Goal: Task Accomplishment & Management: Manage account settings

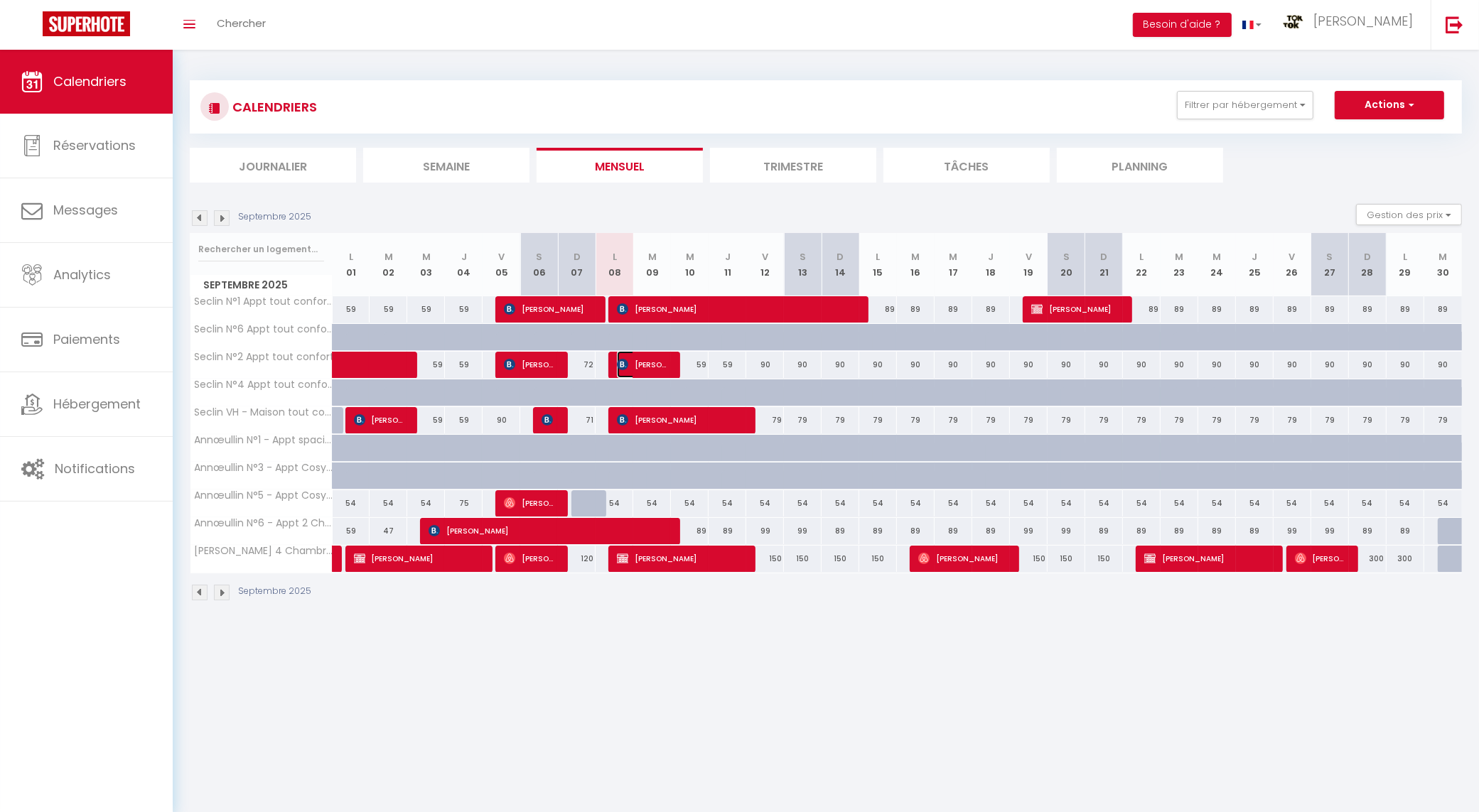
click at [640, 361] on span "[PERSON_NAME]" at bounding box center [642, 364] width 51 height 27
select select "OK"
select select "KO"
select select "0"
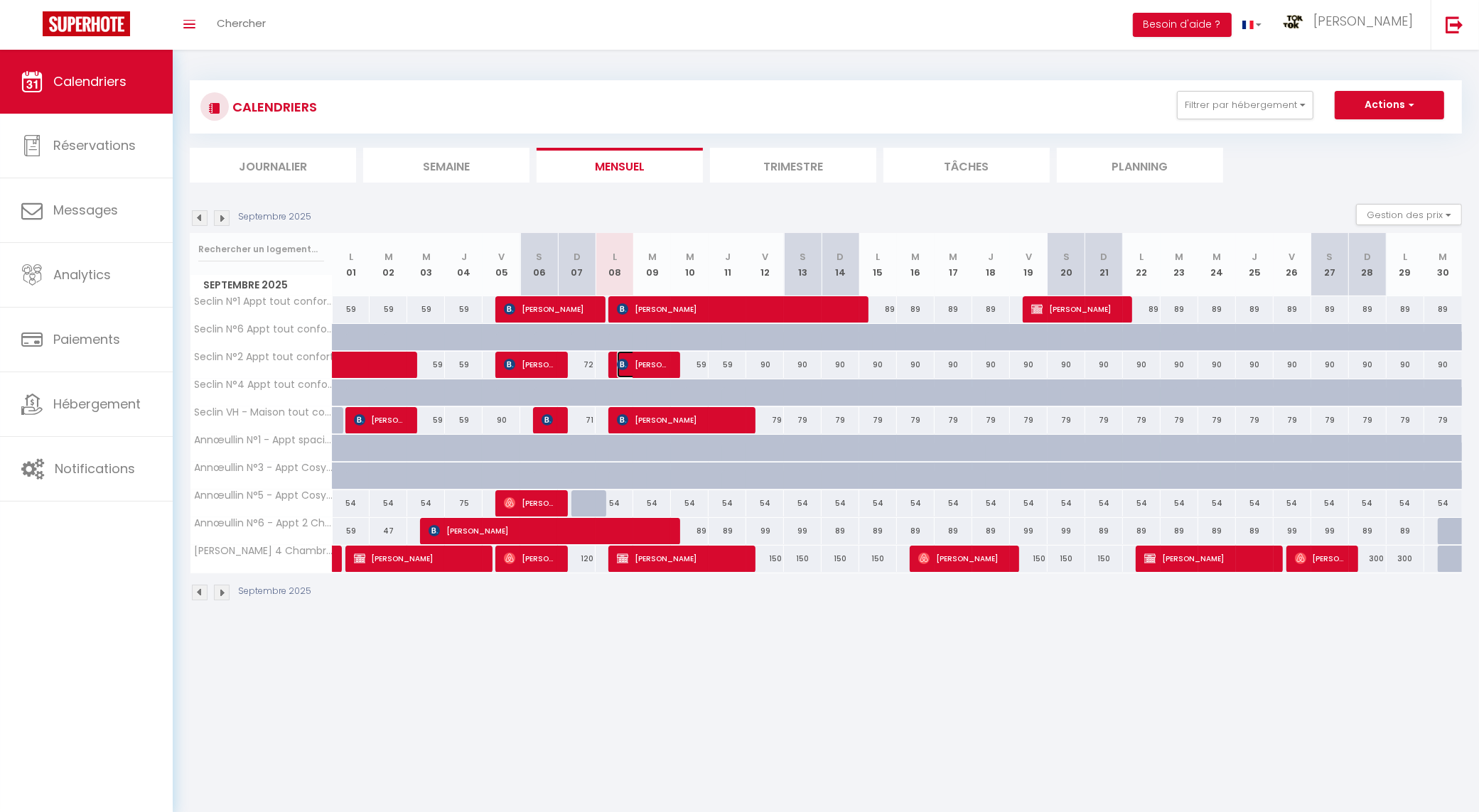
select select "1"
select select
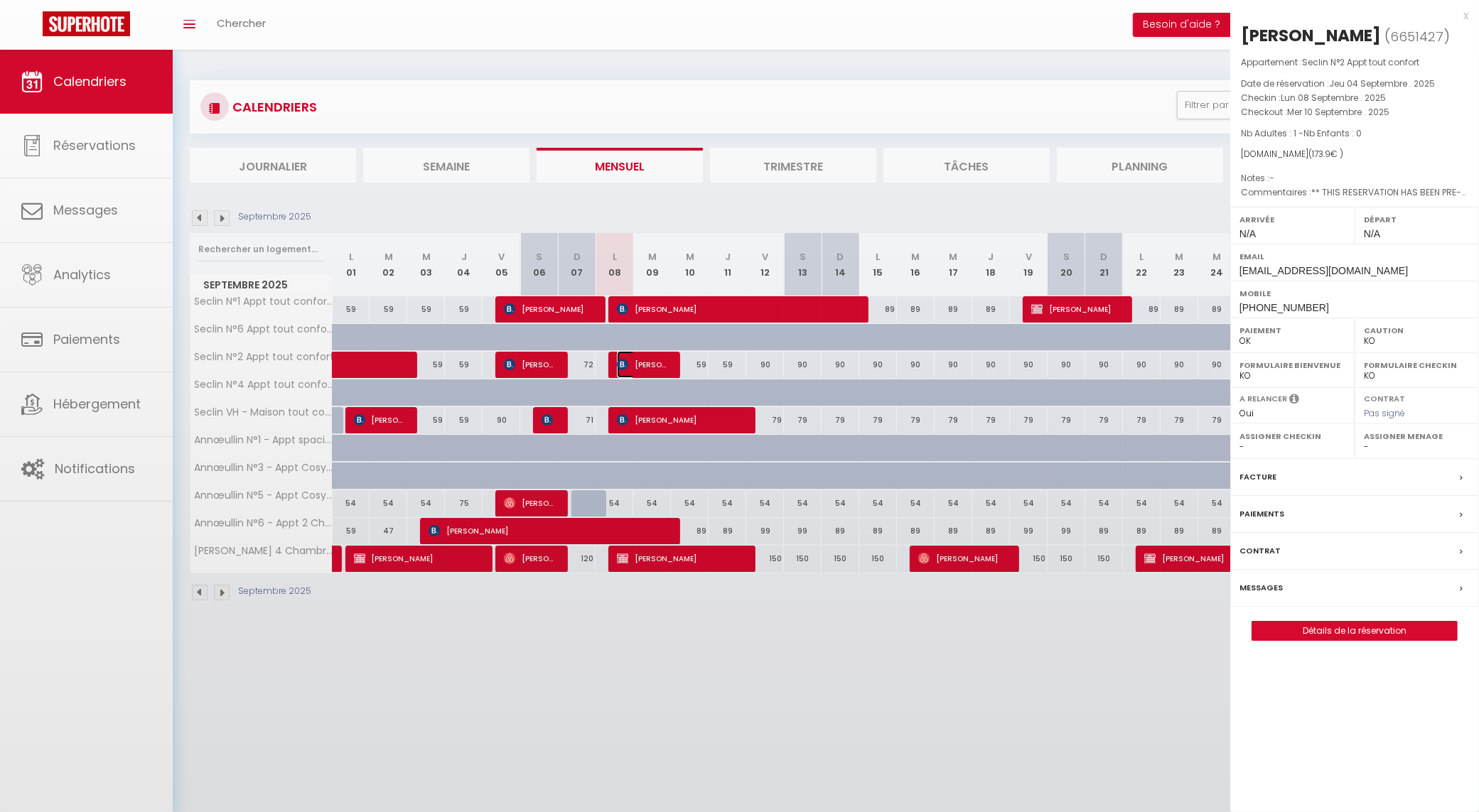
select select "33233"
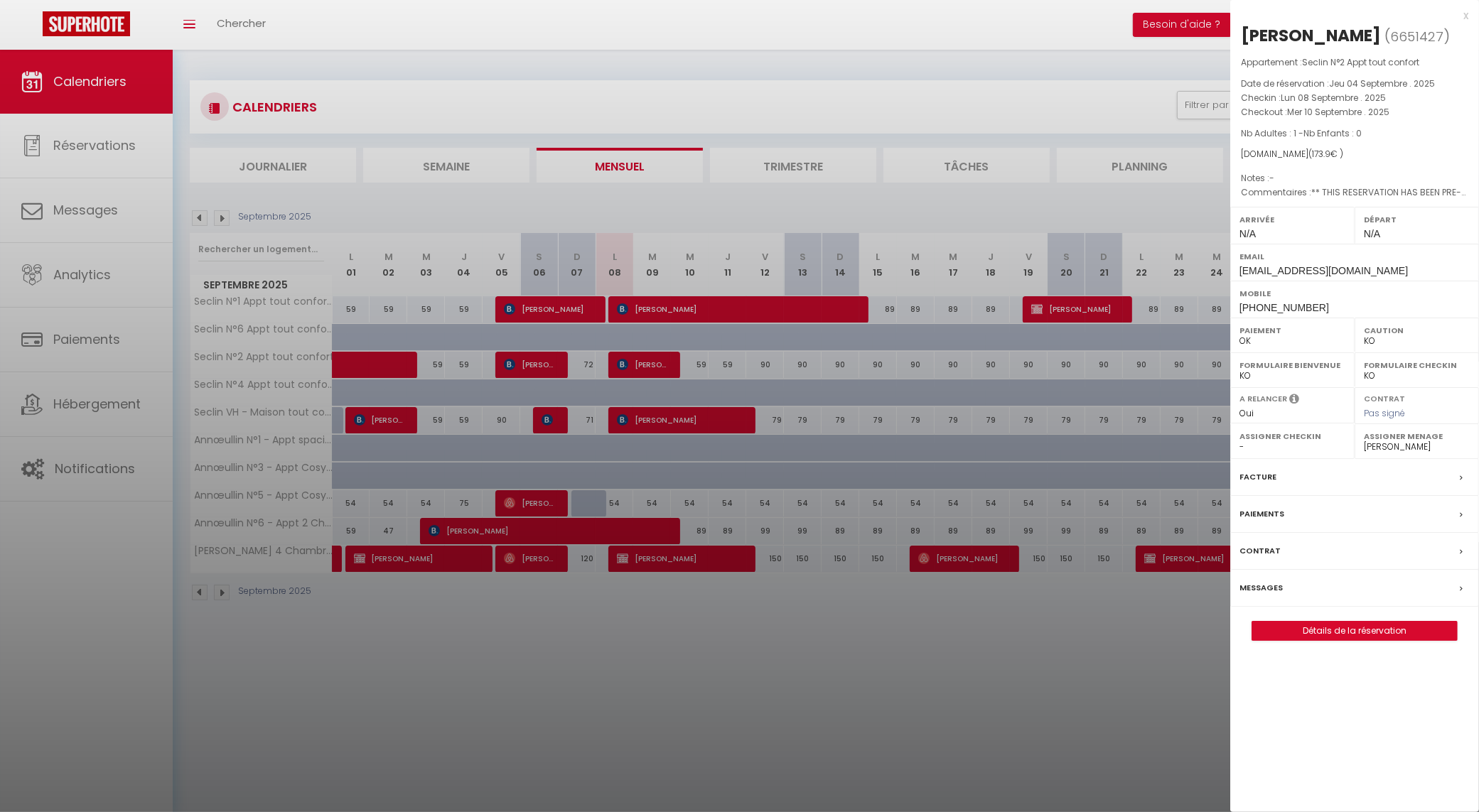
click at [951, 658] on div at bounding box center [739, 406] width 1479 height 812
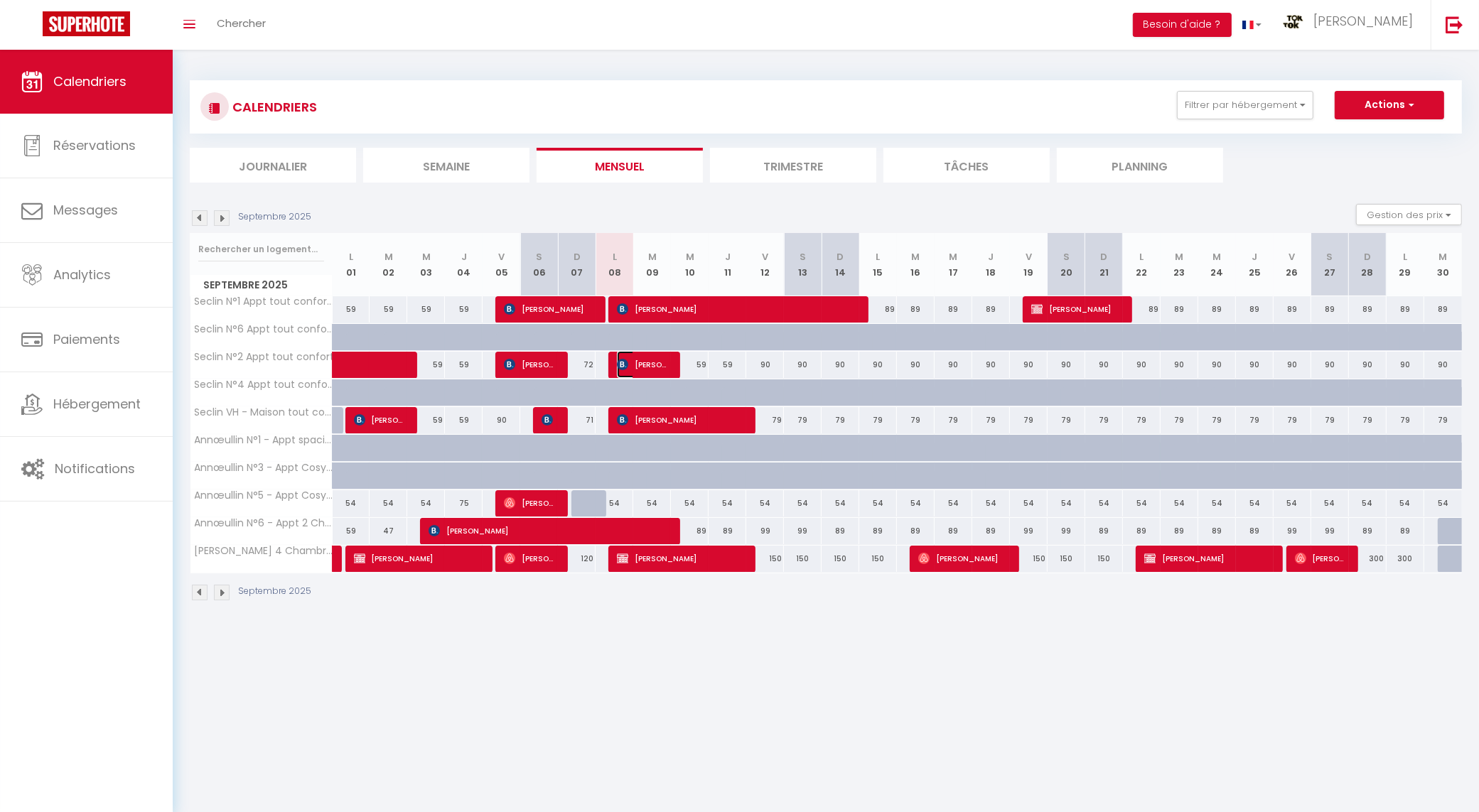
click at [659, 371] on span "[PERSON_NAME]" at bounding box center [642, 364] width 51 height 27
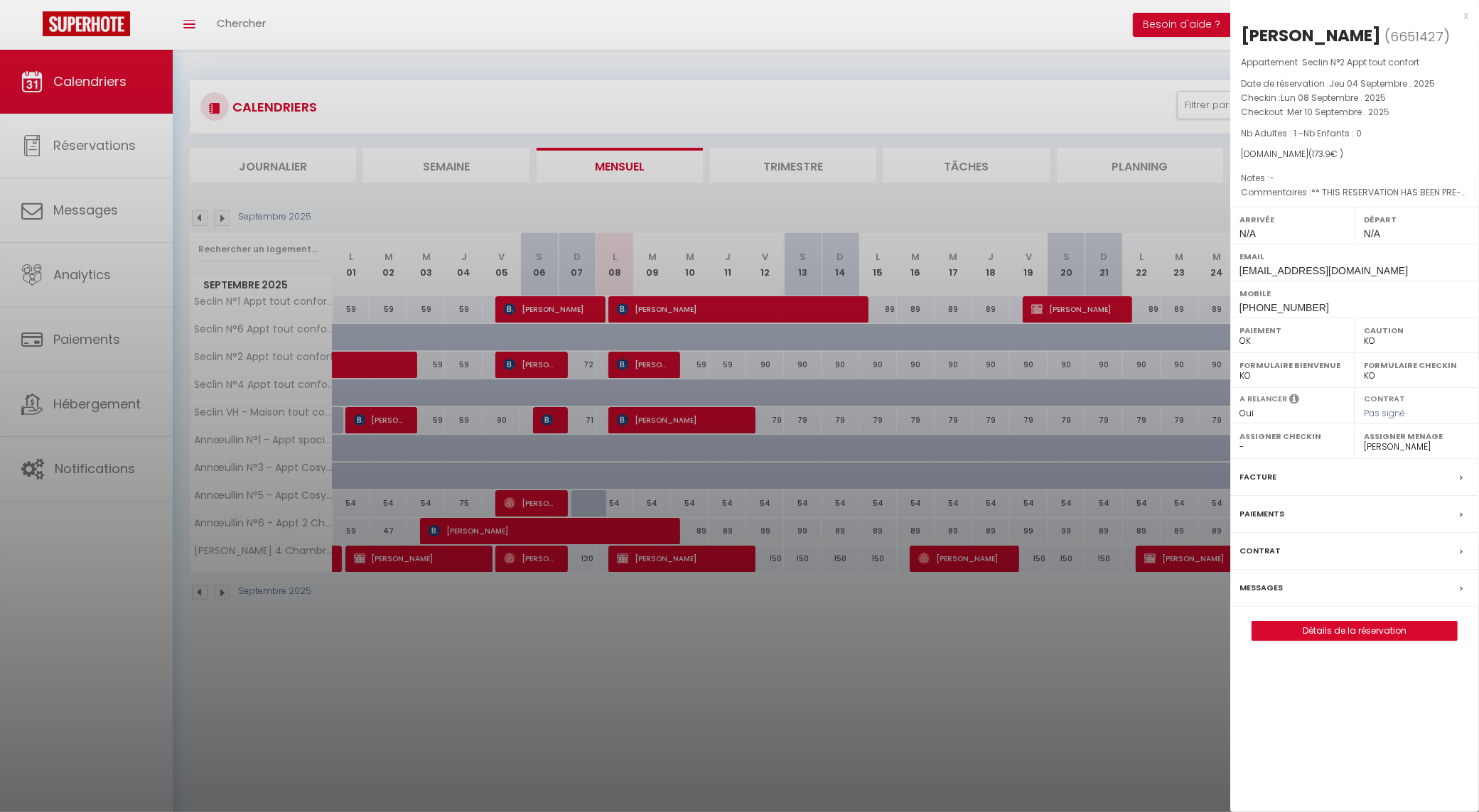
click at [896, 204] on div at bounding box center [739, 406] width 1479 height 812
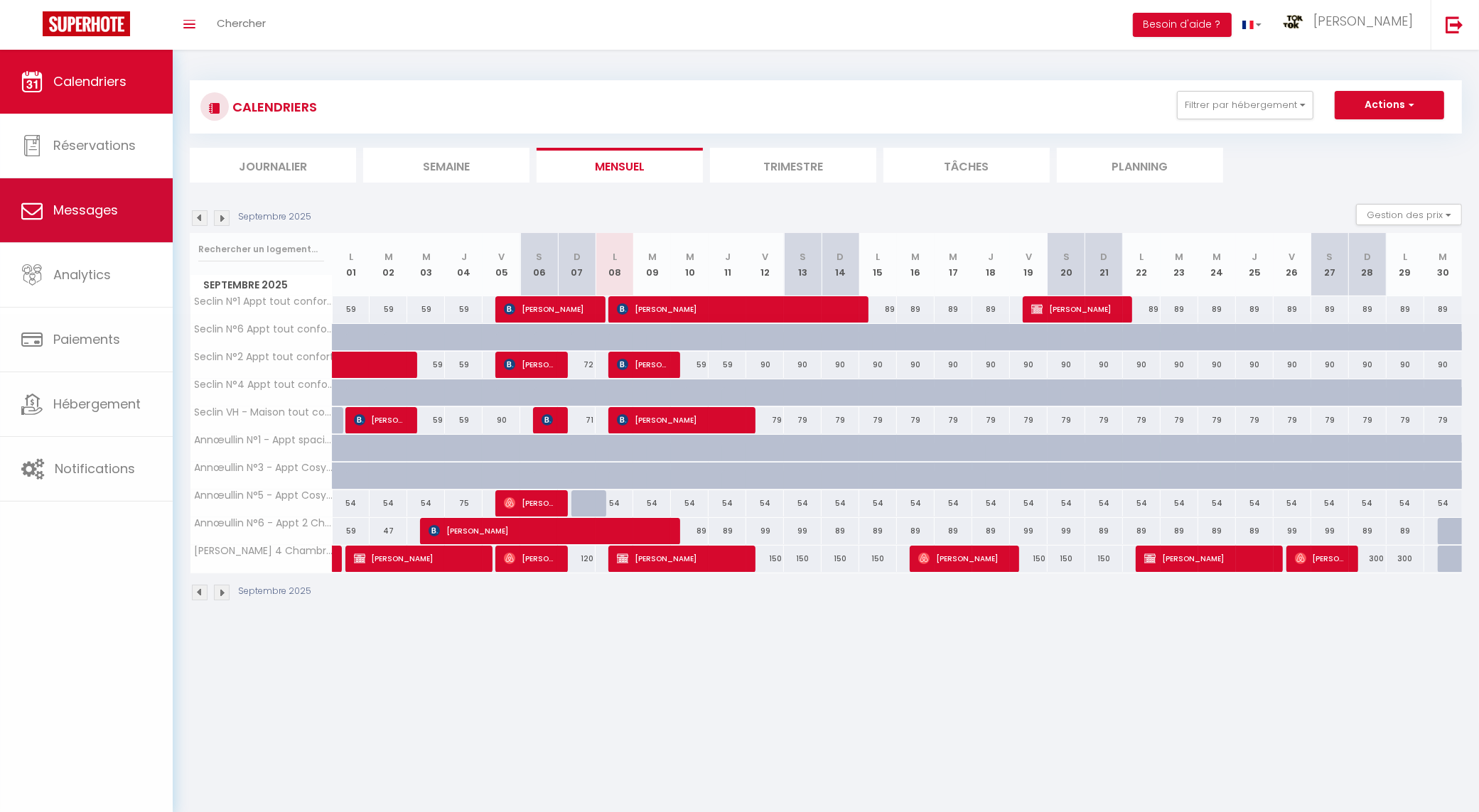
click at [125, 224] on link "Messages" at bounding box center [86, 211] width 173 height 64
select select "message"
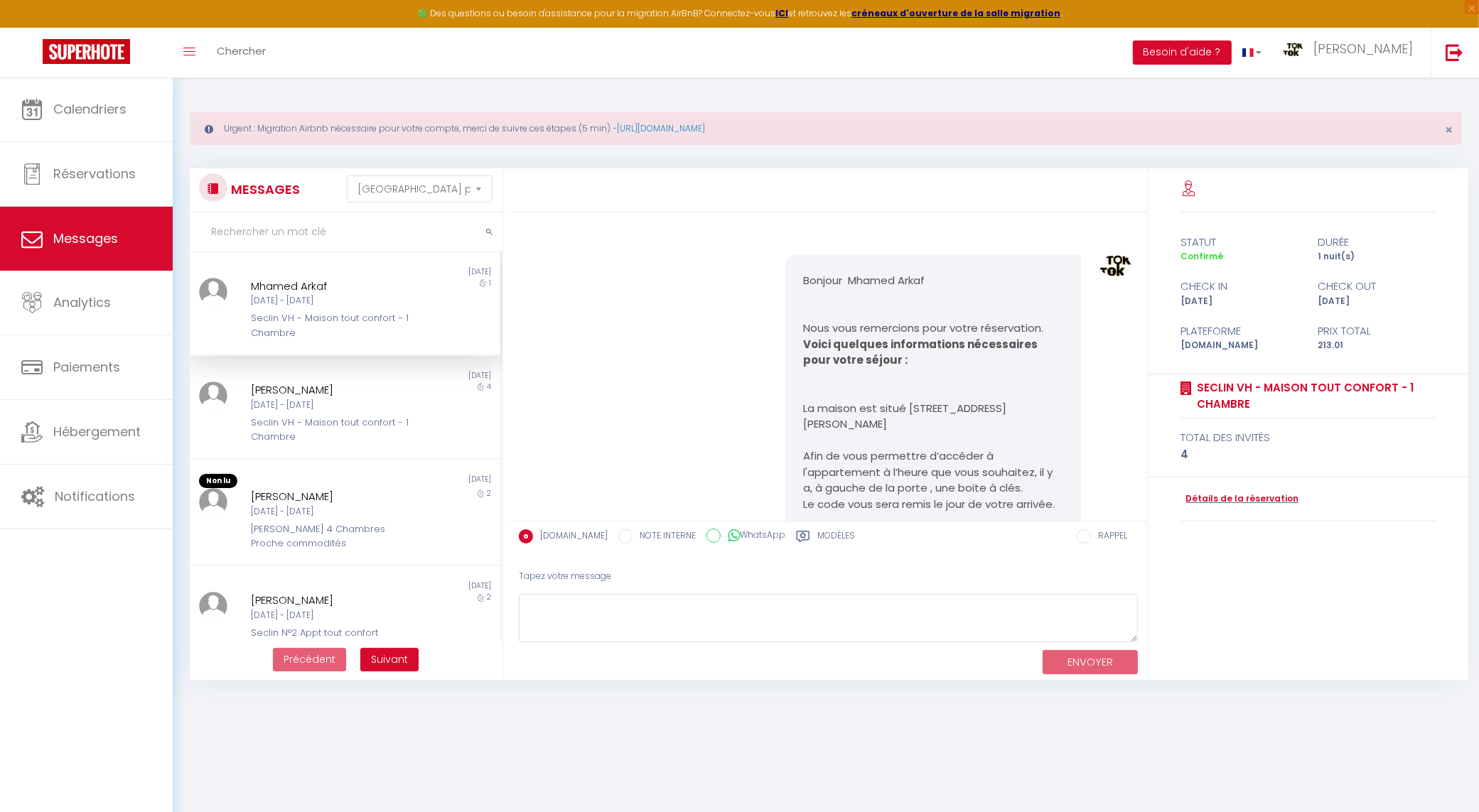
scroll to position [1380, 0]
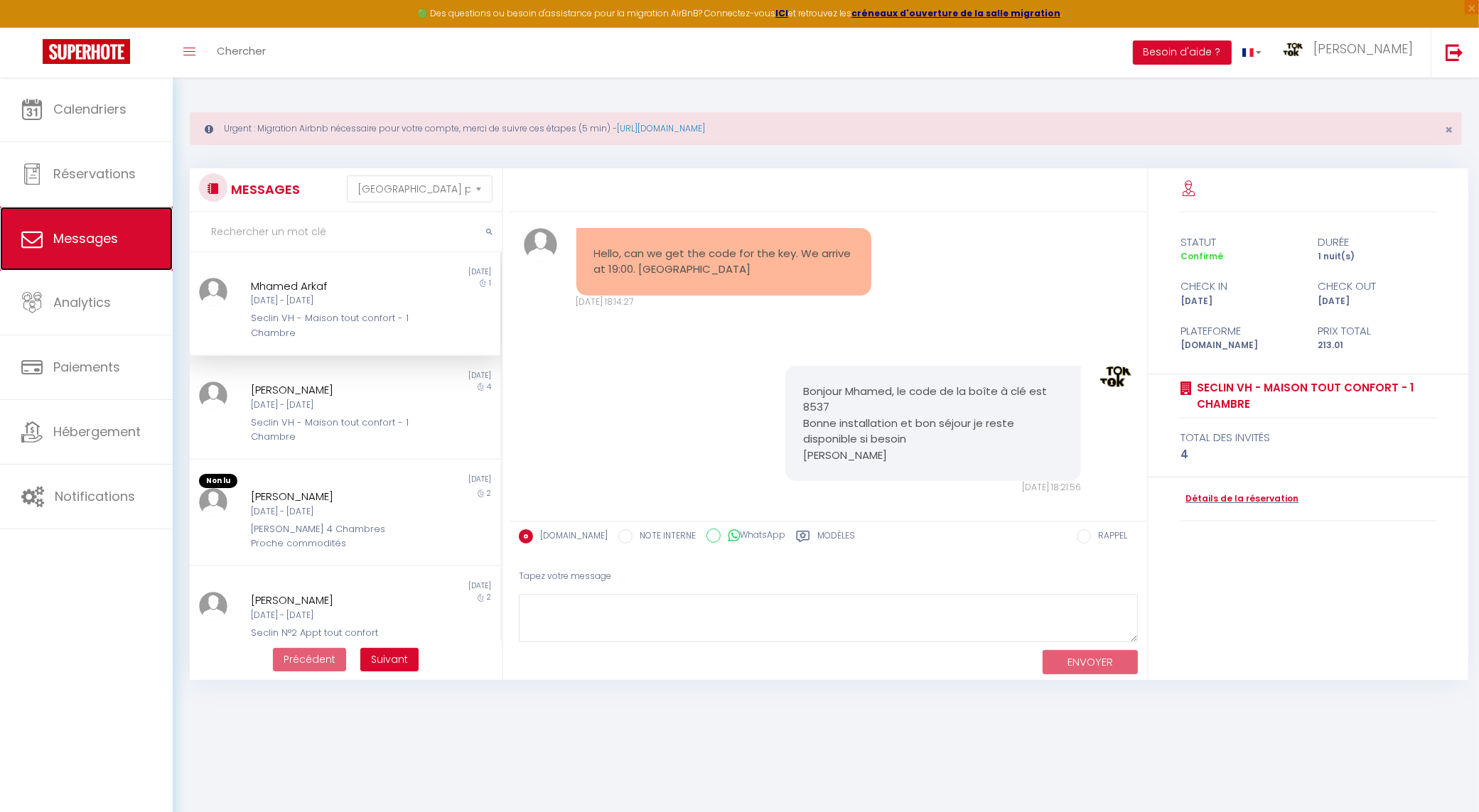
click at [118, 224] on link "Messages" at bounding box center [86, 239] width 173 height 64
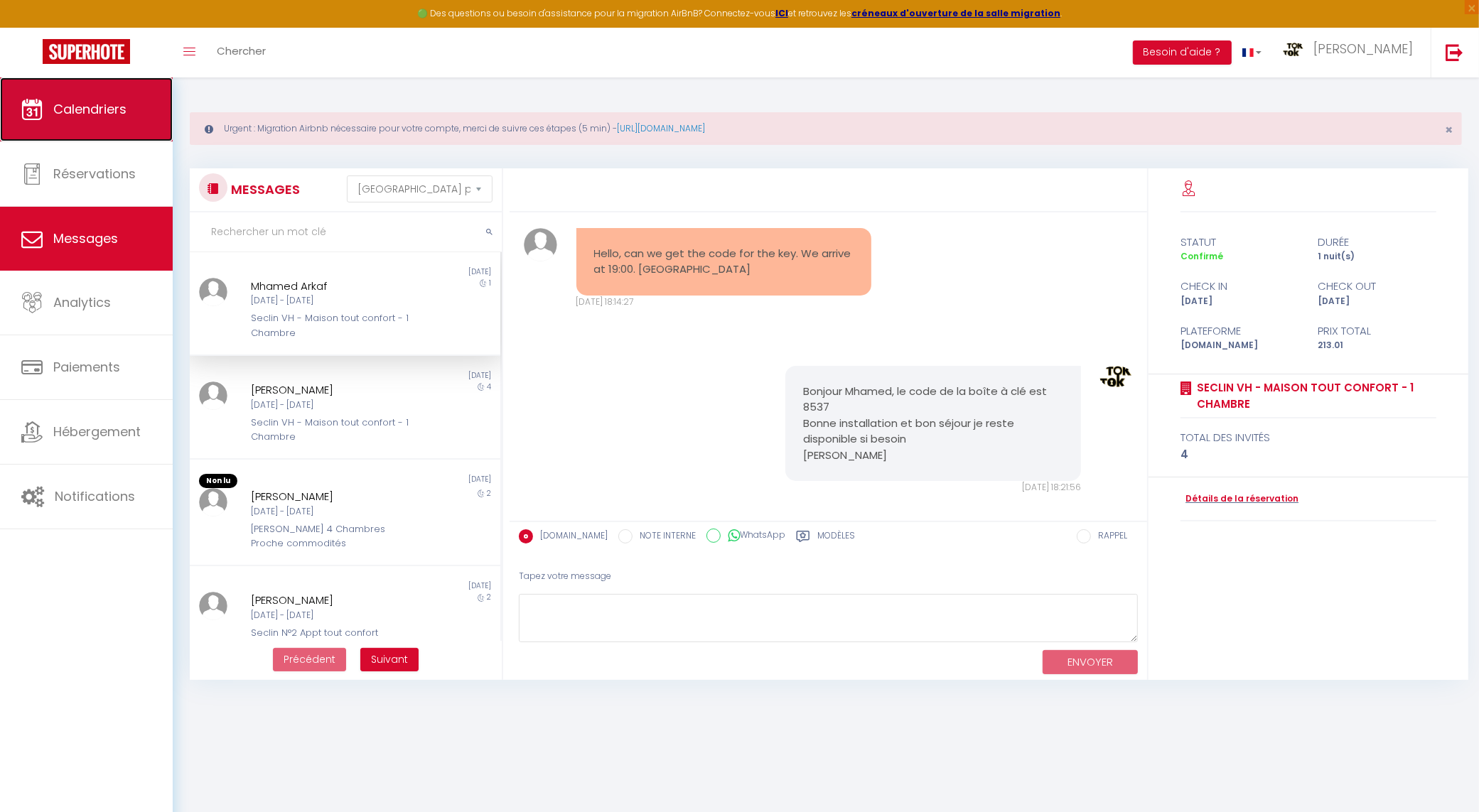
click at [104, 104] on span "Calendriers" at bounding box center [90, 109] width 73 height 18
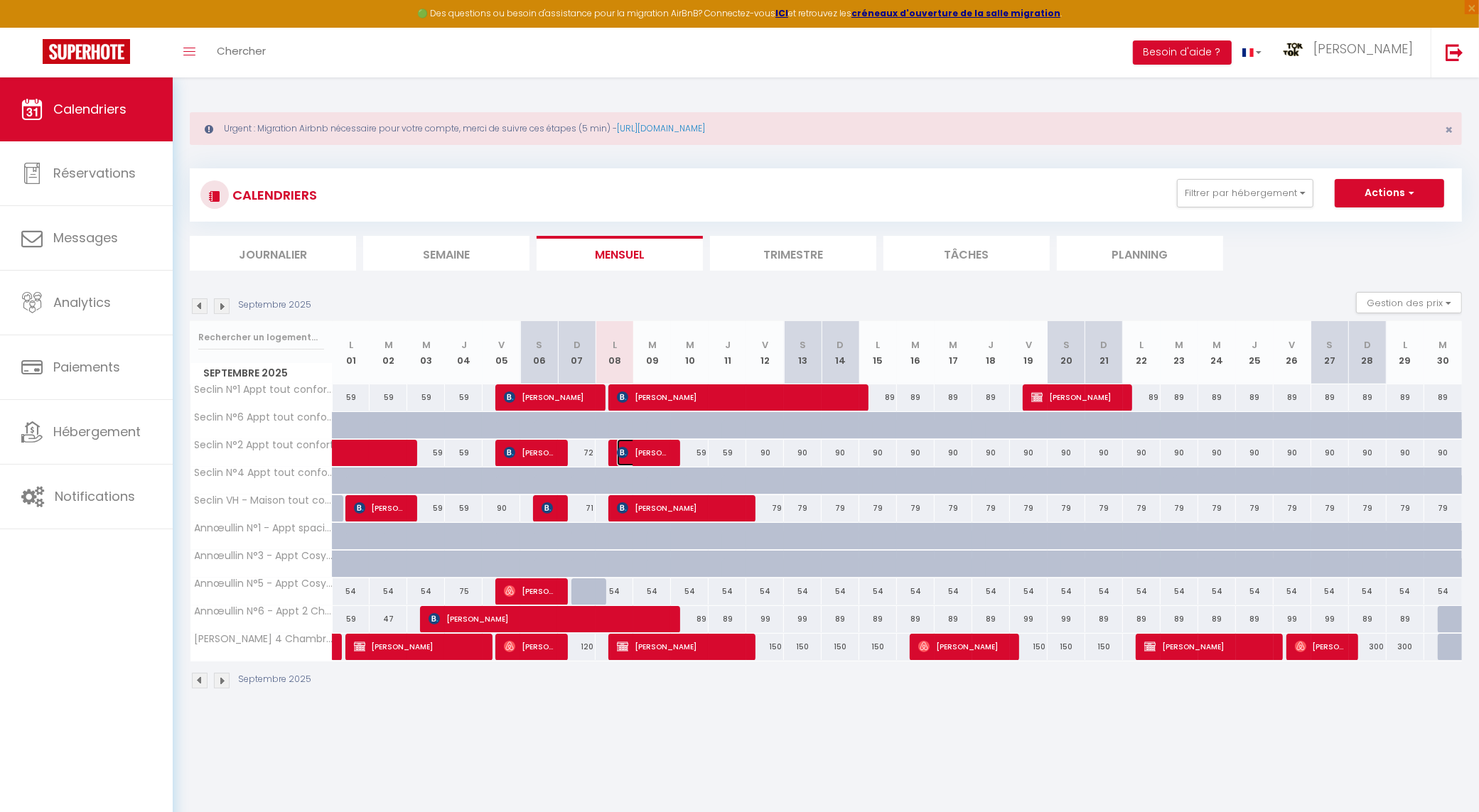
click at [640, 451] on span "[PERSON_NAME]" at bounding box center [642, 452] width 51 height 27
click at [0, 0] on div at bounding box center [0, 0] width 0 height 0
select select "OK"
select select "KO"
select select "0"
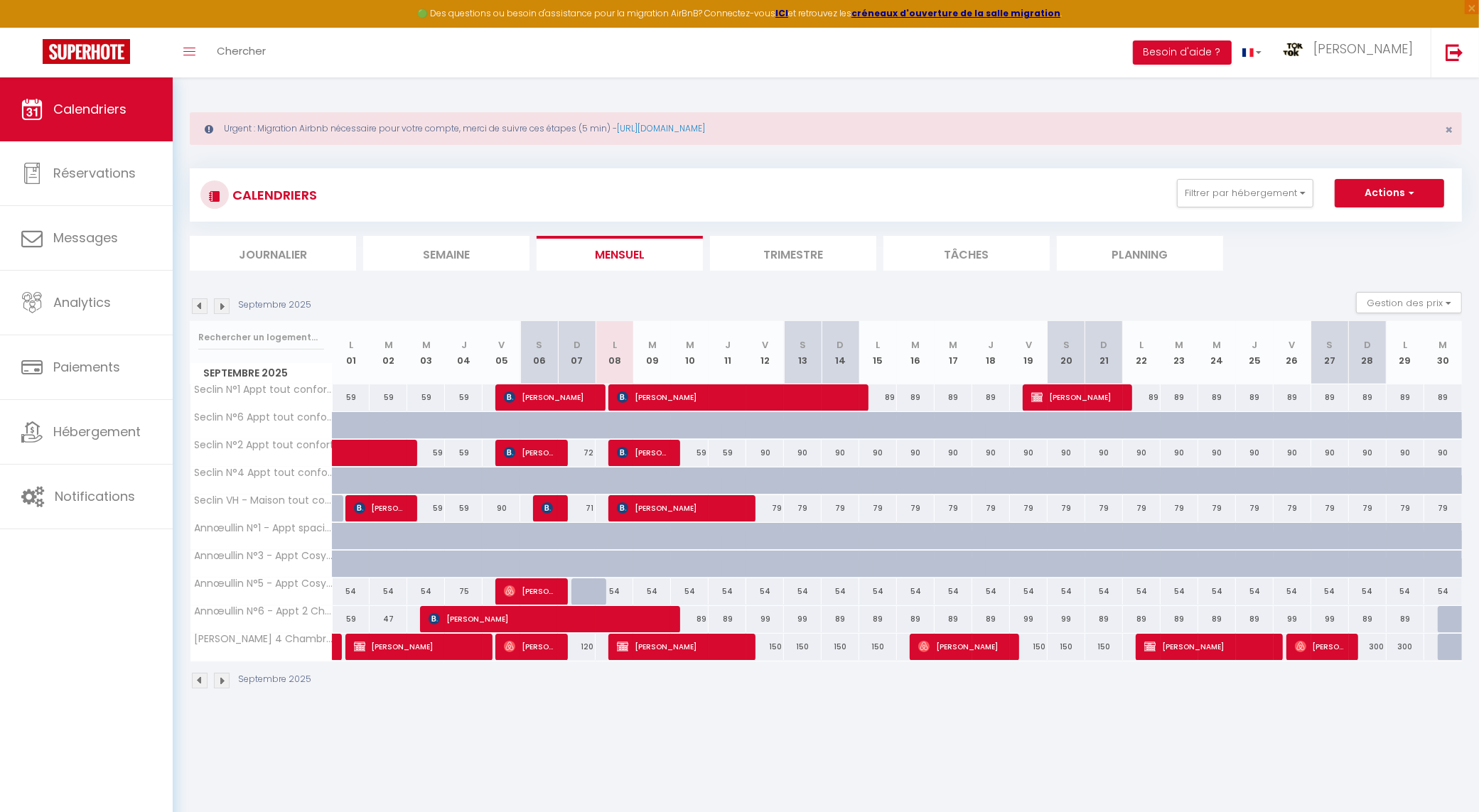
select select "0"
select select "1"
select select
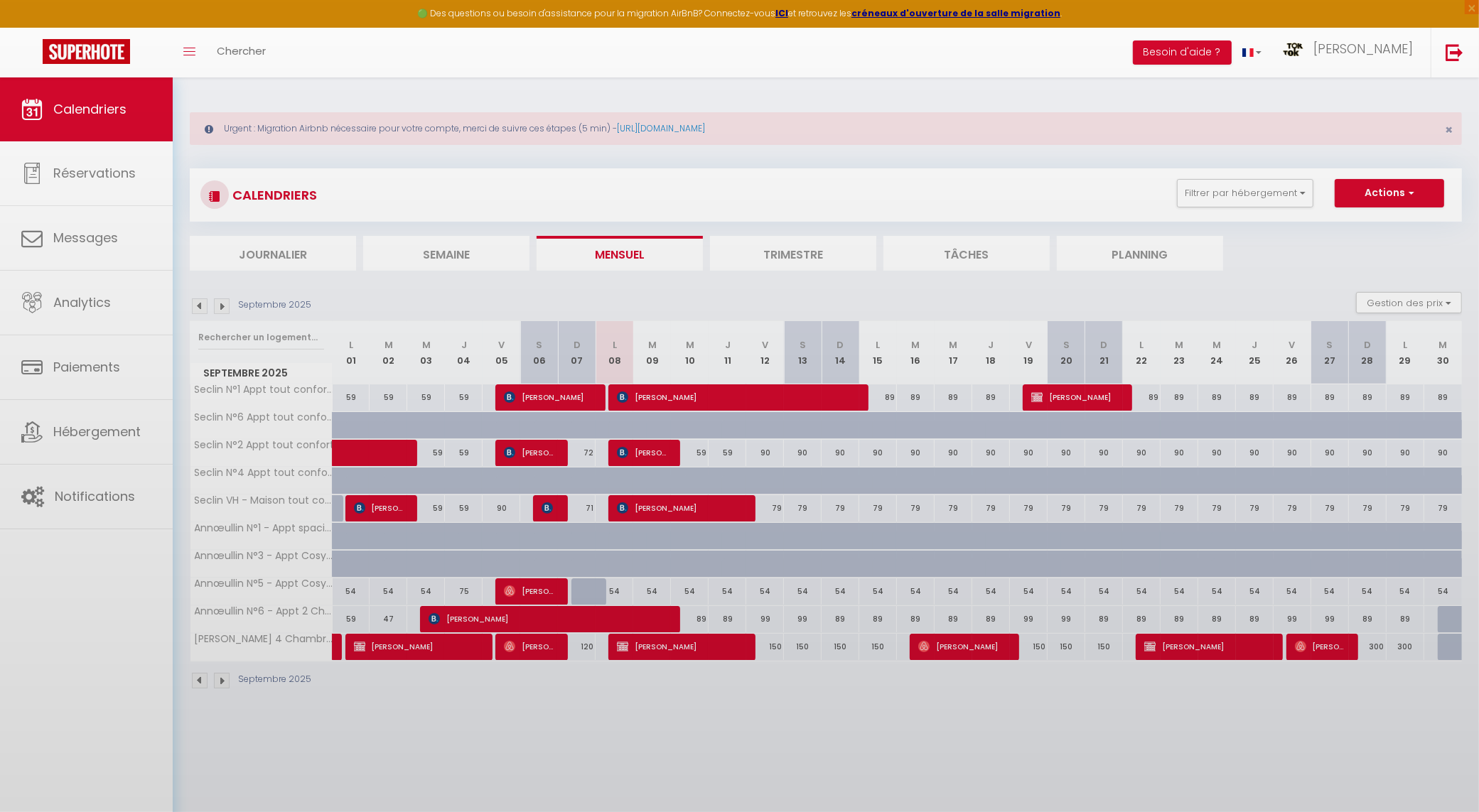
select select "33233"
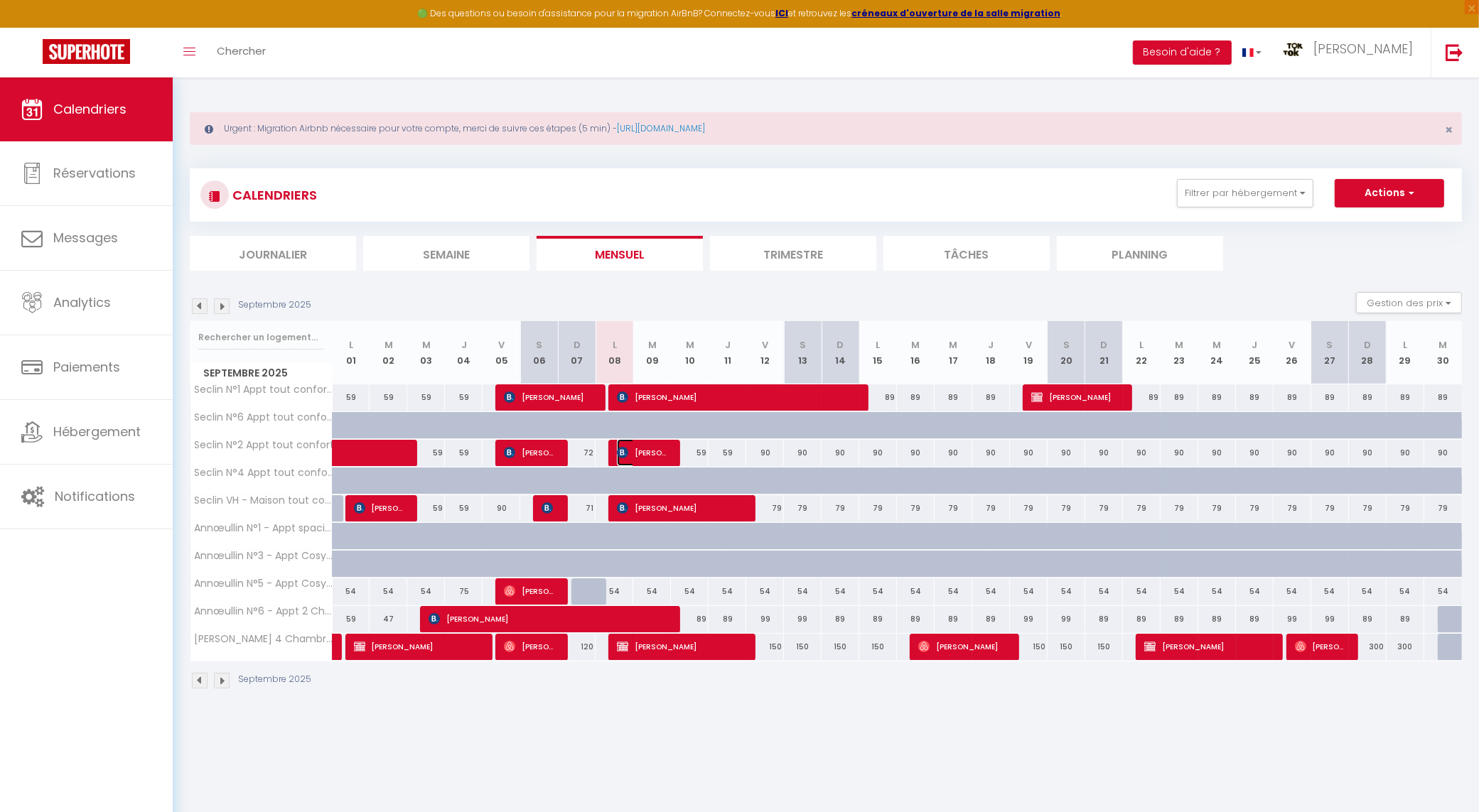
click at [646, 453] on span "[PERSON_NAME]" at bounding box center [642, 452] width 51 height 27
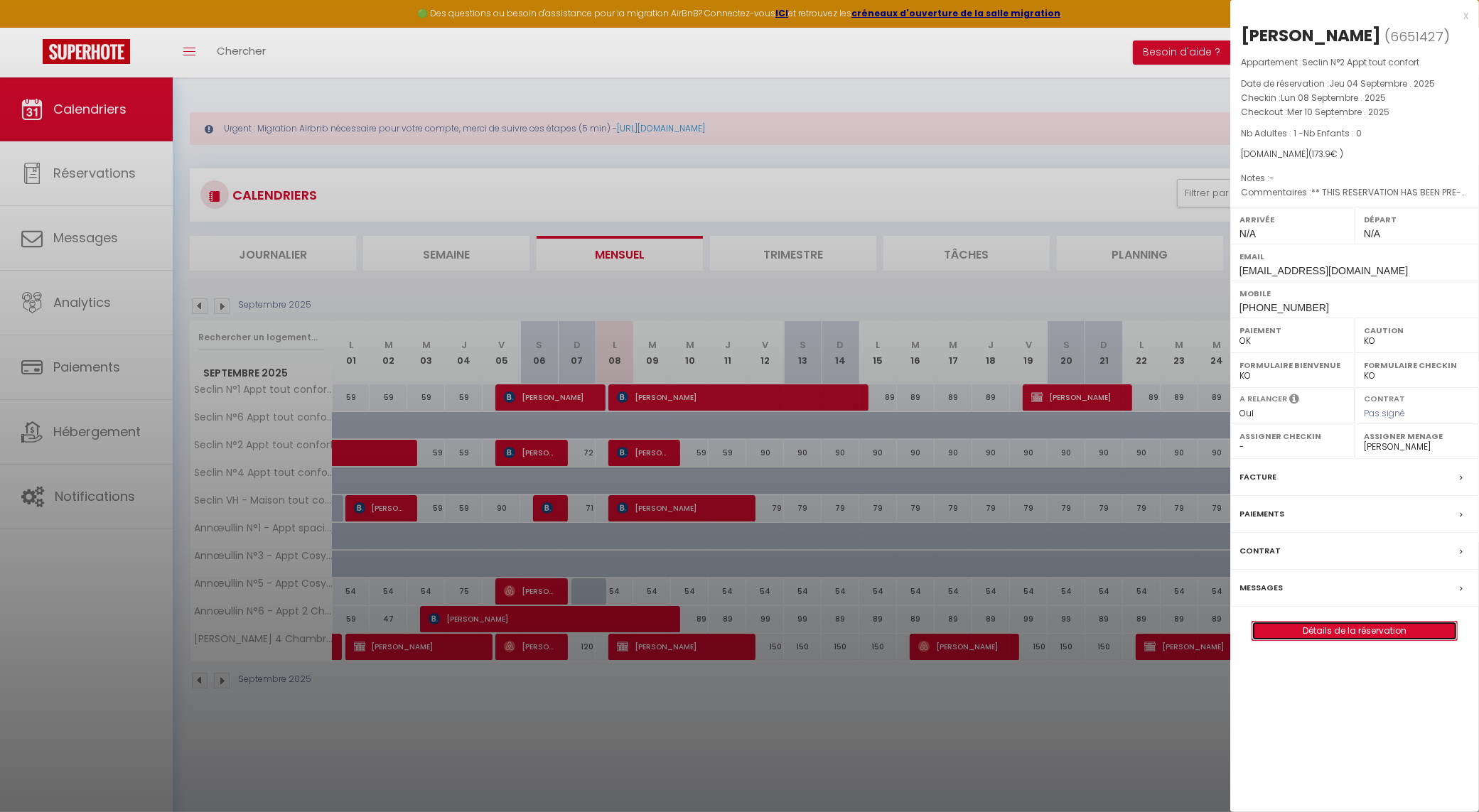
click at [1367, 630] on link "Détails de la réservation" at bounding box center [1355, 631] width 204 height 19
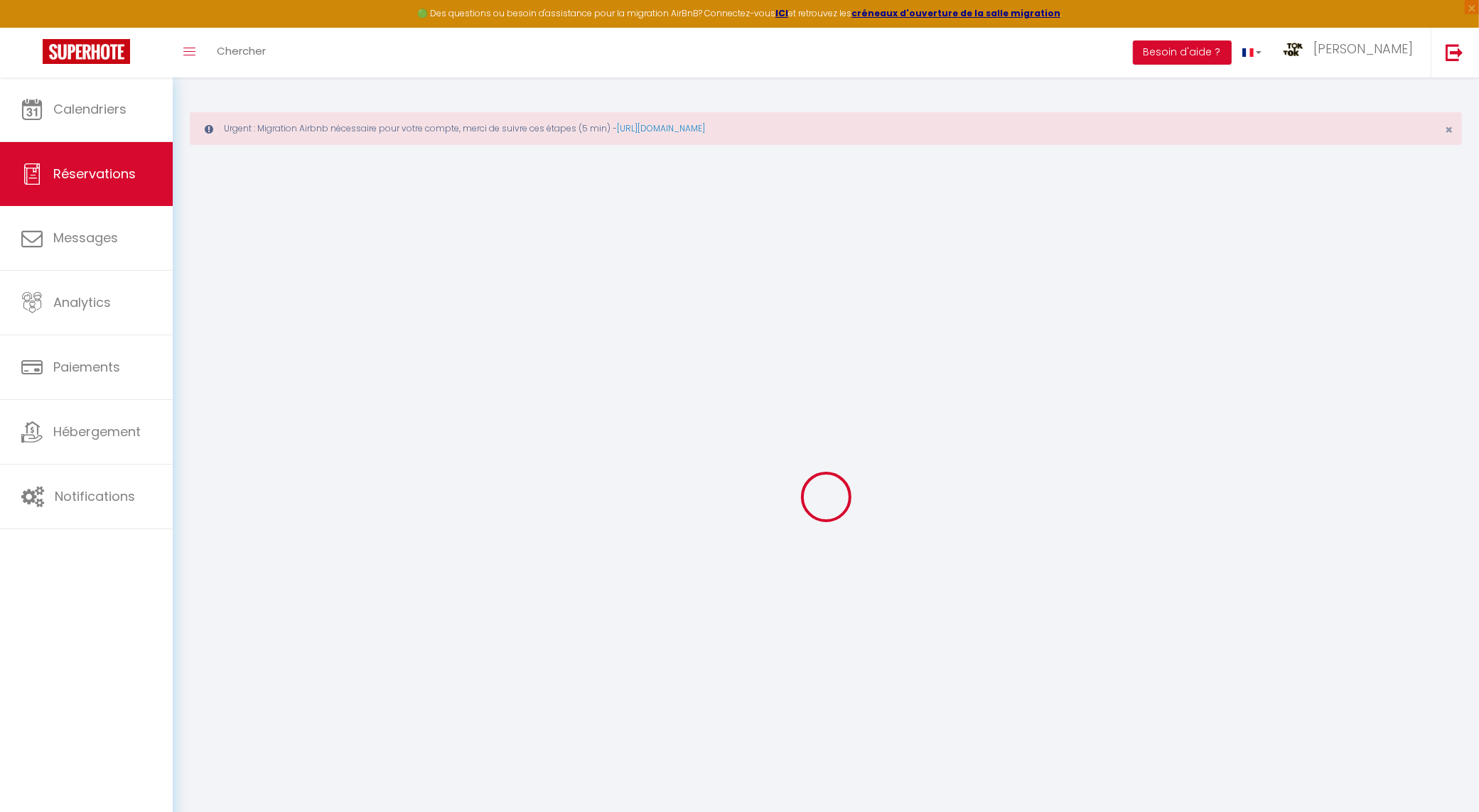
type input "Nienke"
type input "[PERSON_NAME]"
type input "[EMAIL_ADDRESS][DOMAIN_NAME]"
type input "[PHONE_NUMBER]"
select select "NL"
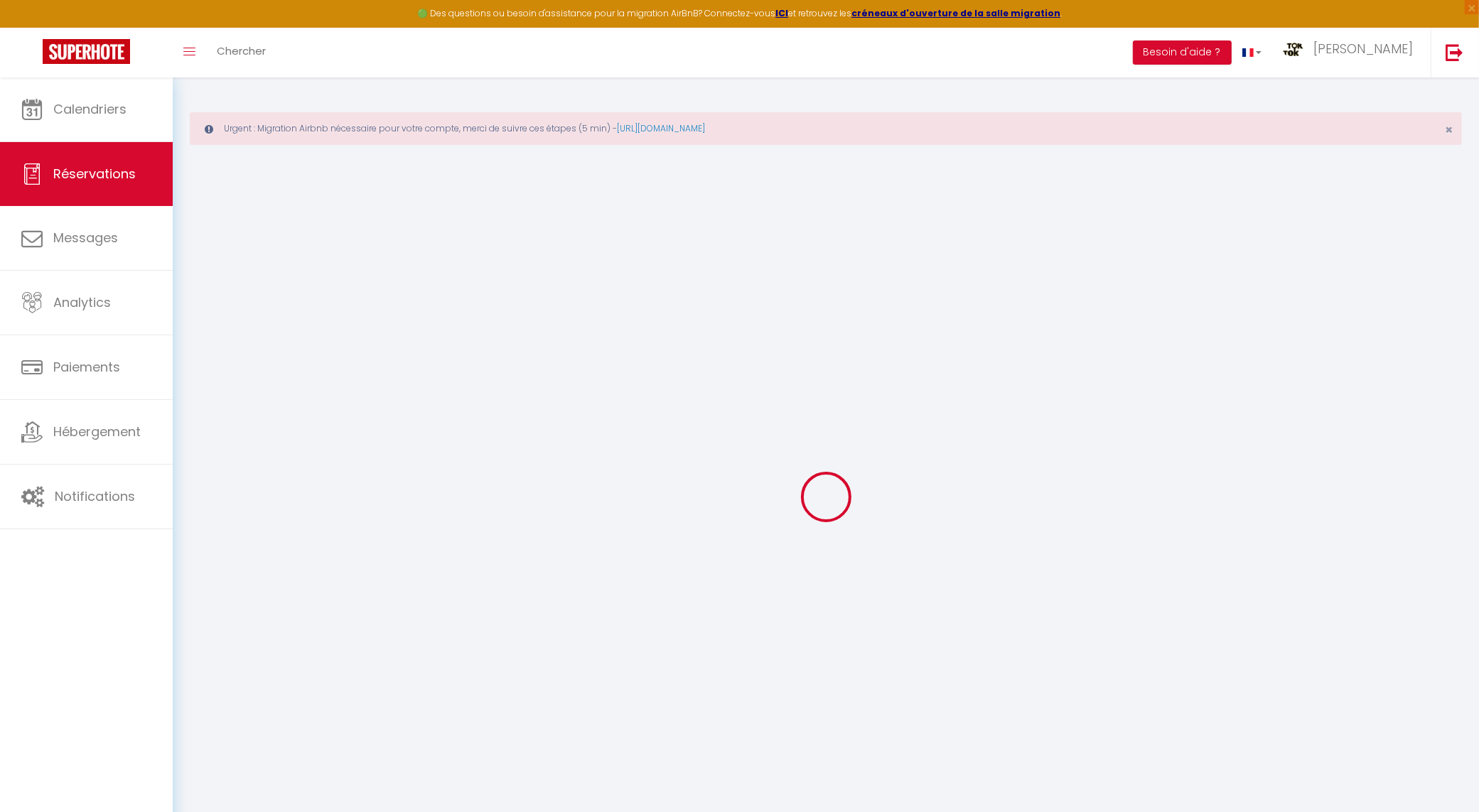
type input "25.2"
type input "2.43"
select select "50259"
select select "1"
select select
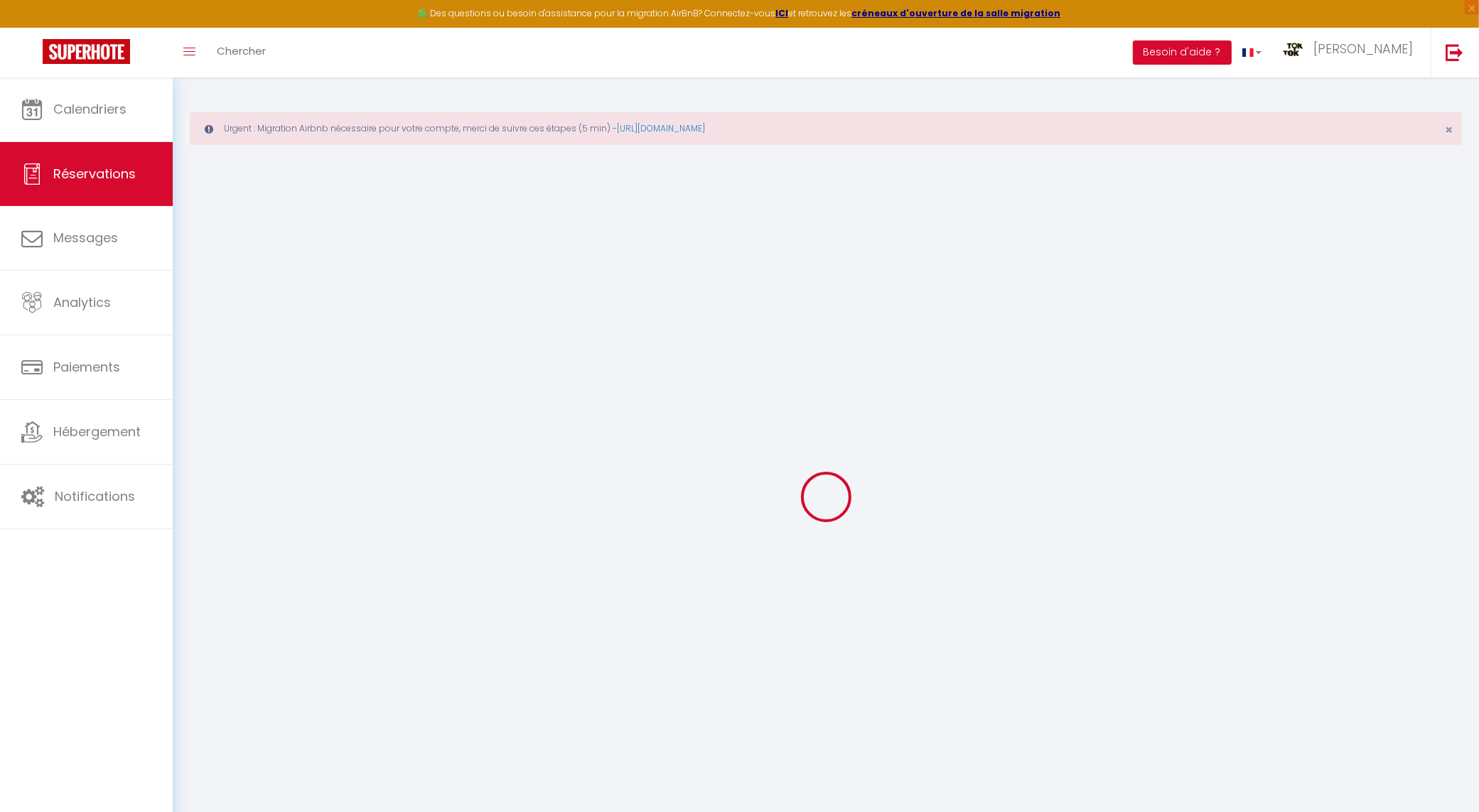
select select
type input "1"
select select "12"
select select
type input "118"
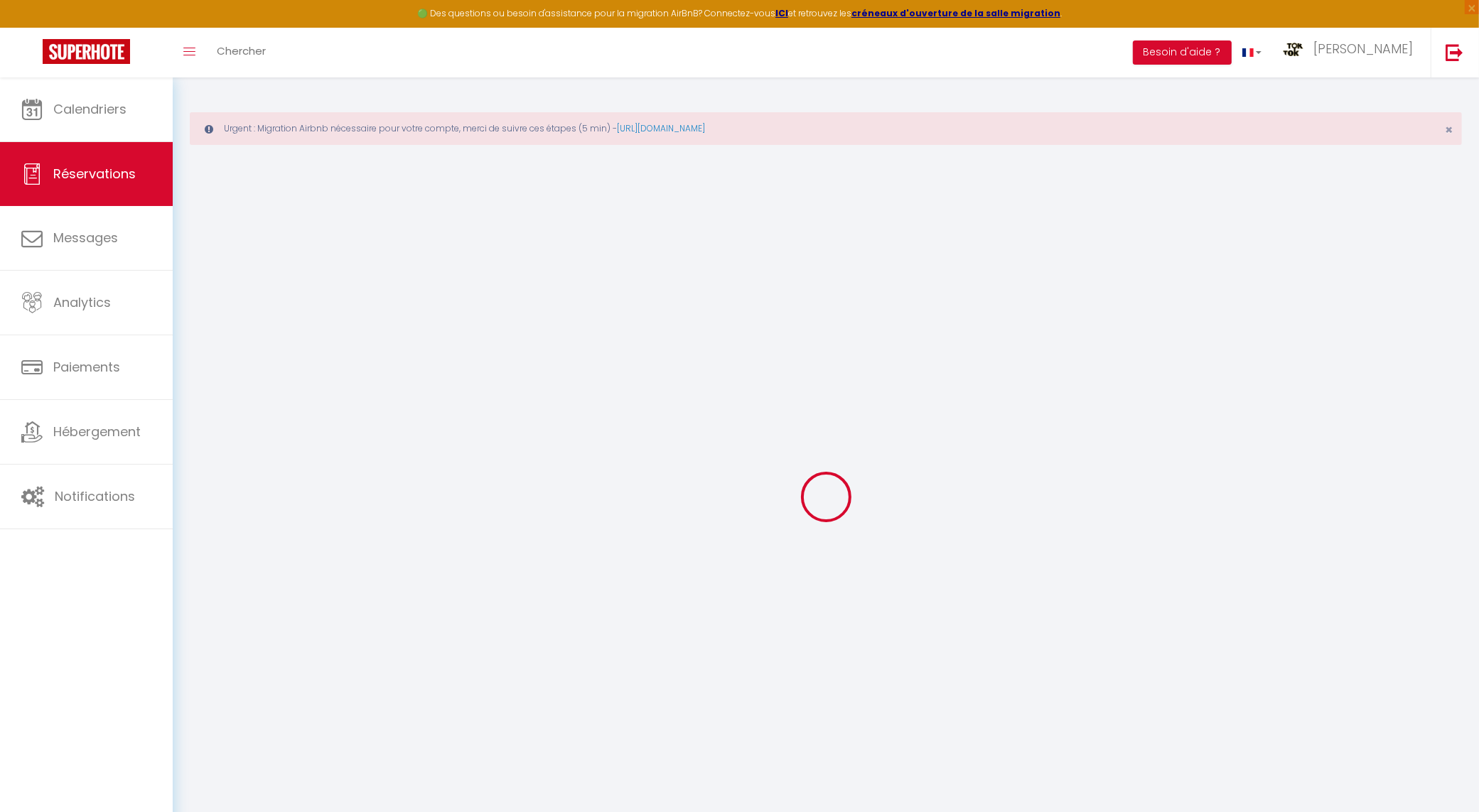
checkbox input "false"
type input "0"
select select "2"
type input "0"
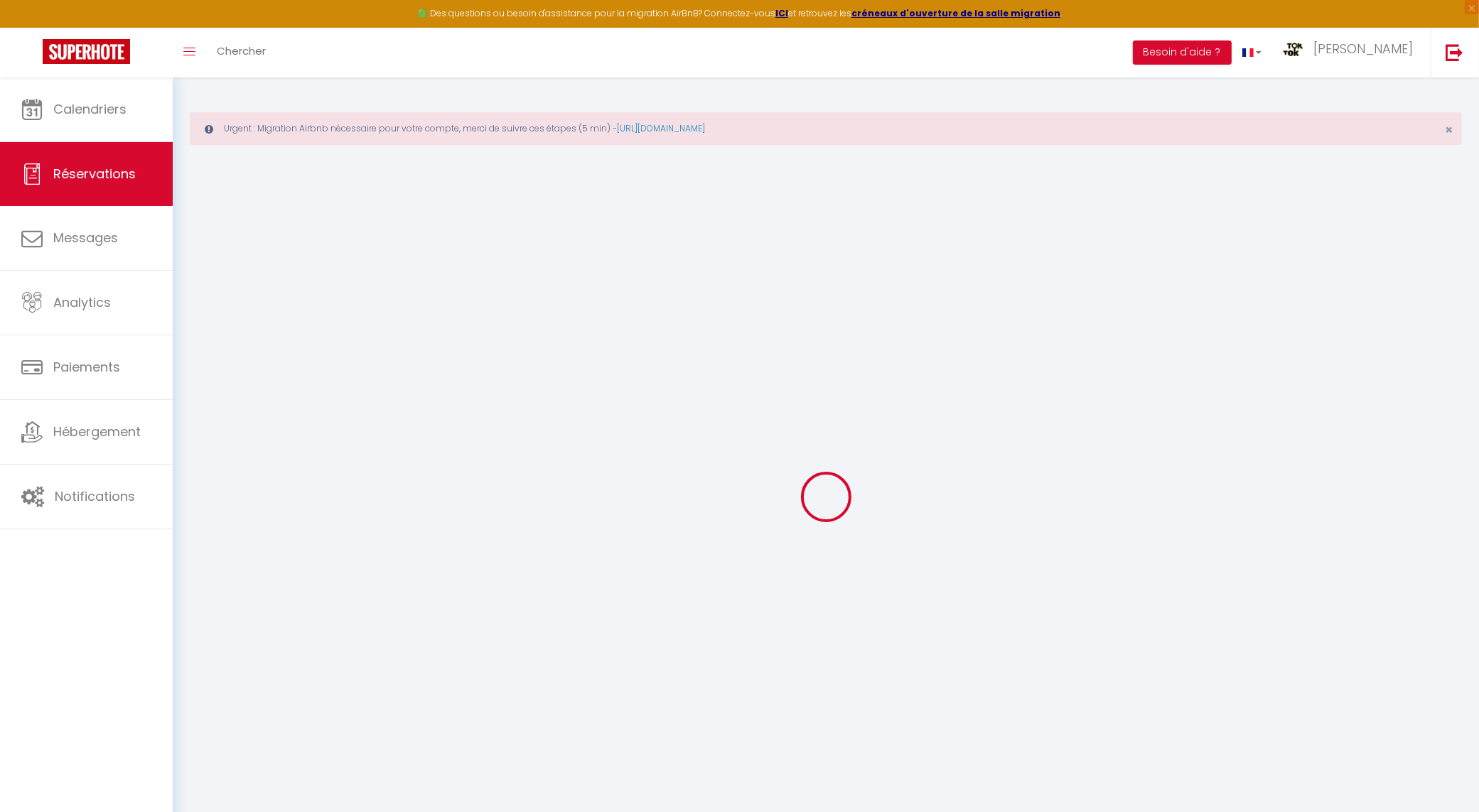
type input "0"
select select
select select "14"
checkbox input "false"
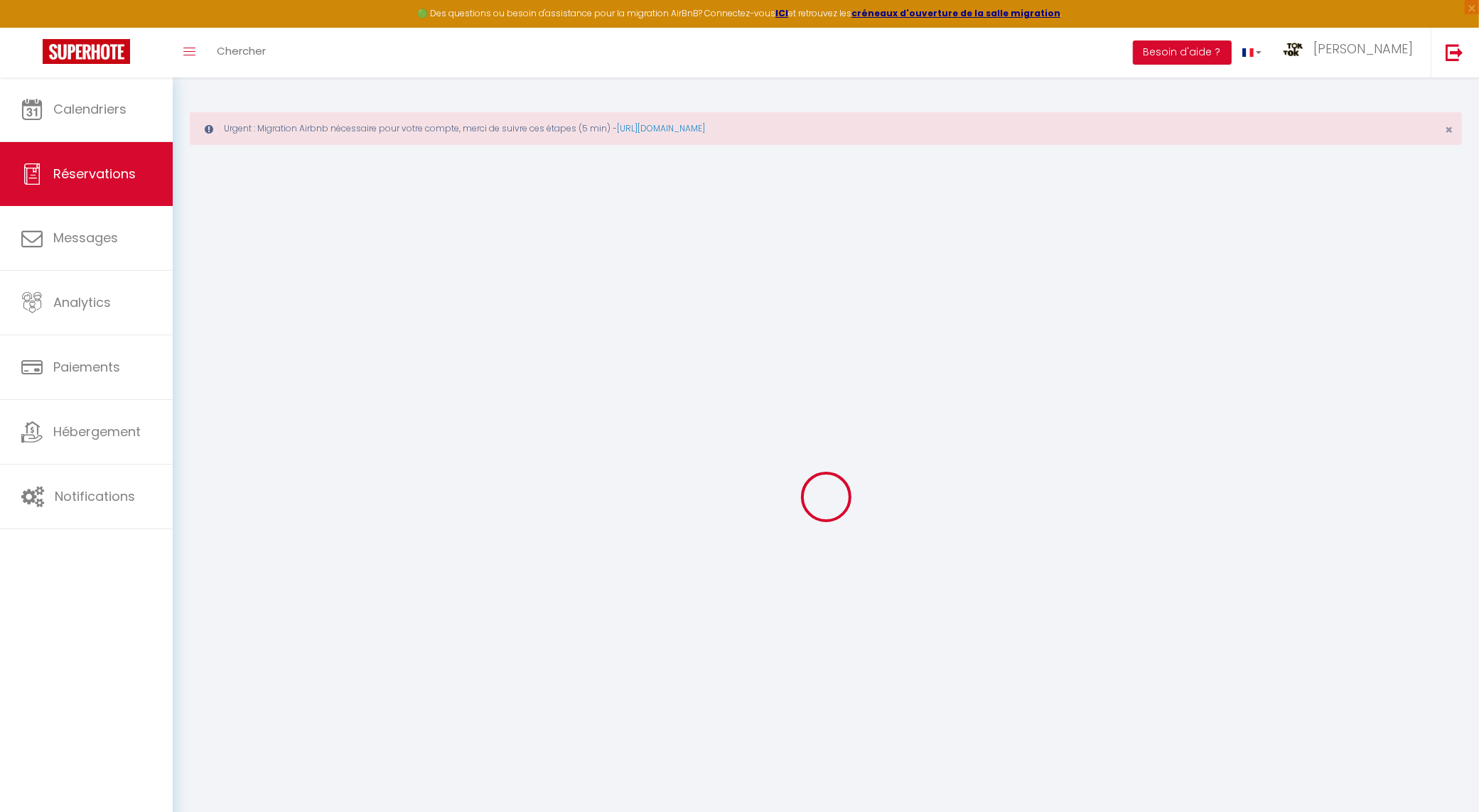
select select
checkbox input "false"
select select
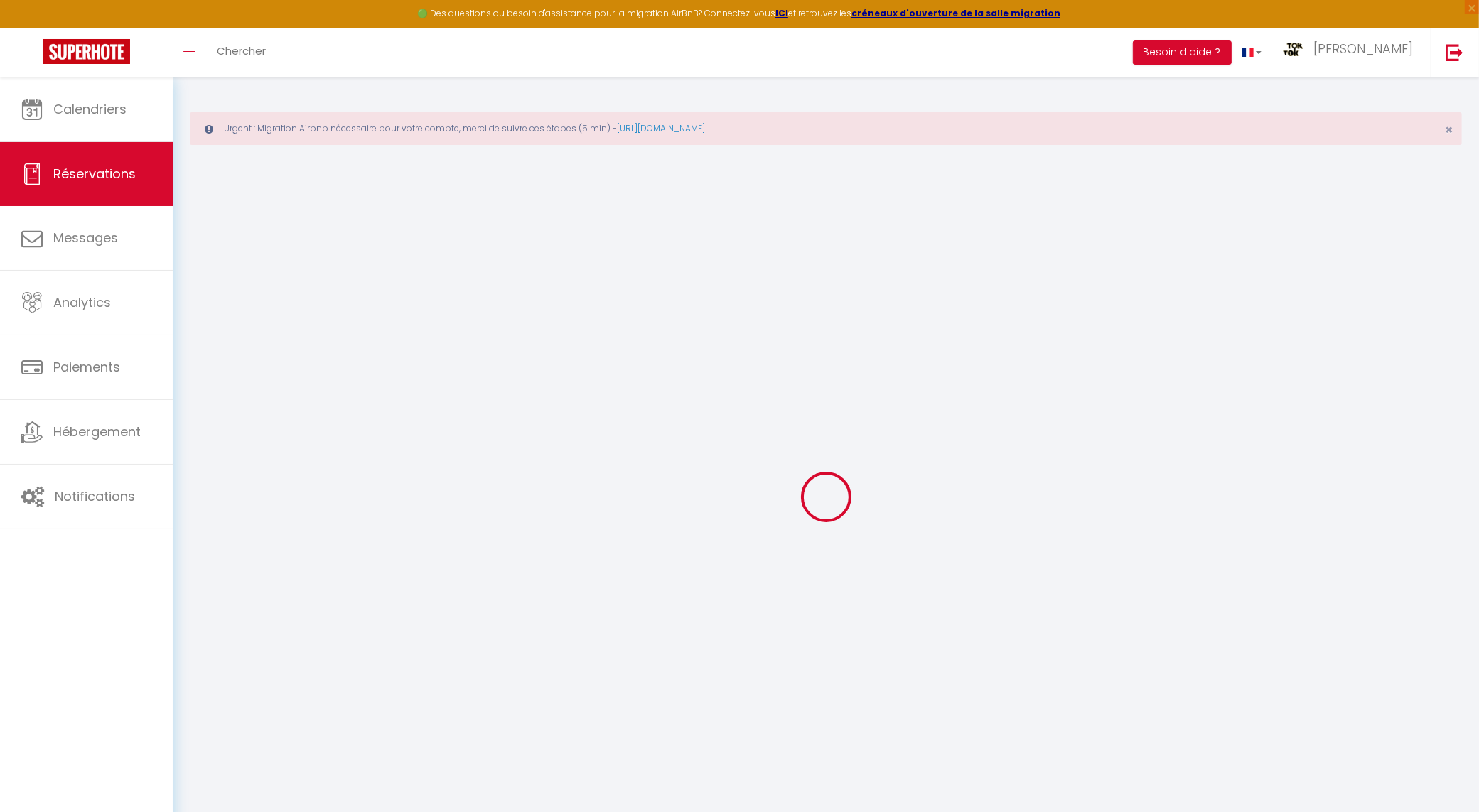
checkbox input "false"
type textarea "** THIS RESERVATION HAS BEEN PRE-PAID ** Reservation has a cancellation grace p…"
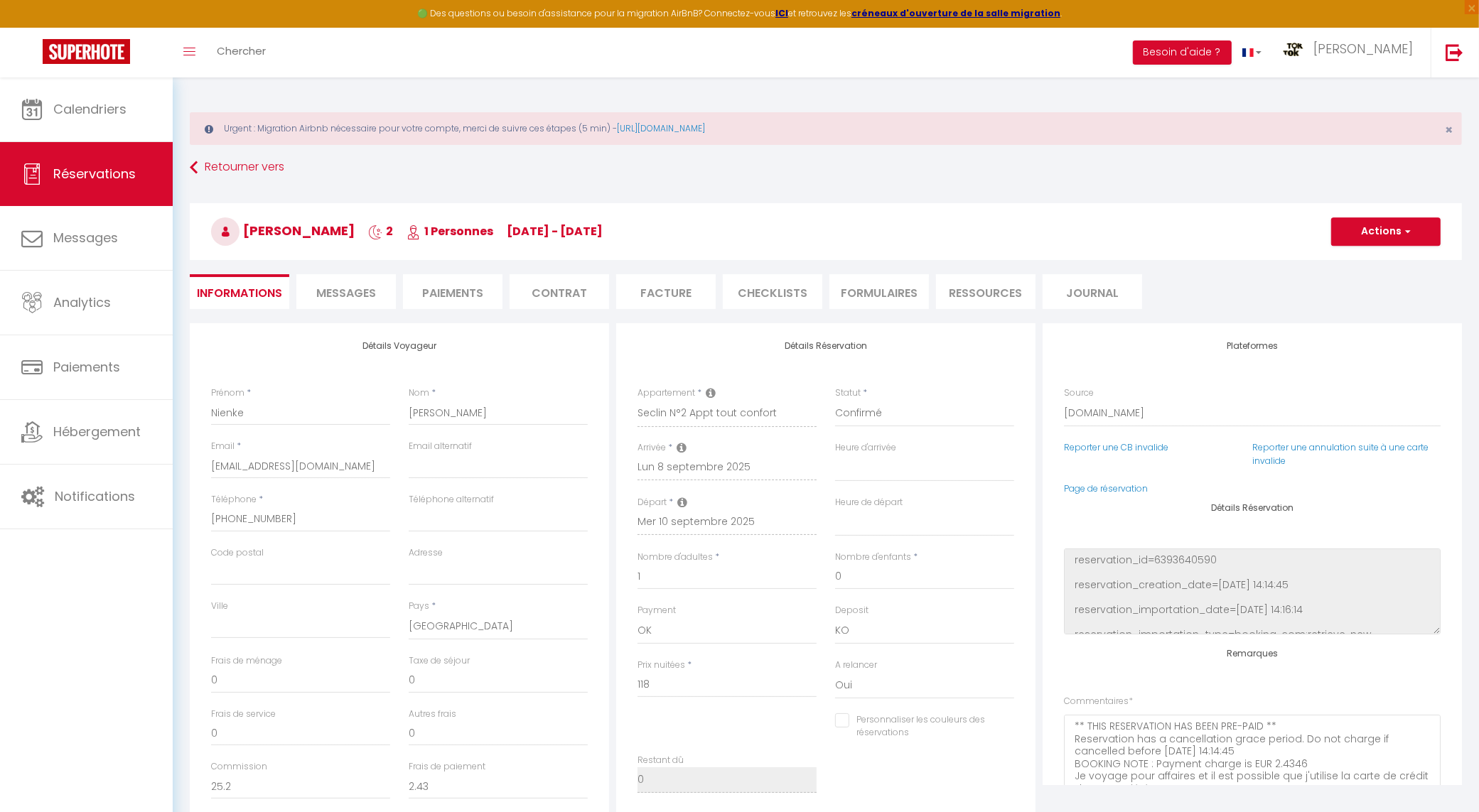
type input "50"
type input "5.9"
select select
checkbox input "false"
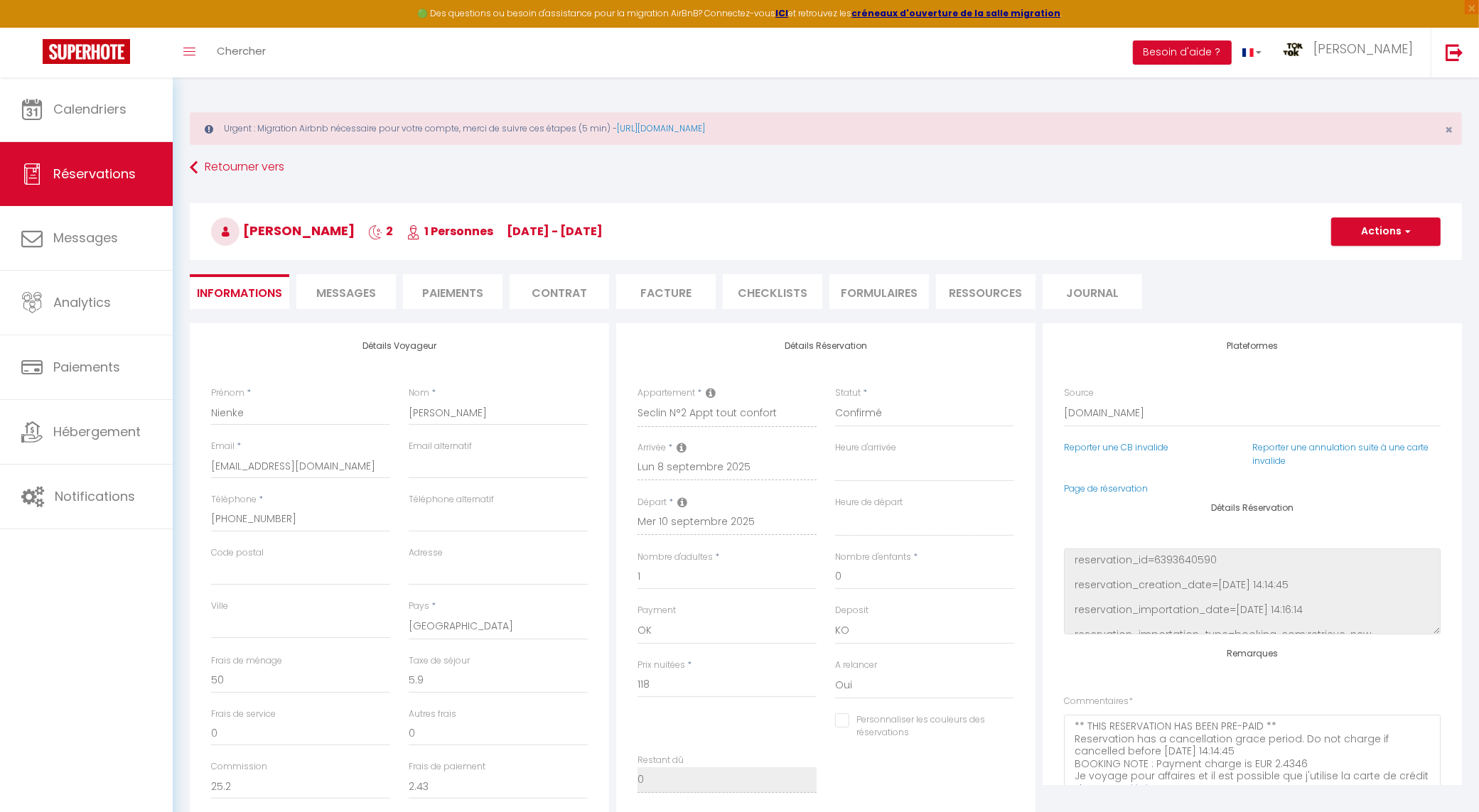
select select
click at [82, 179] on span "Réservations" at bounding box center [95, 173] width 82 height 18
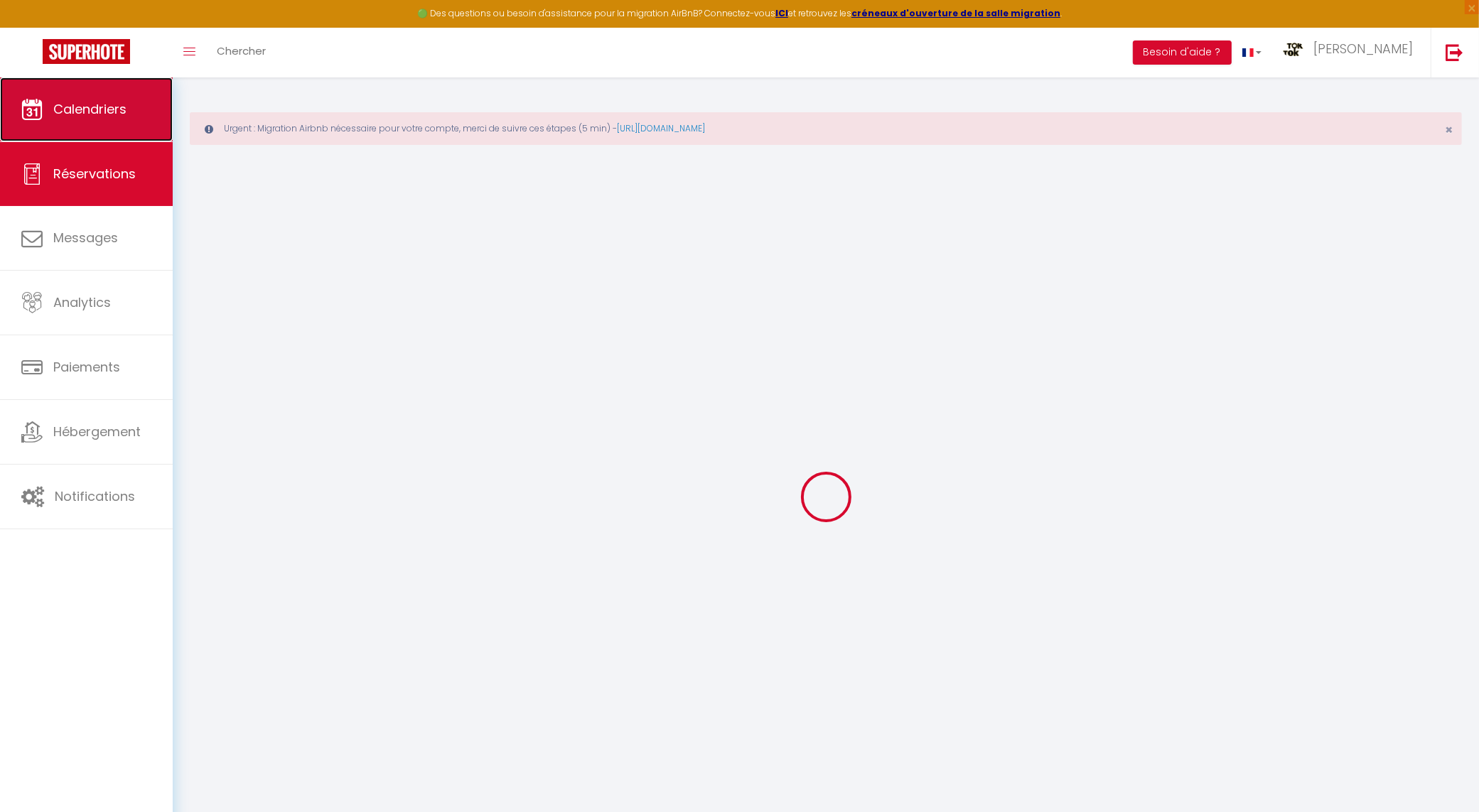
click at [99, 112] on span "Calendriers" at bounding box center [90, 109] width 73 height 18
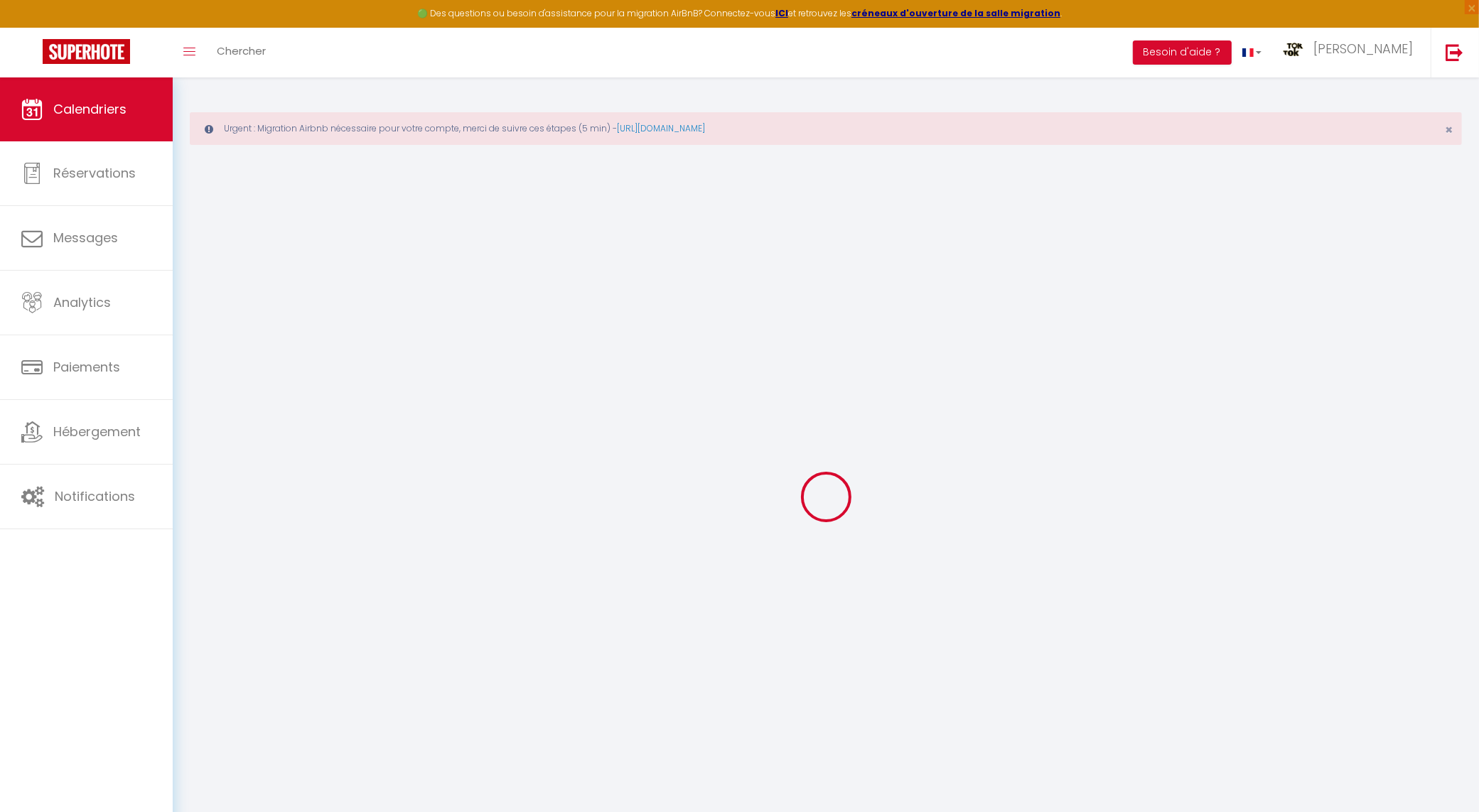
select select
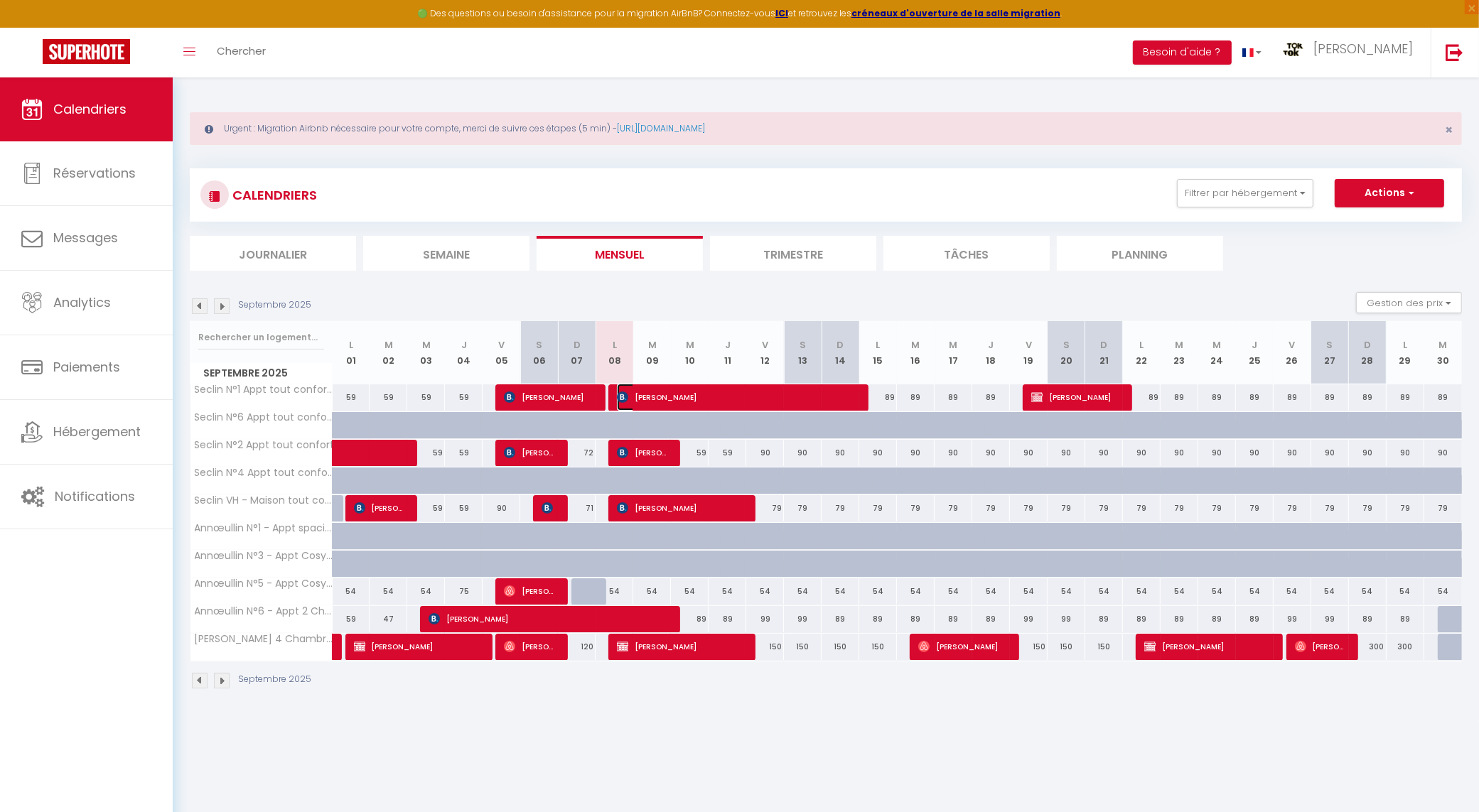
click at [680, 396] on span "[PERSON_NAME]" at bounding box center [736, 397] width 239 height 27
select select "OK"
select select "KO"
select select "0"
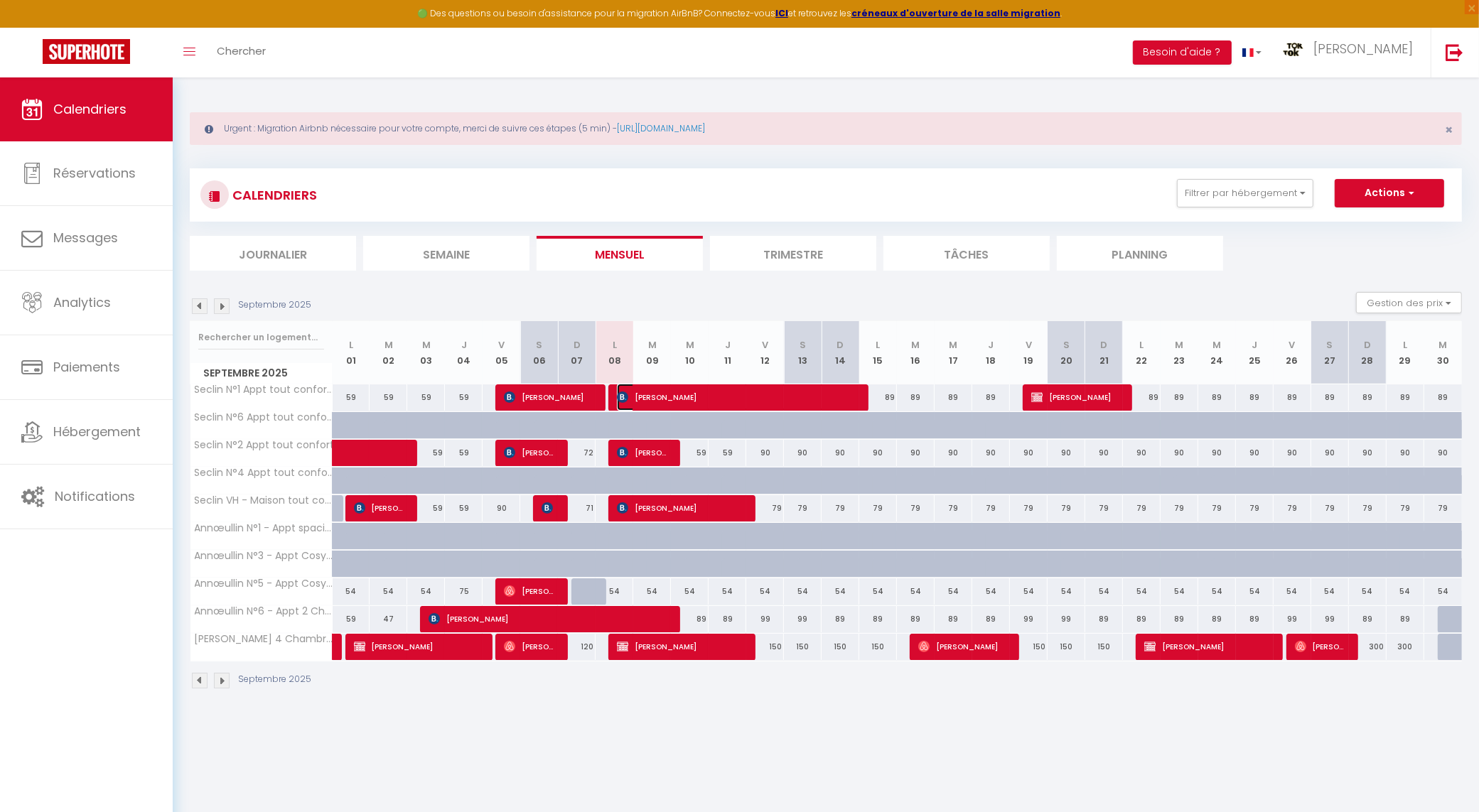
select select "1"
select select
select select "33233"
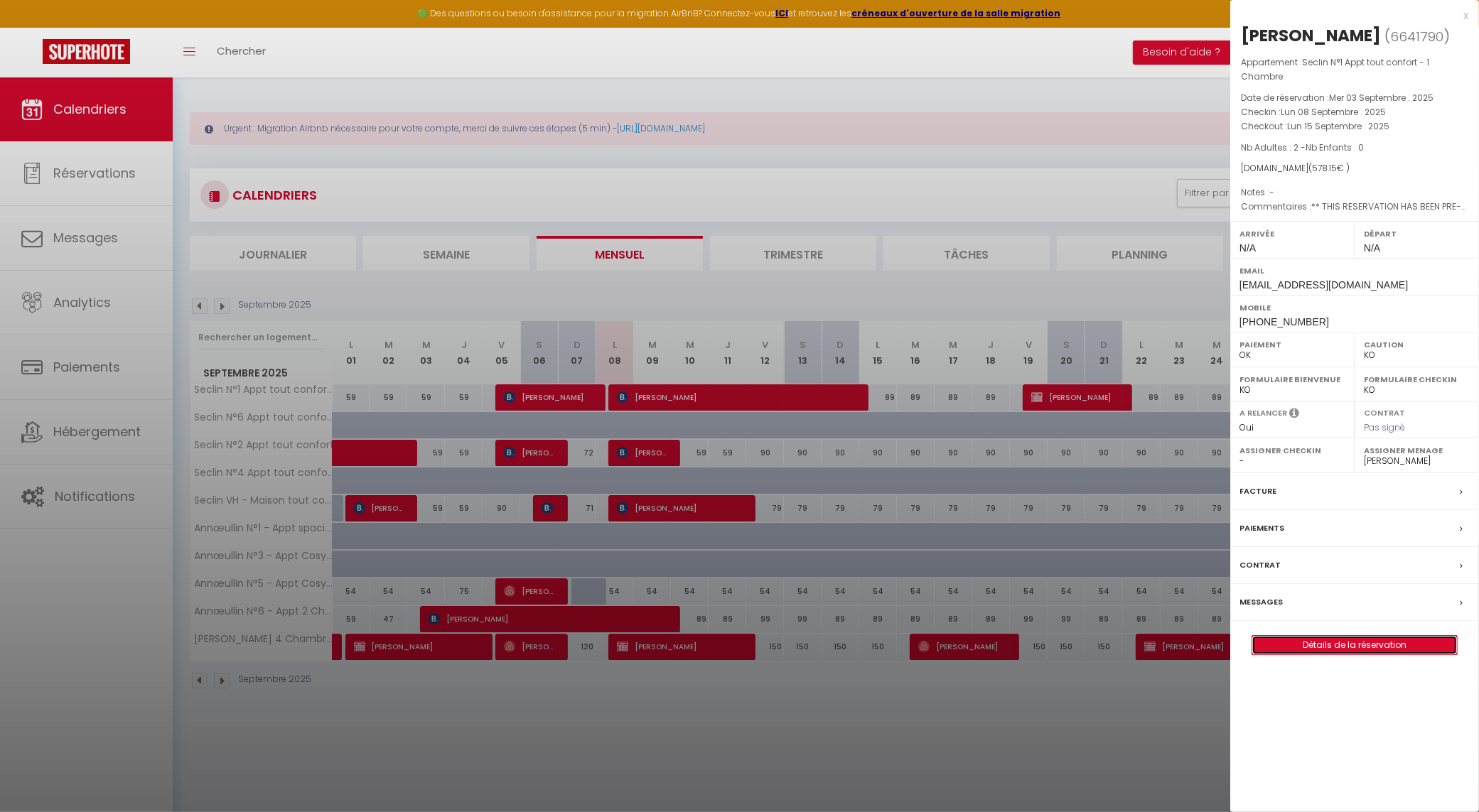
click at [1333, 650] on link "Détails de la réservation" at bounding box center [1355, 646] width 204 height 19
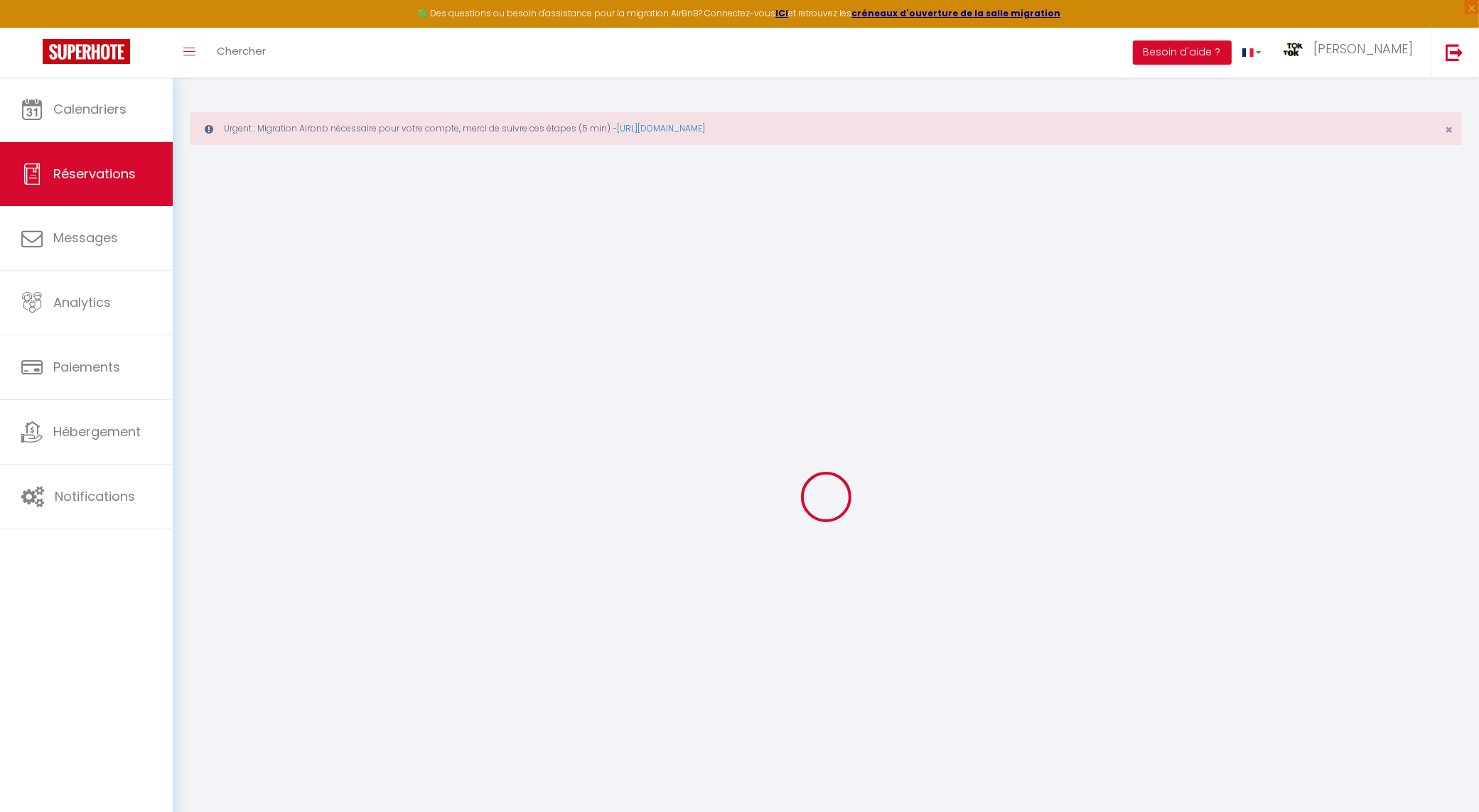
type input "[PERSON_NAME]"
type input "Dumont"
type input "[EMAIL_ADDRESS][DOMAIN_NAME]"
type input "[PHONE_NUMBER]"
type input "."
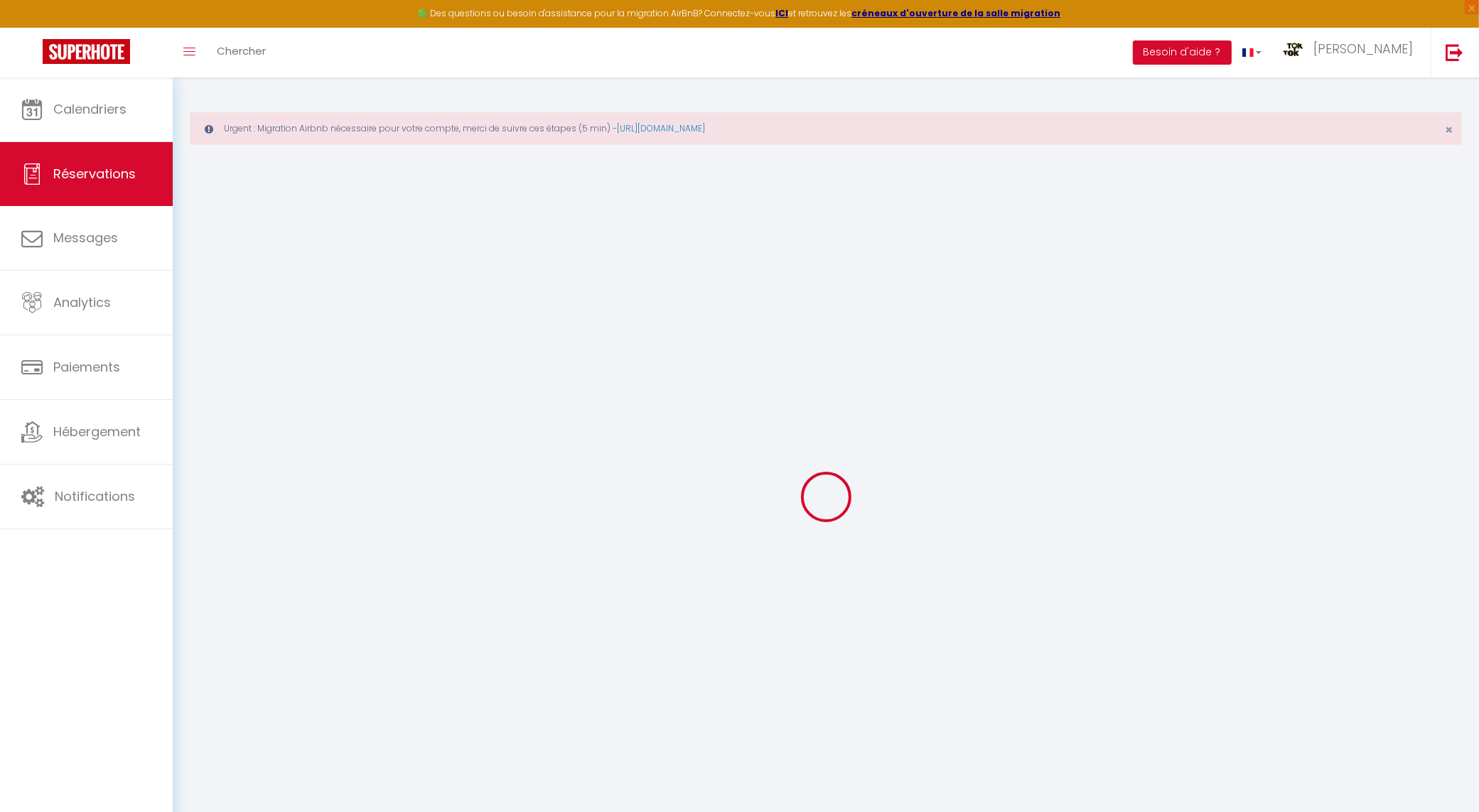
select select "FR"
type input "82.95"
type input "8.09"
select select "60427"
select select "1"
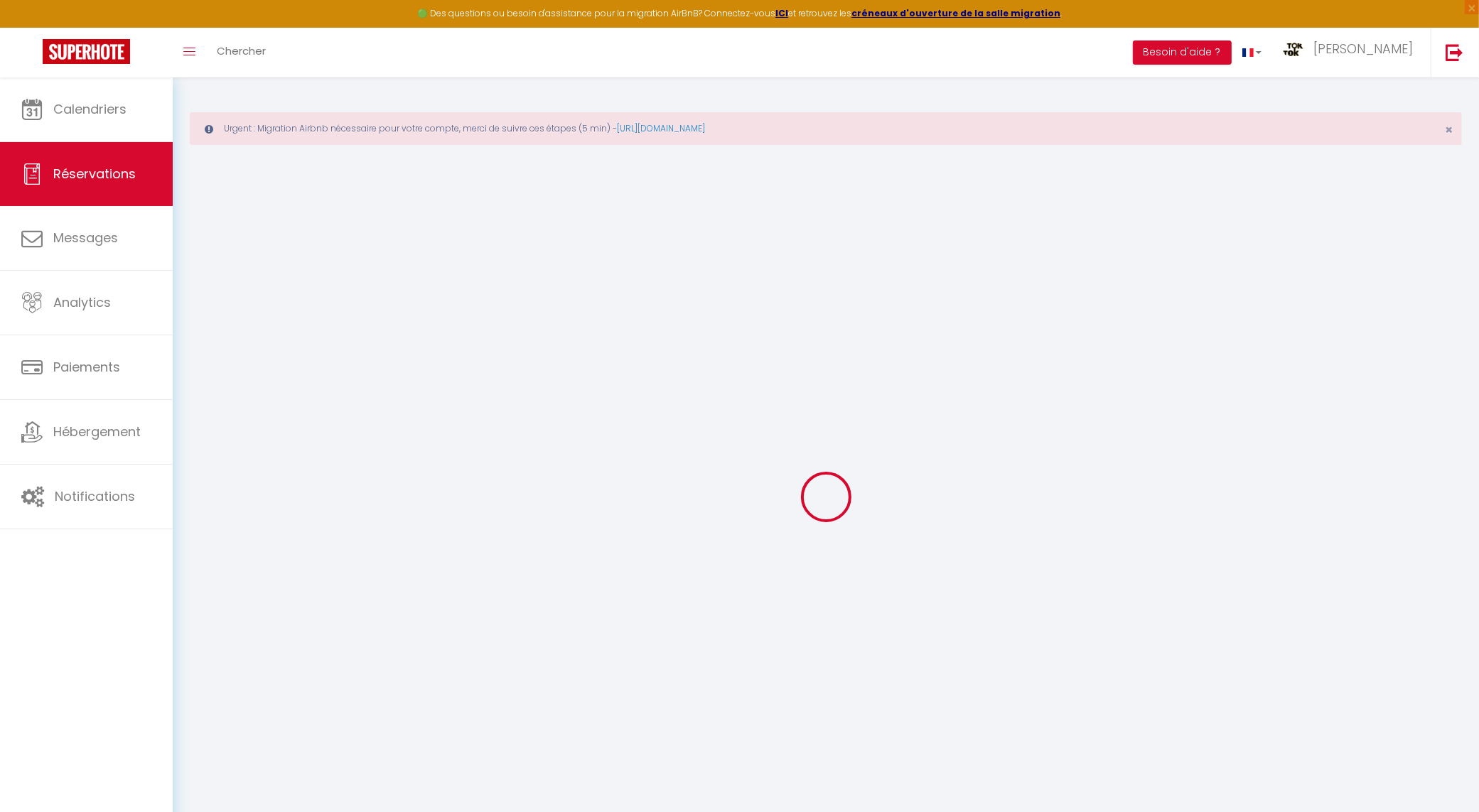
select select
type input "2"
select select "12"
select select
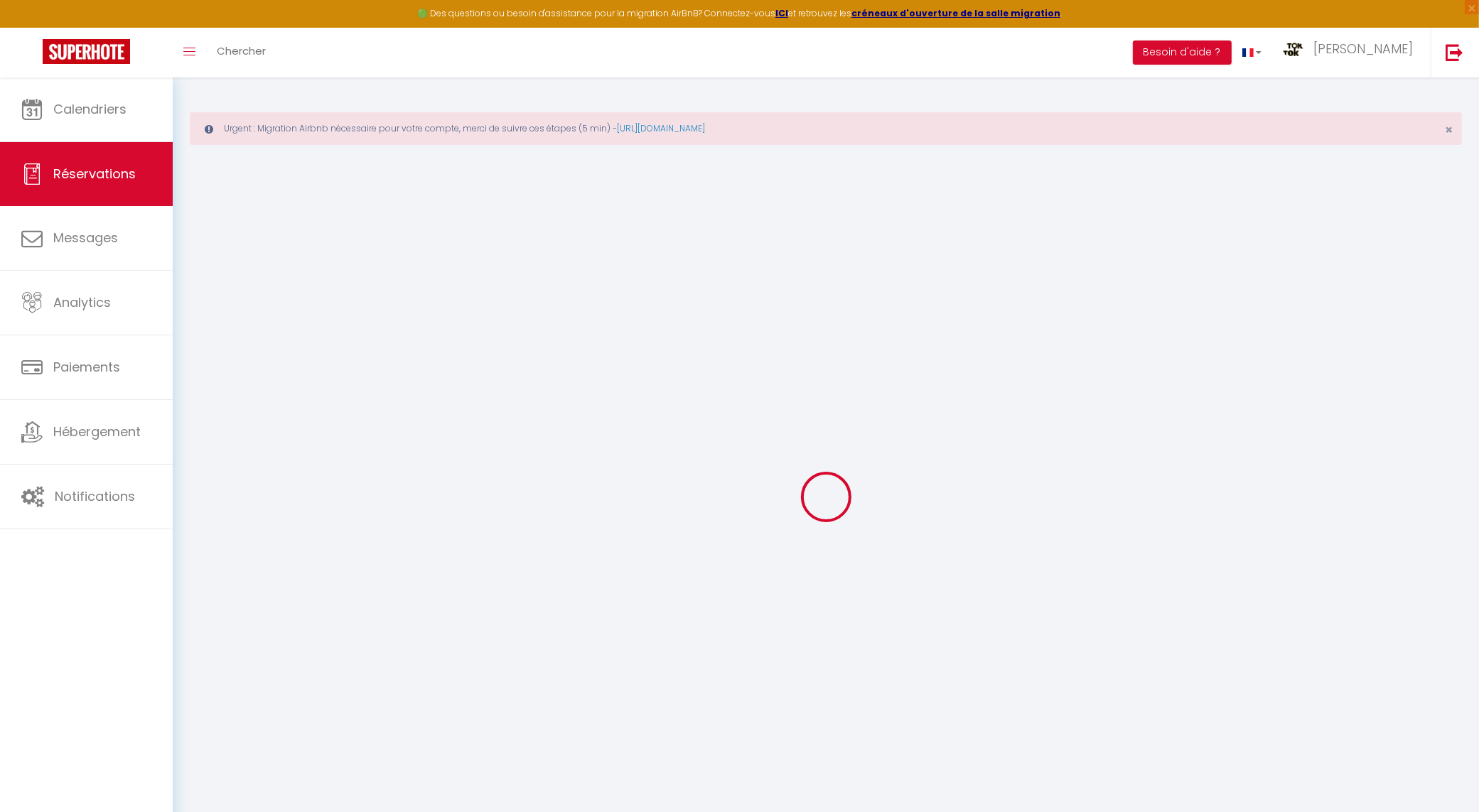
type input "503"
checkbox input "false"
type input "0"
select select "2"
type input "0"
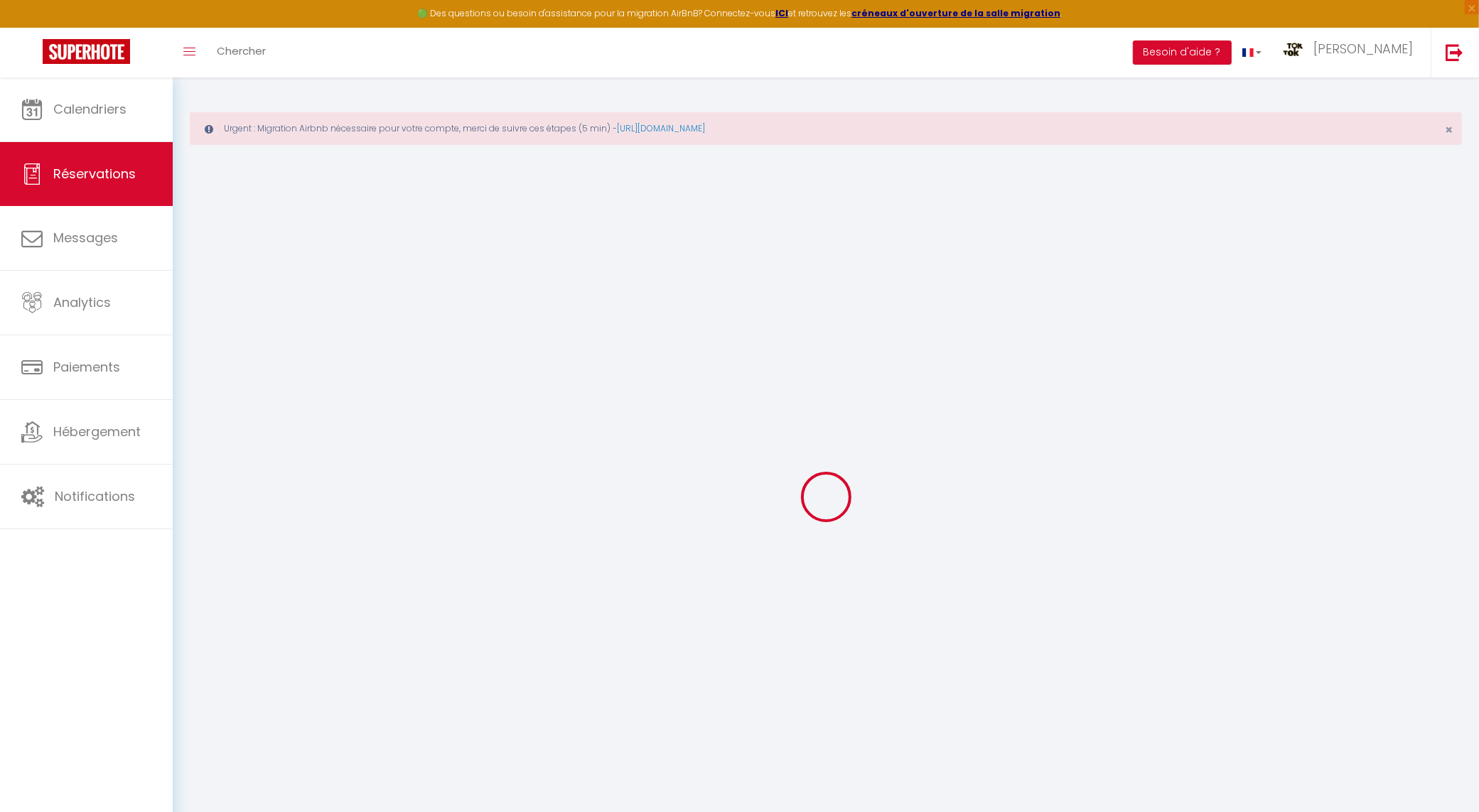
type input "0"
select select
select select "14"
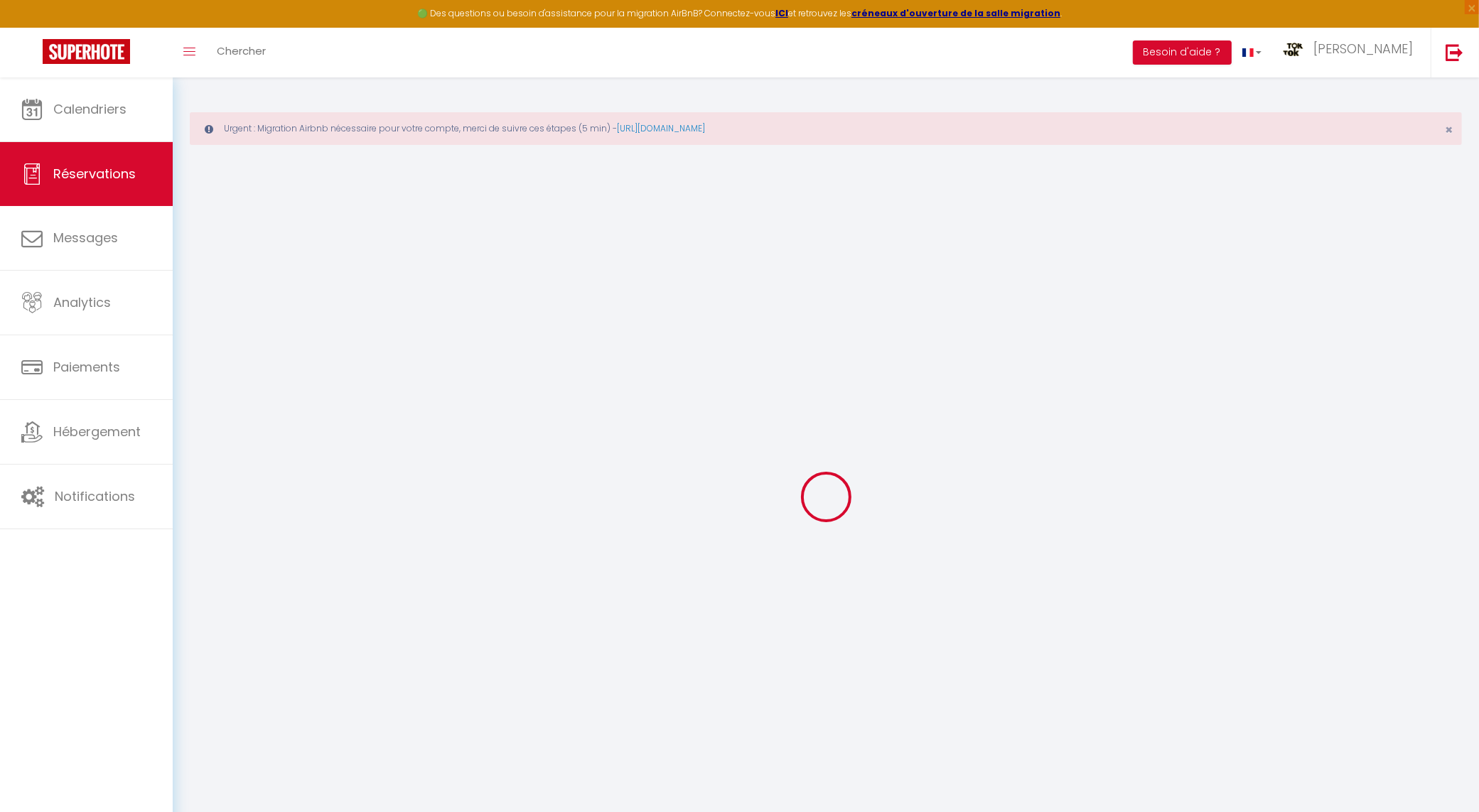
checkbox input "false"
select select
checkbox input "false"
select select
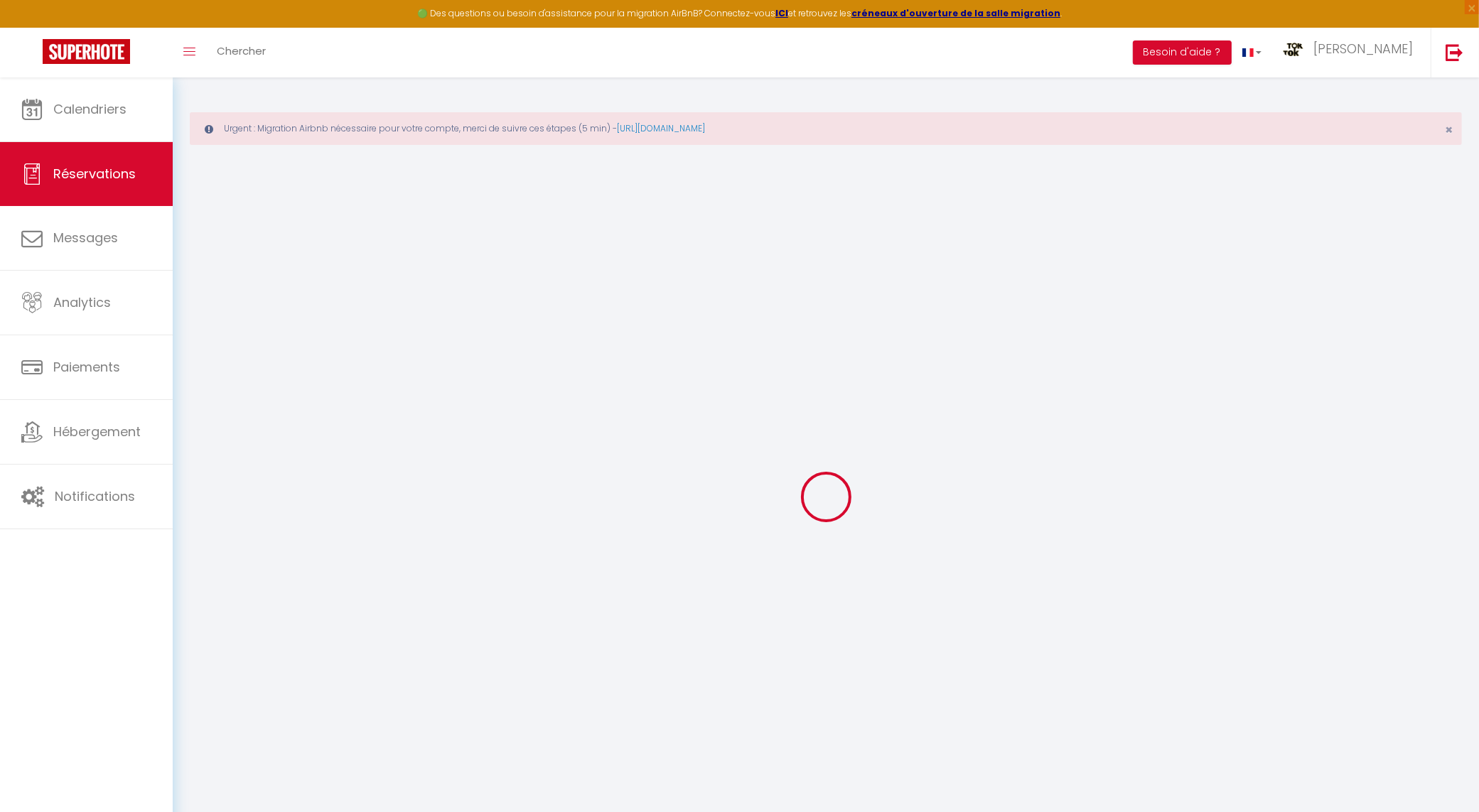
select select
checkbox input "false"
type textarea "** THIS RESERVATION HAS BEEN PRE-PAID ** Reservation has a cancellation grace p…"
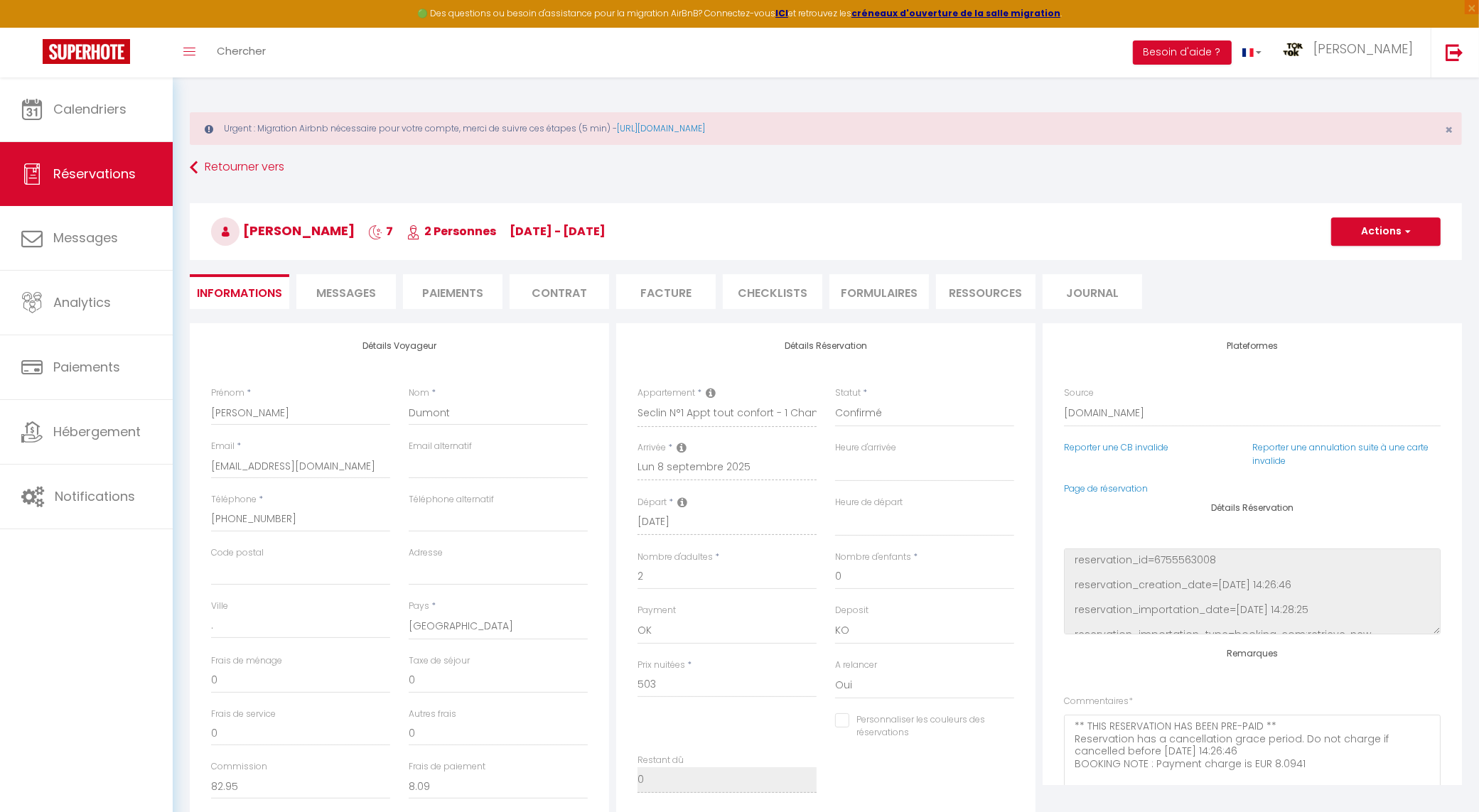
type input "50"
type input "25.15"
select select
checkbox input "false"
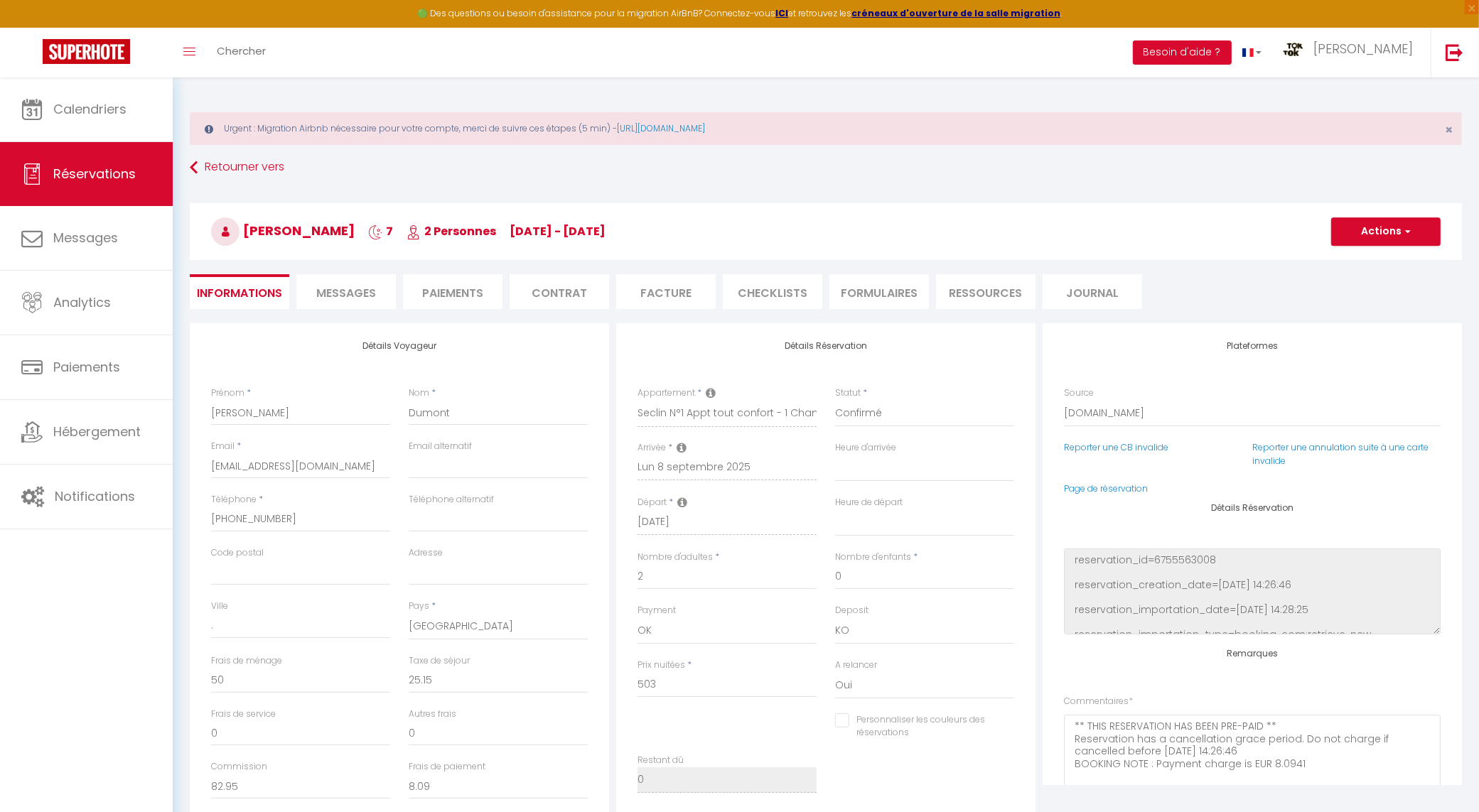
select select
click at [347, 298] on span "Messages" at bounding box center [346, 293] width 60 height 16
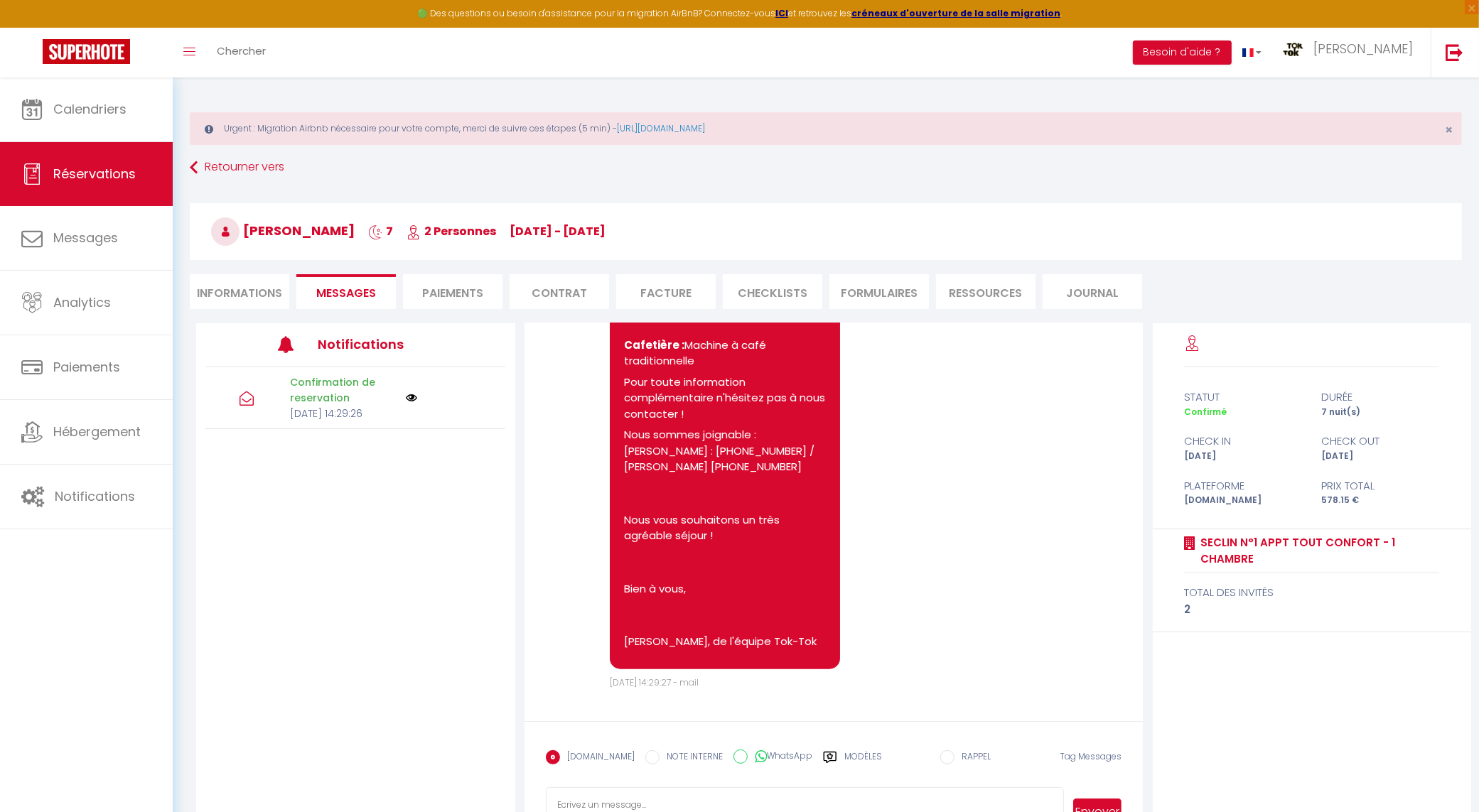
scroll to position [77, 0]
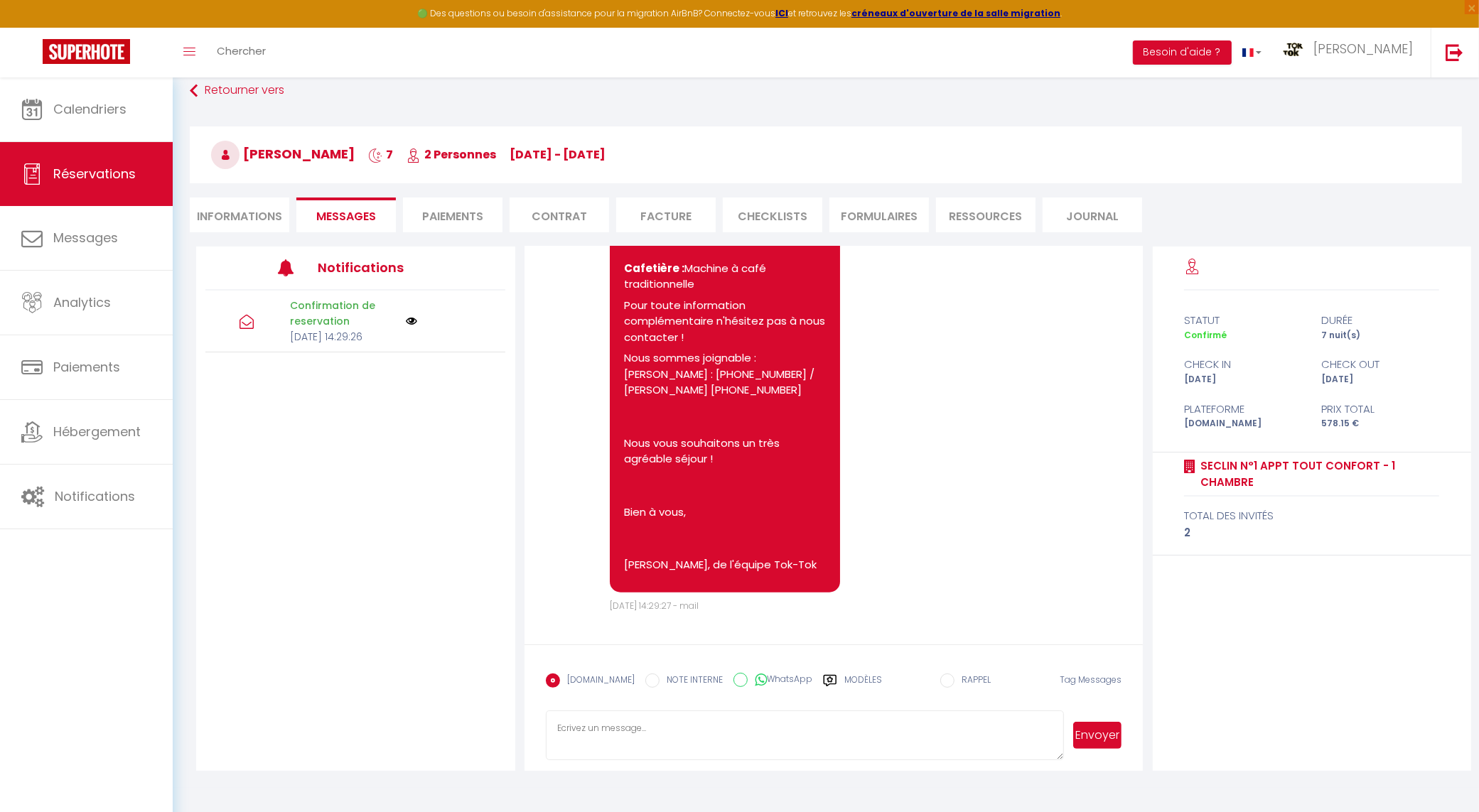
click at [701, 727] on textarea at bounding box center [805, 736] width 519 height 50
click at [602, 734] on textarea at bounding box center [805, 736] width 519 height 50
paste textarea "2107"
click at [644, 755] on textarea "Bonjour Le code de la boite à clé est 2107, bonne installation et bon séjour, j…" at bounding box center [805, 736] width 519 height 50
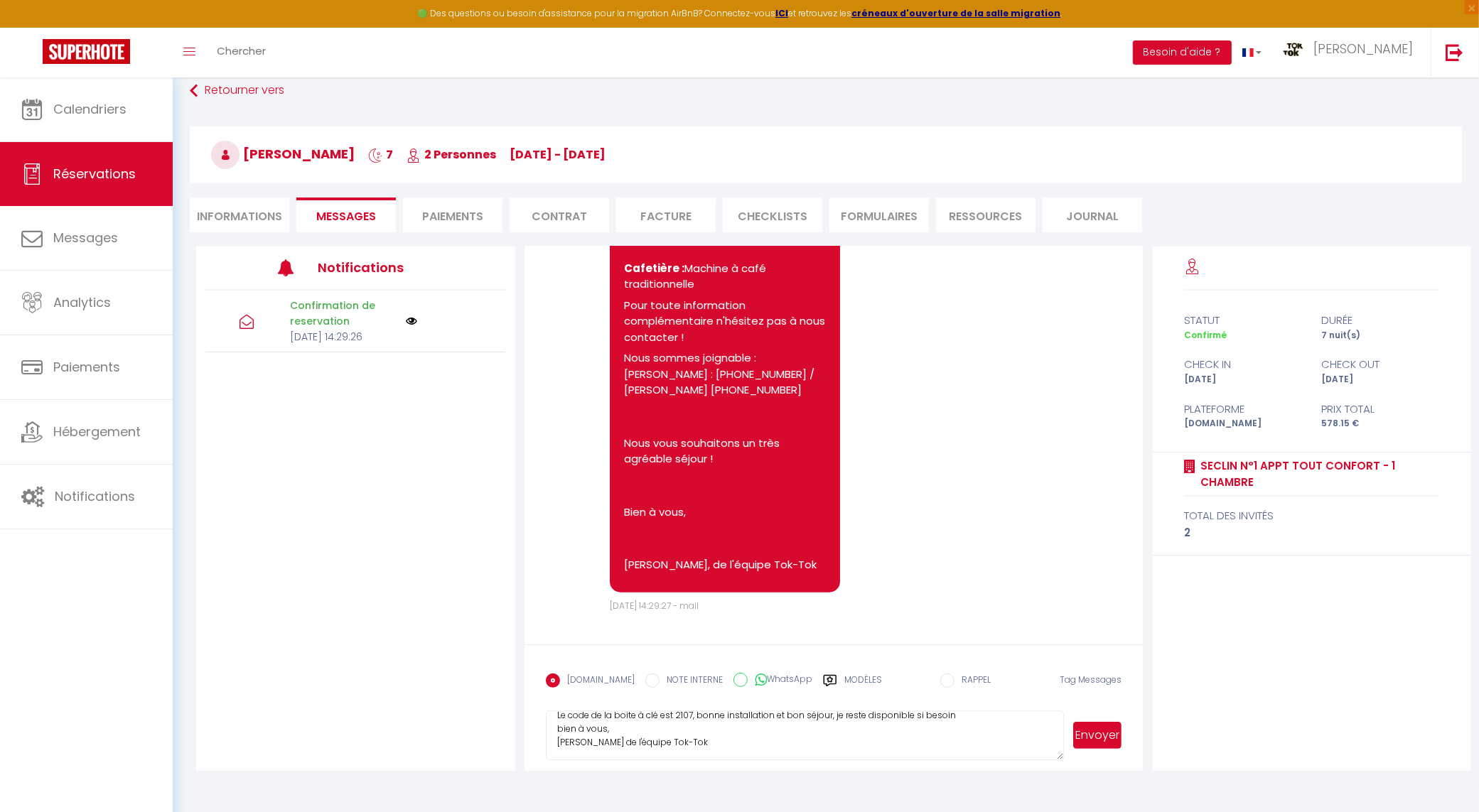
scroll to position [26, 0]
type textarea "Bonjour Le code de la boite à clé est 2107, bonne installation et bon séjour, j…"
click at [1110, 737] on button "Envoyer" at bounding box center [1097, 735] width 49 height 27
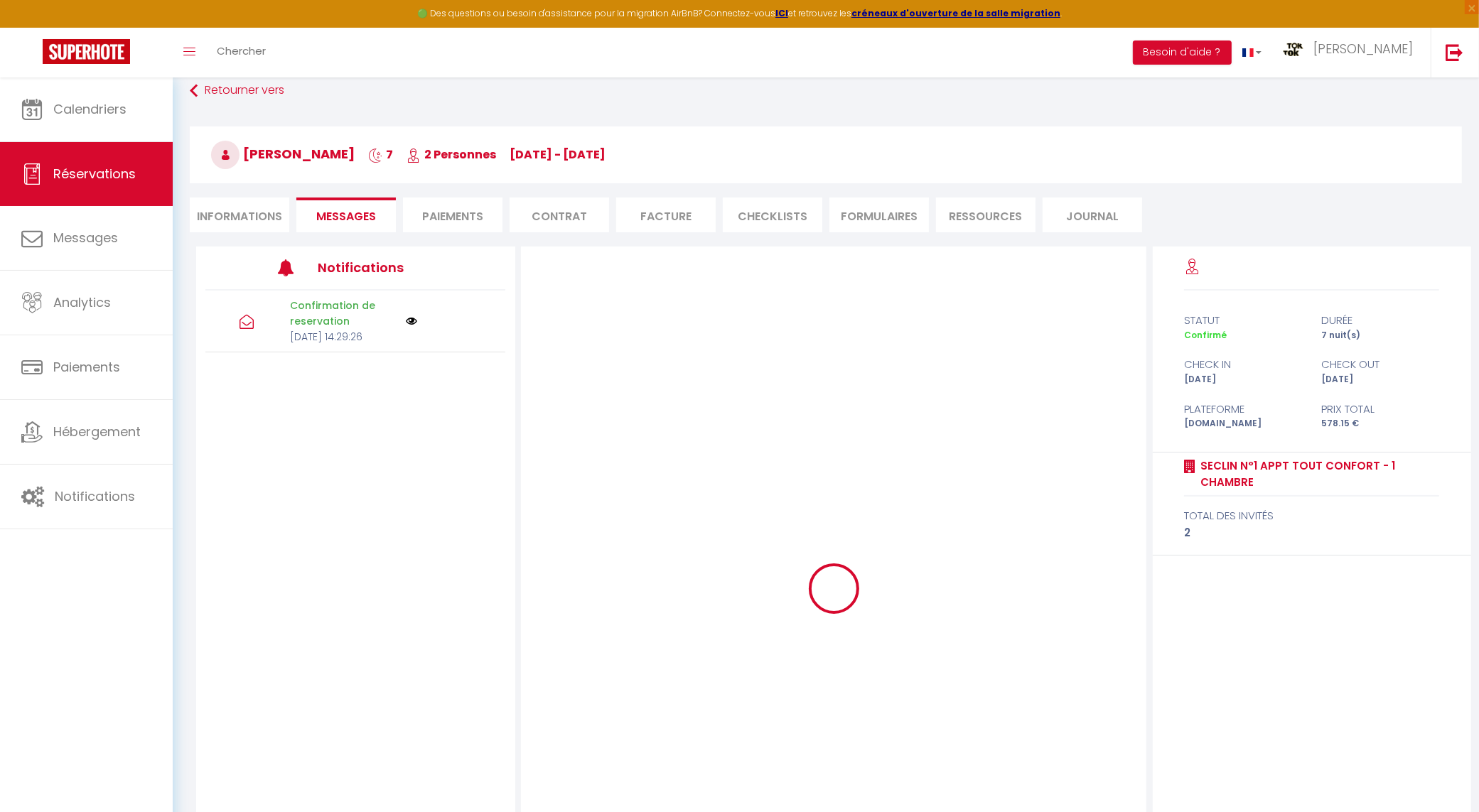
scroll to position [0, 0]
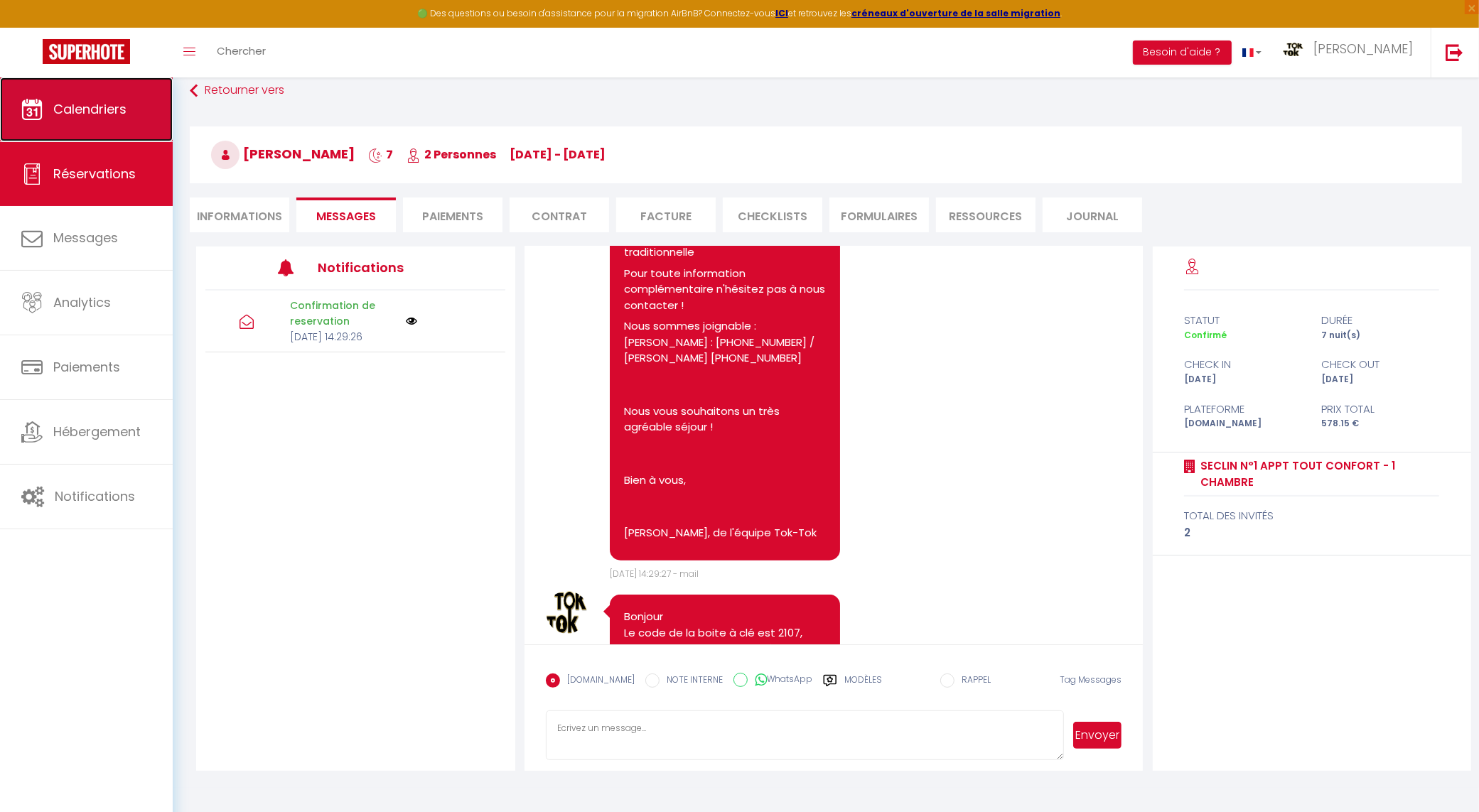
click at [103, 117] on span "Calendriers" at bounding box center [90, 109] width 73 height 18
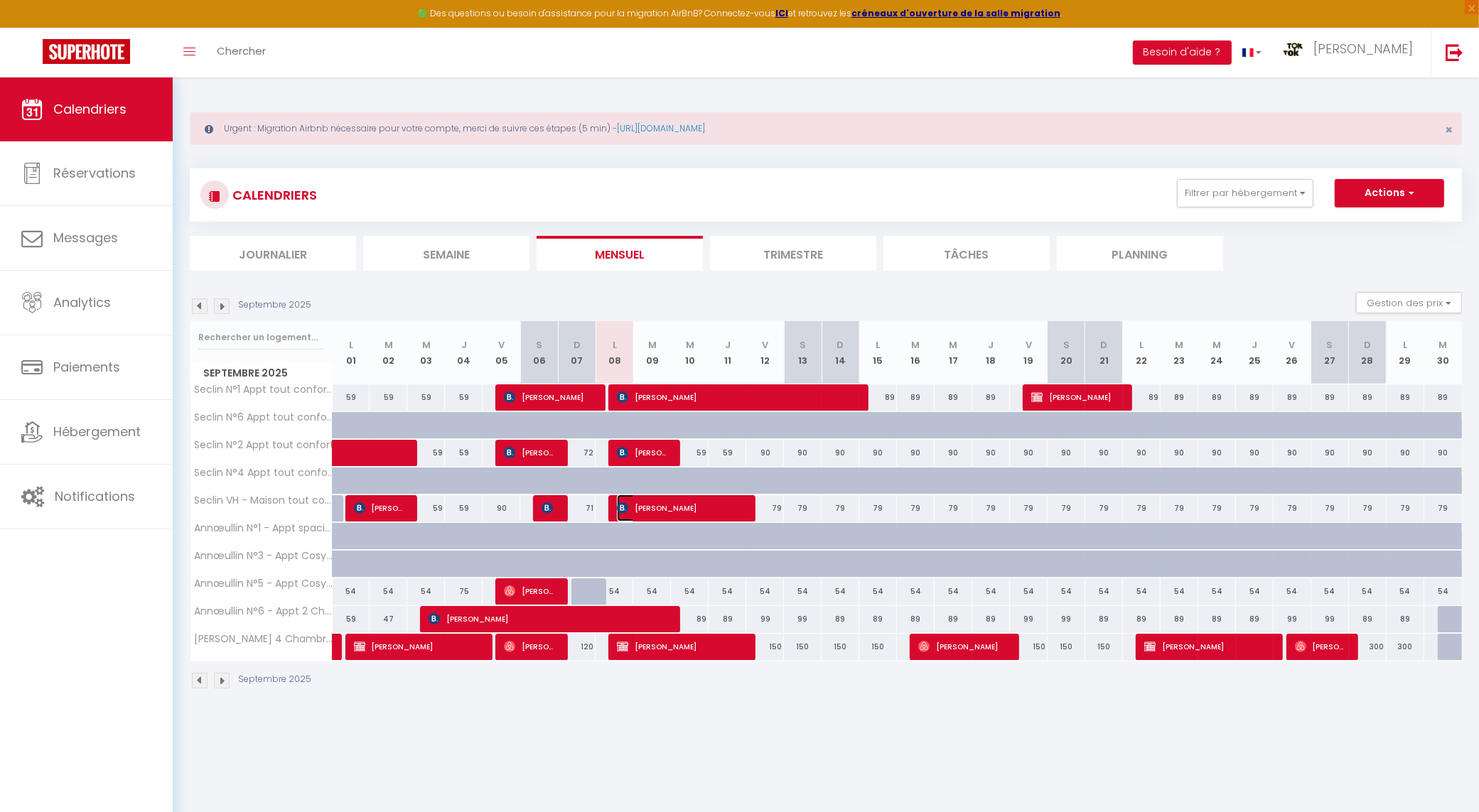
click at [658, 514] on span "[PERSON_NAME]" at bounding box center [680, 508] width 126 height 27
select select "OK"
select select "KO"
select select "0"
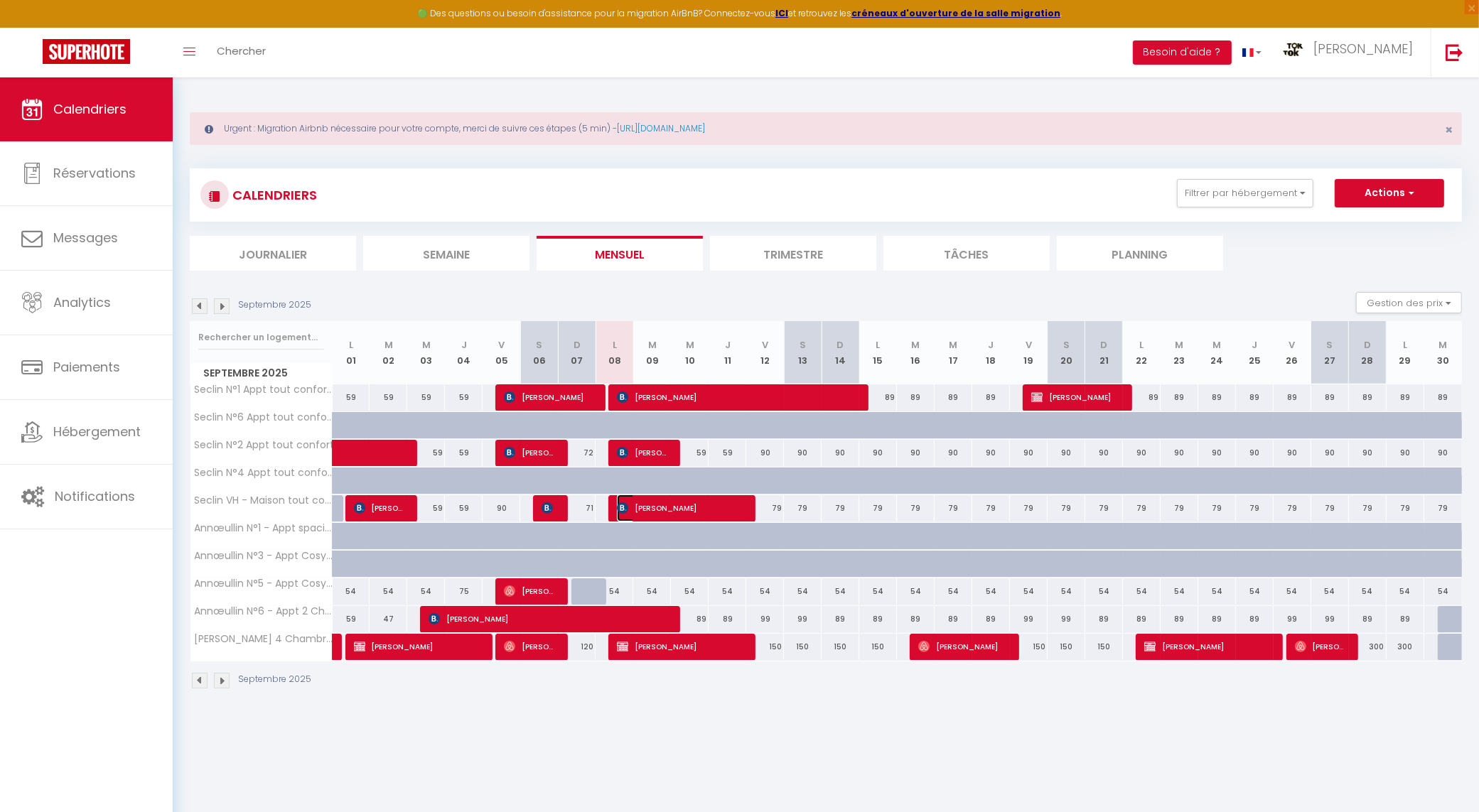
select select "1"
select select
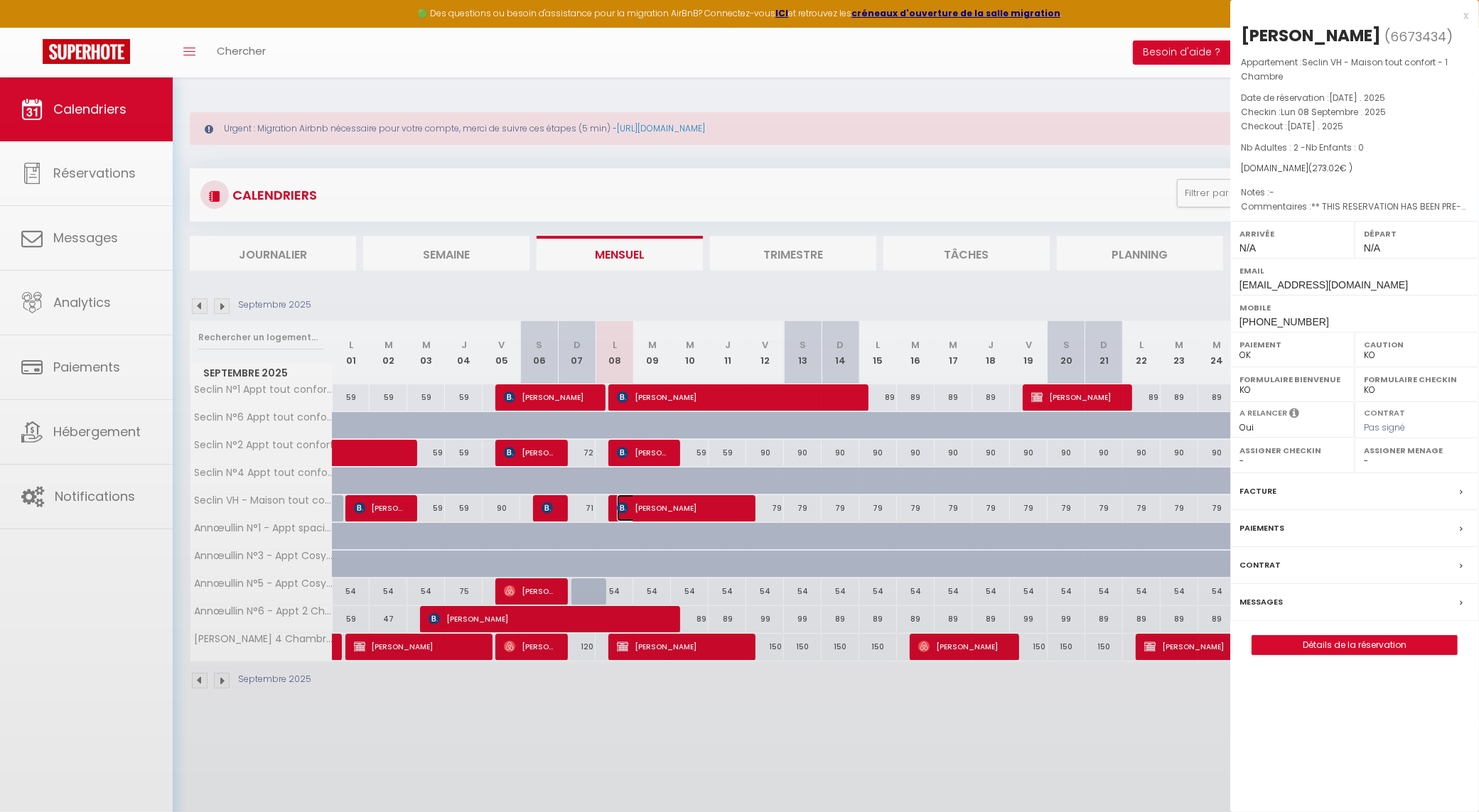
select select "33233"
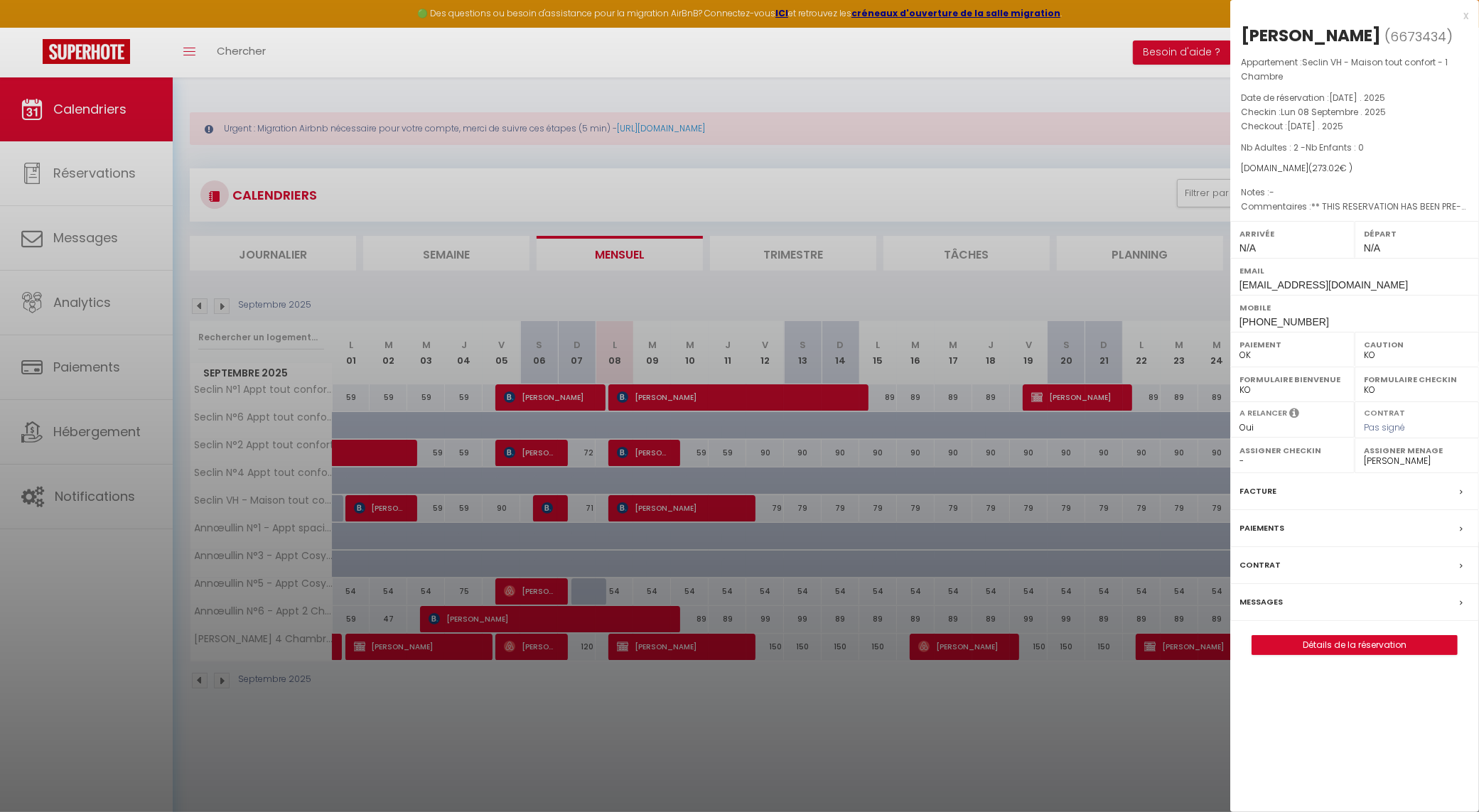
click at [1253, 597] on label "Messages" at bounding box center [1261, 602] width 44 height 15
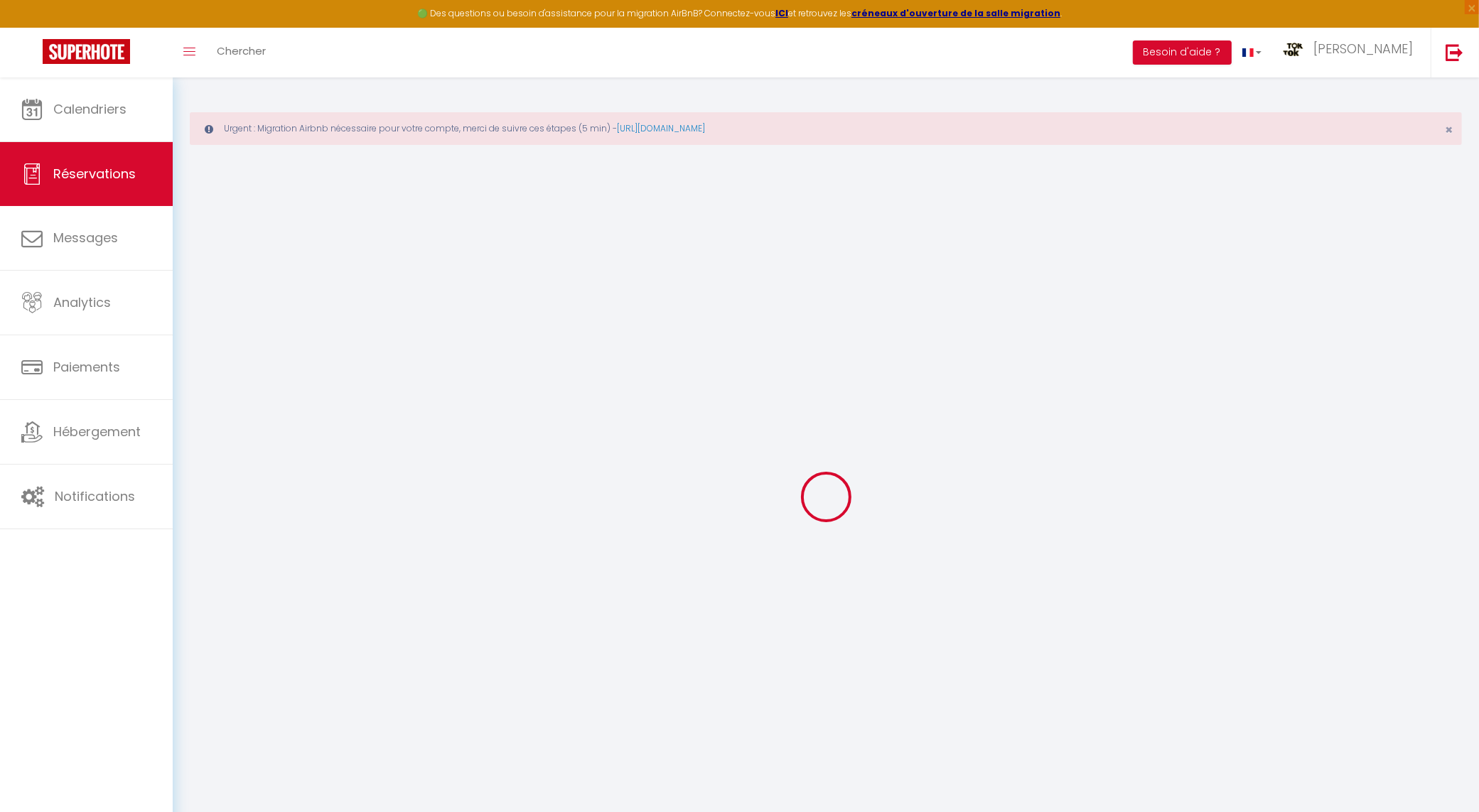
select select
checkbox input "false"
type textarea "** THIS RESERVATION HAS BEEN PRE-PAID ** BOOKING NOTE : Payment charge is EUR 3…"
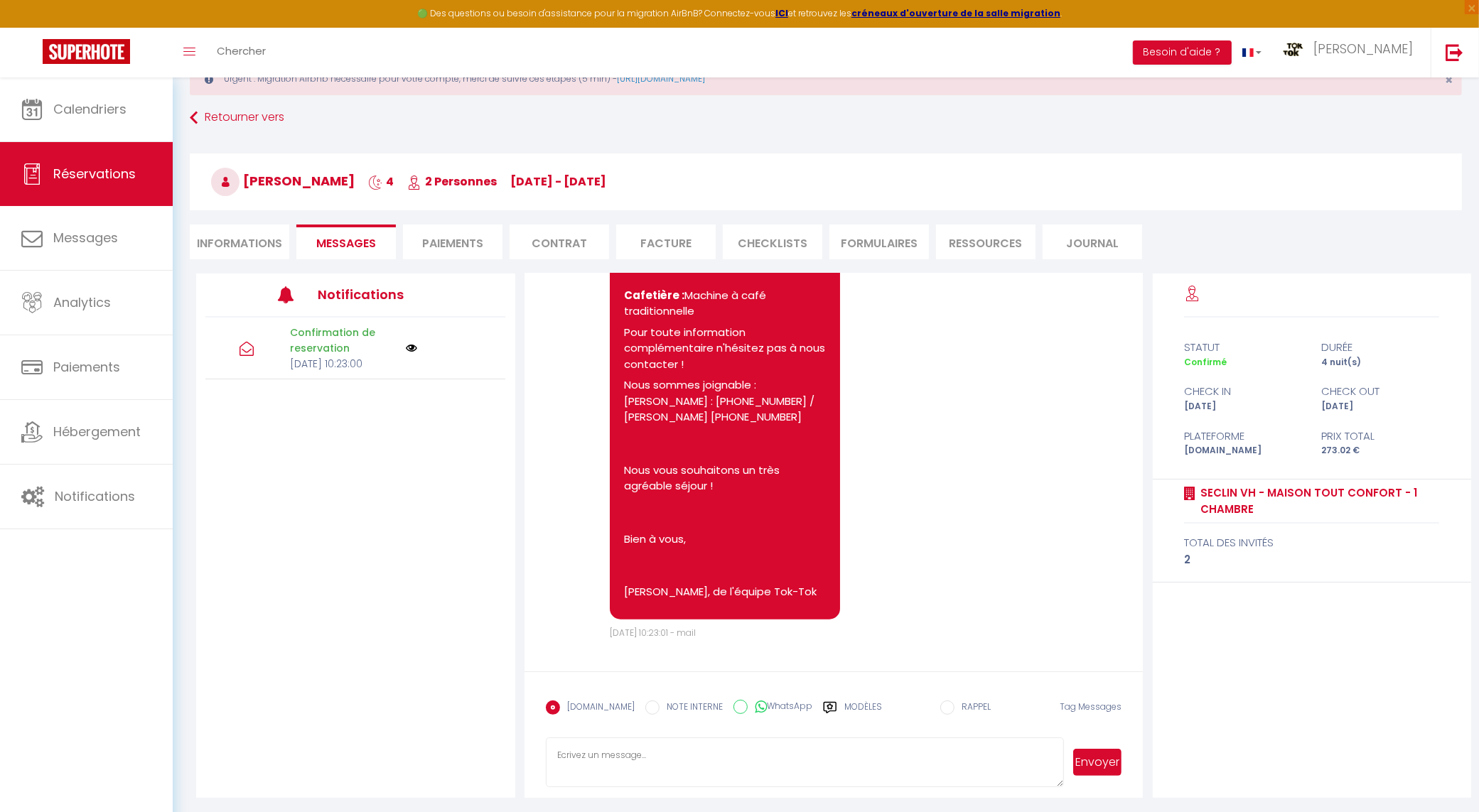
scroll to position [77, 0]
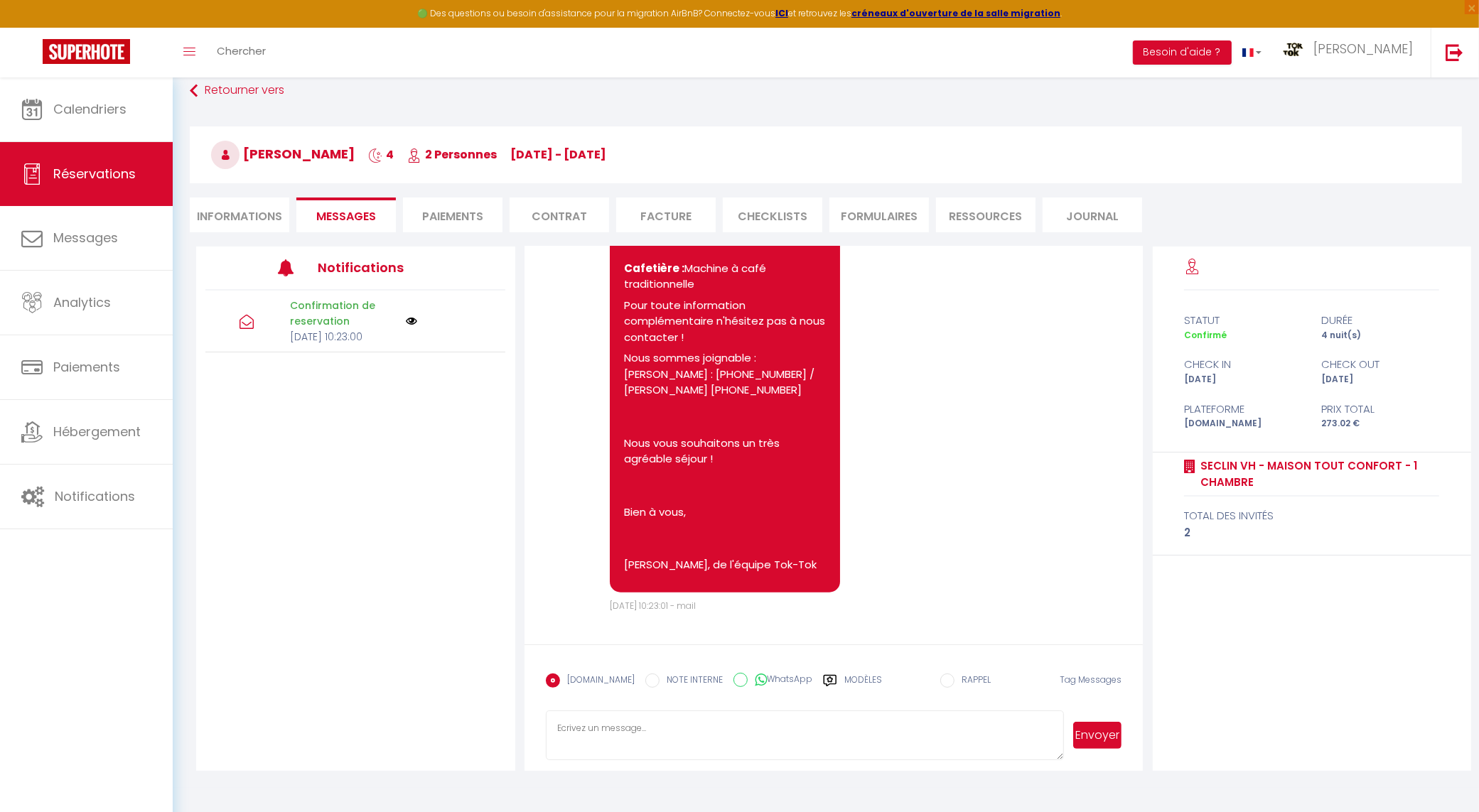
click at [615, 706] on form "[DOMAIN_NAME] NOTE INTERNE WhatsApp Modèles 8 « ‹ » › [DATE] [PHONE_NUMBER] Dim…" at bounding box center [834, 708] width 619 height 127
click at [626, 729] on textarea at bounding box center [805, 736] width 519 height 50
paste textarea "8548"
type textarea "Bonjour le code de la boite à clé est 8548 Je vous souhaite une bonne installat…"
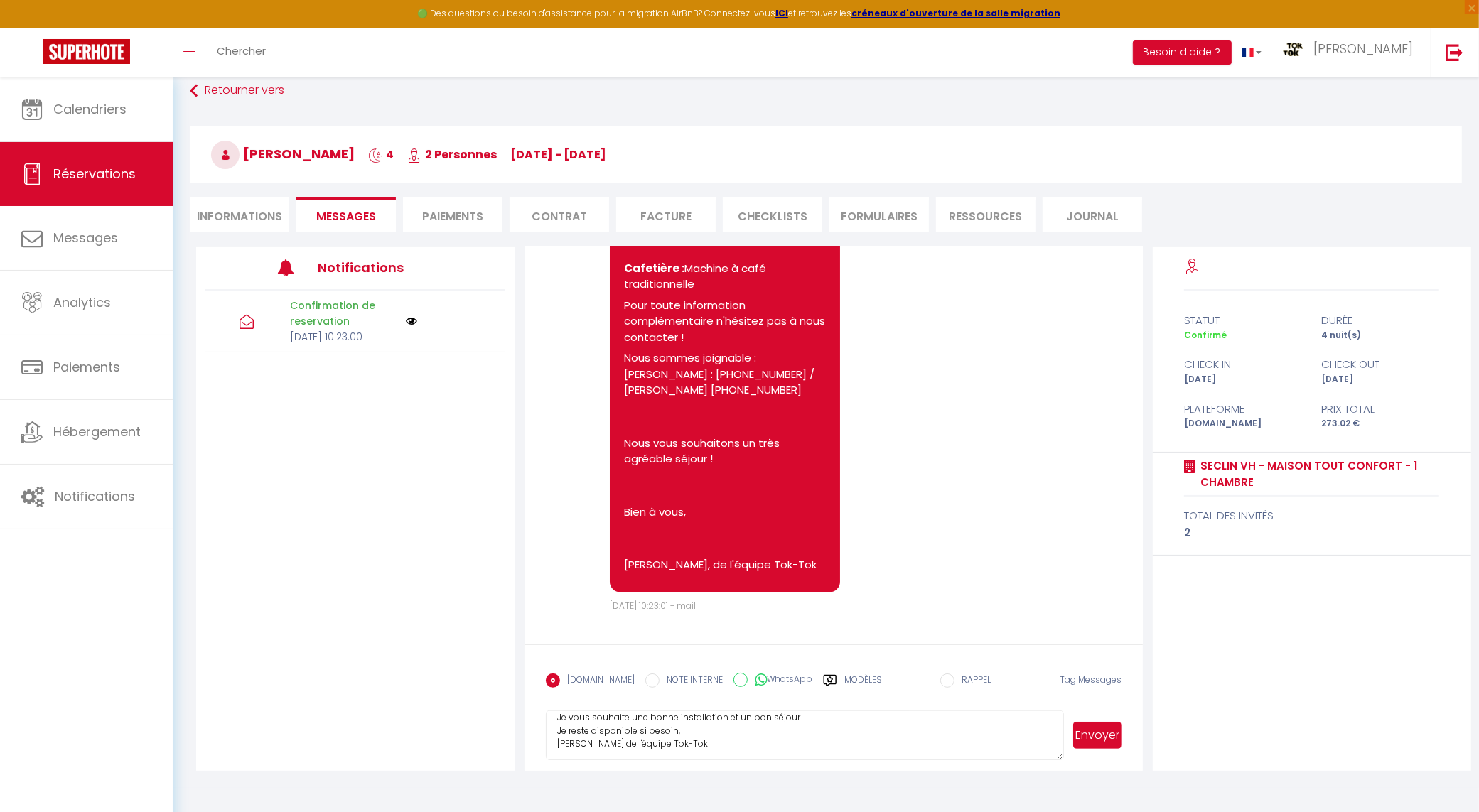
click at [1108, 734] on button "Envoyer" at bounding box center [1097, 735] width 49 height 27
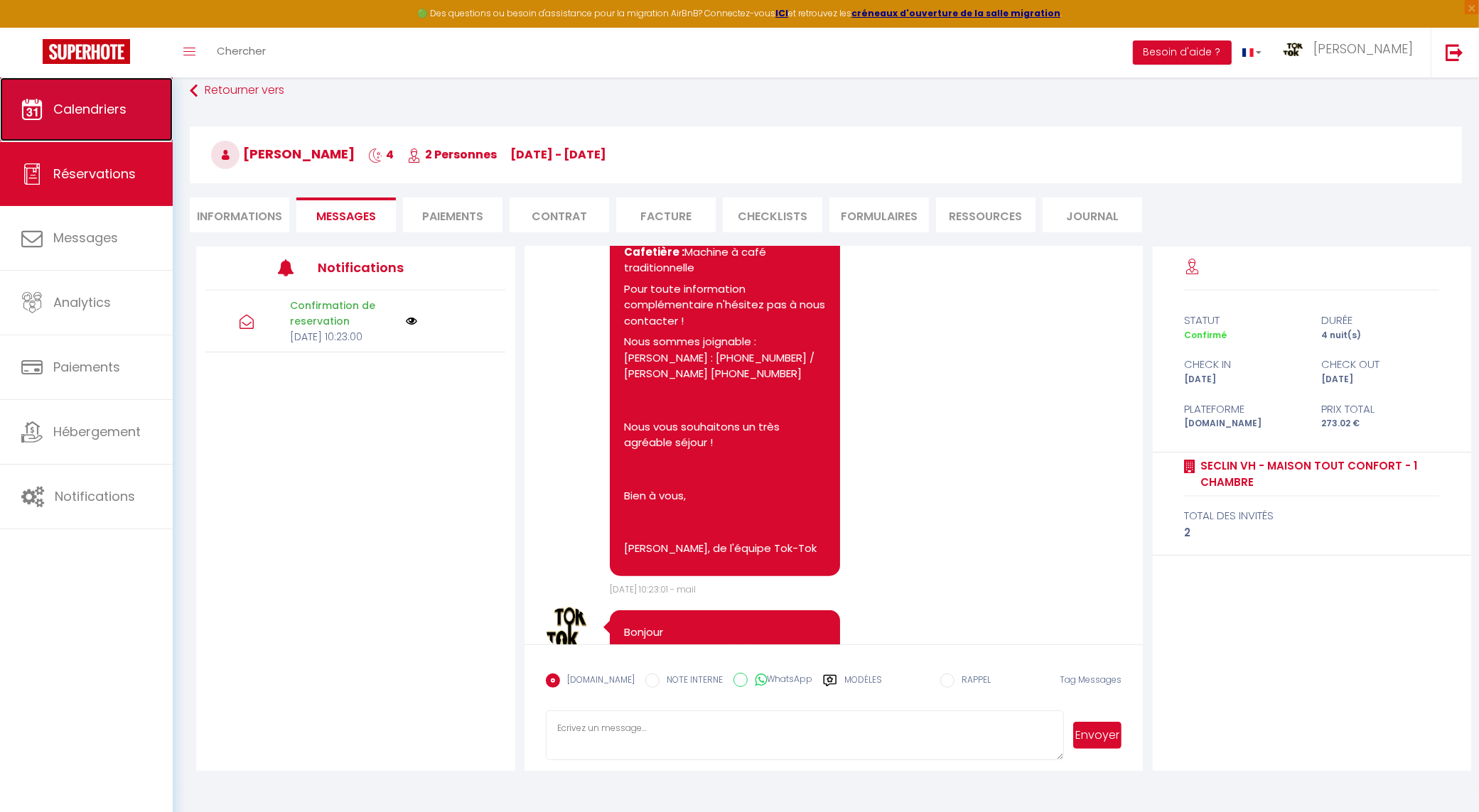
click at [86, 105] on span "Calendriers" at bounding box center [90, 109] width 73 height 18
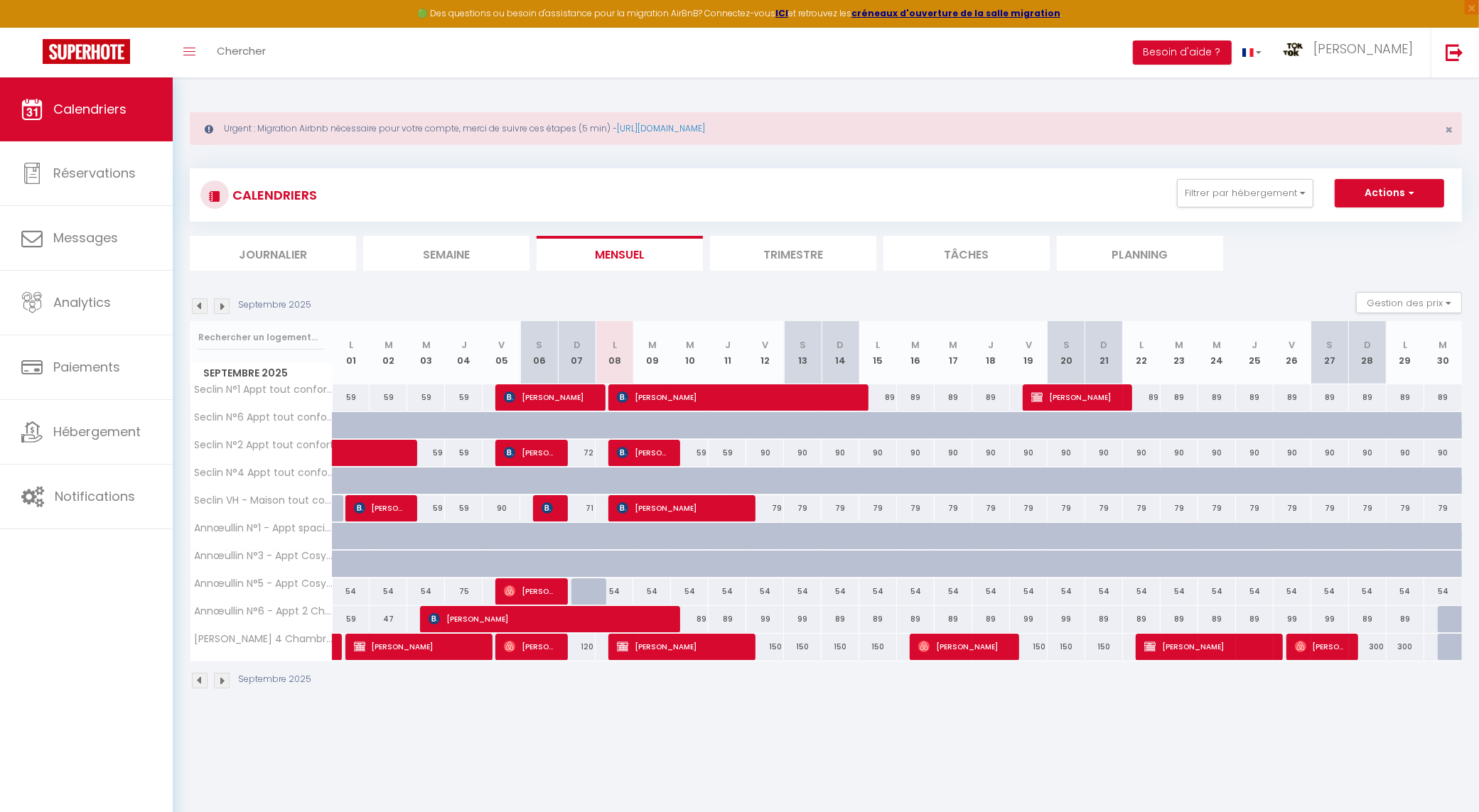
click at [616, 591] on div "54" at bounding box center [614, 592] width 37 height 26
type input "54"
type input "Lun 08 Septembre 2025"
type input "[DATE]"
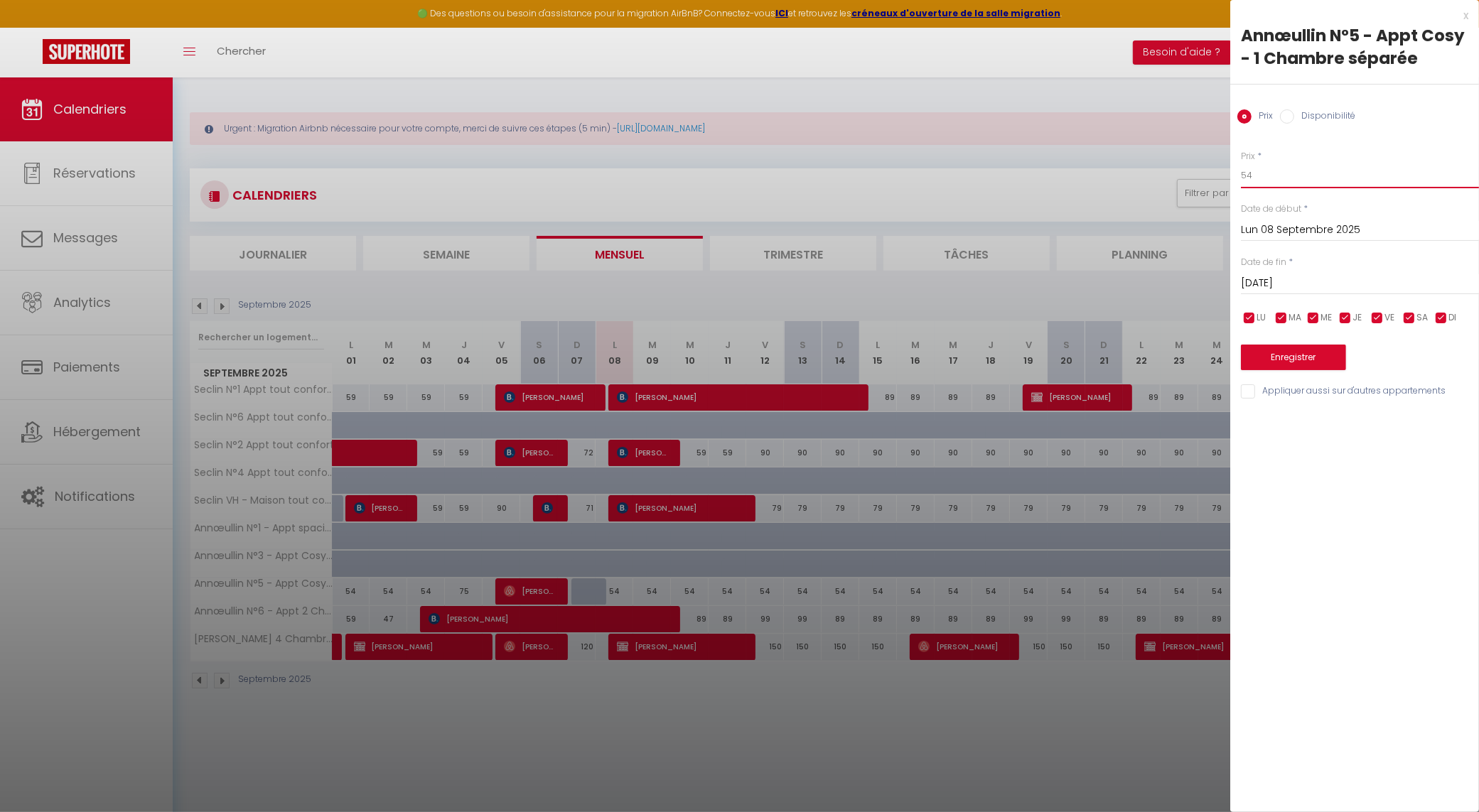
drag, startPoint x: 1292, startPoint y: 176, endPoint x: 1162, endPoint y: 174, distance: 130.0
click at [1162, 174] on body "🟢 Des questions ou besoin d'assistance pour la migration AirBnB? Connectez-vous…" at bounding box center [739, 483] width 1479 height 812
type input "48"
click at [1329, 144] on div "Prix * 48 Statut * Disponible Indisponible Date de début * [DATE] < [DATE] > Di…" at bounding box center [1355, 267] width 249 height 269
click at [1383, 287] on input "[DATE]" at bounding box center [1360, 284] width 238 height 19
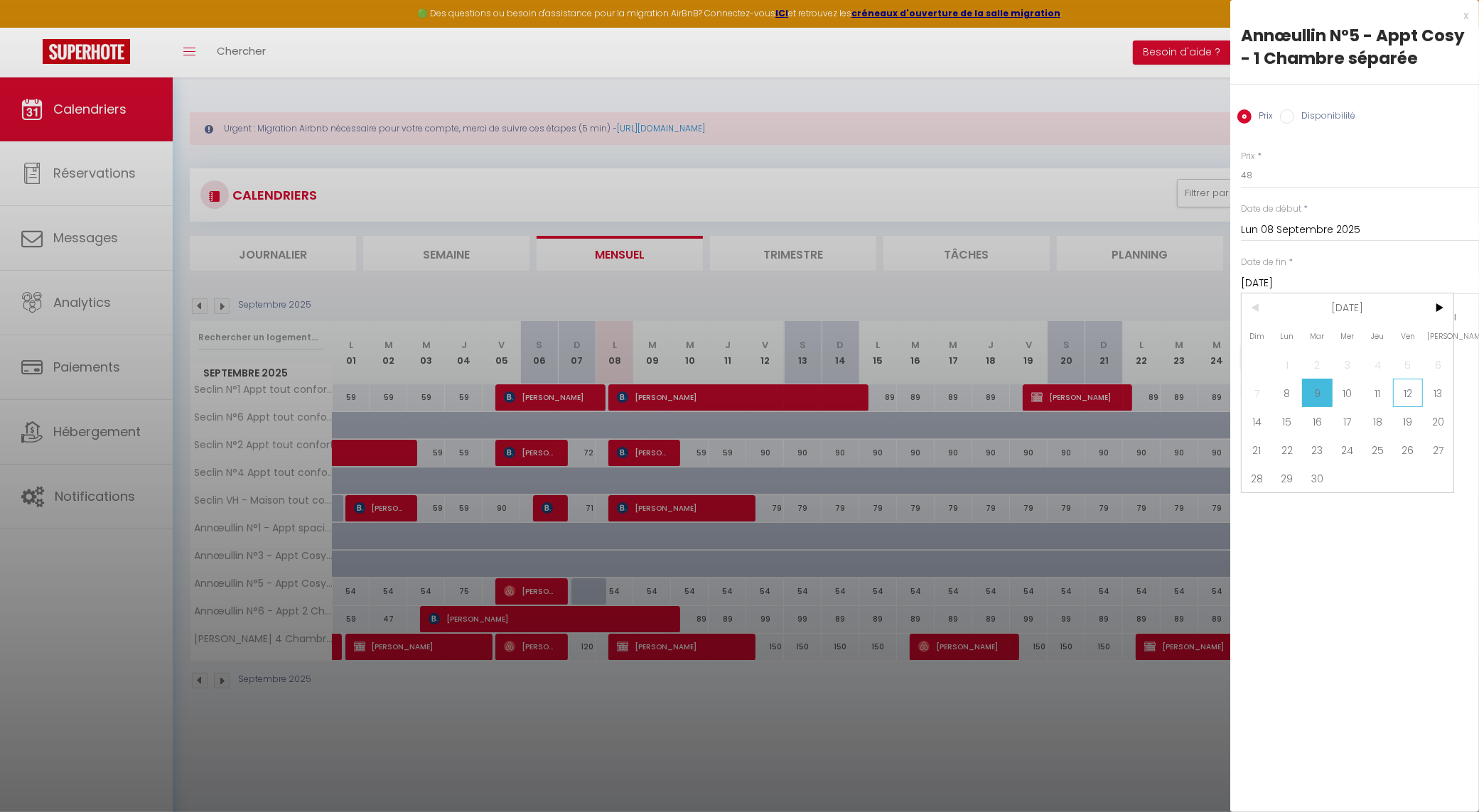
click at [1416, 395] on span "12" at bounding box center [1408, 393] width 30 height 29
type input "[DATE]"
click at [1289, 363] on button "Enregistrer" at bounding box center [1293, 357] width 105 height 26
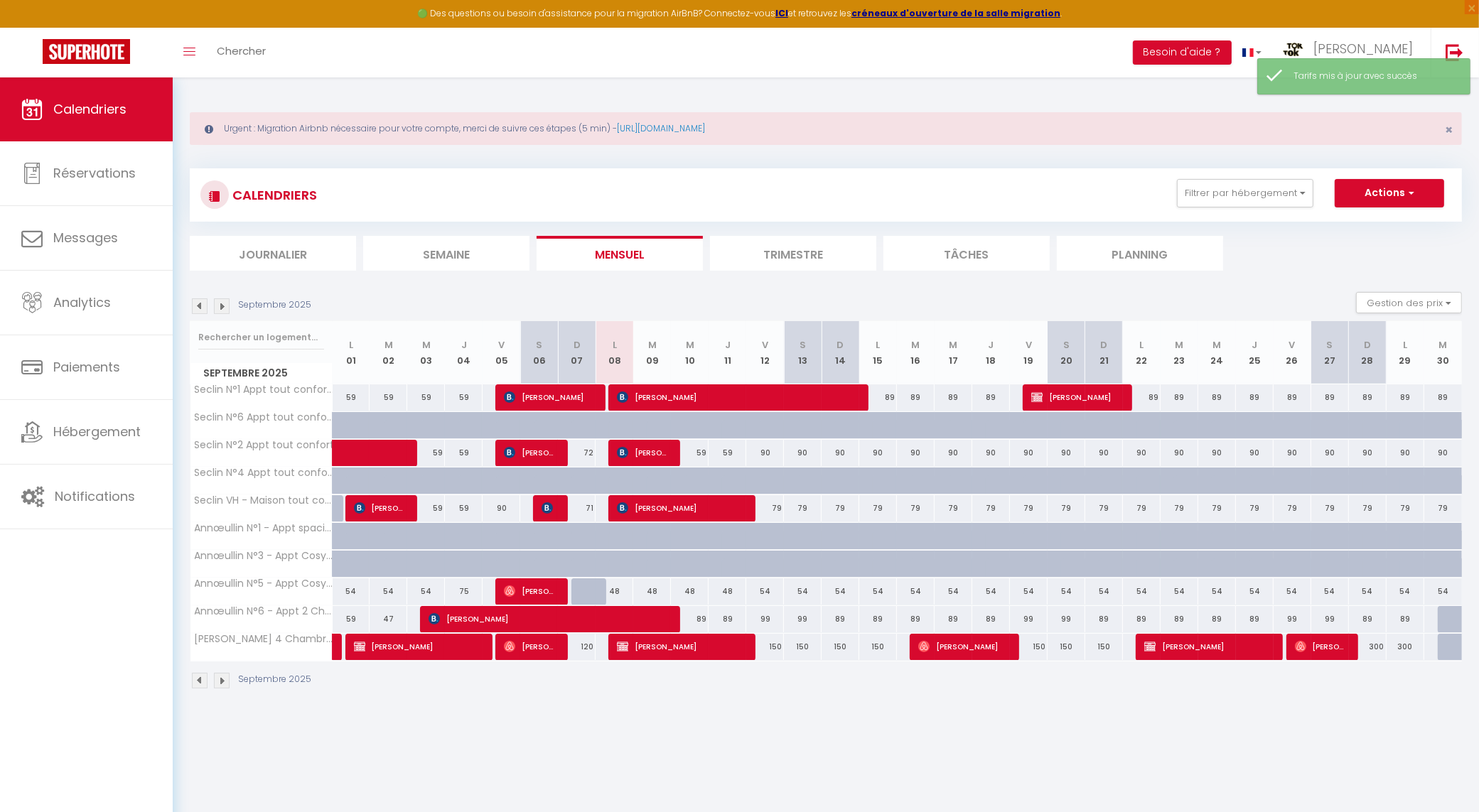
click at [699, 622] on div "89" at bounding box center [689, 619] width 37 height 26
type input "89"
type input "Mer 10 Septembre 2025"
type input "[DATE]"
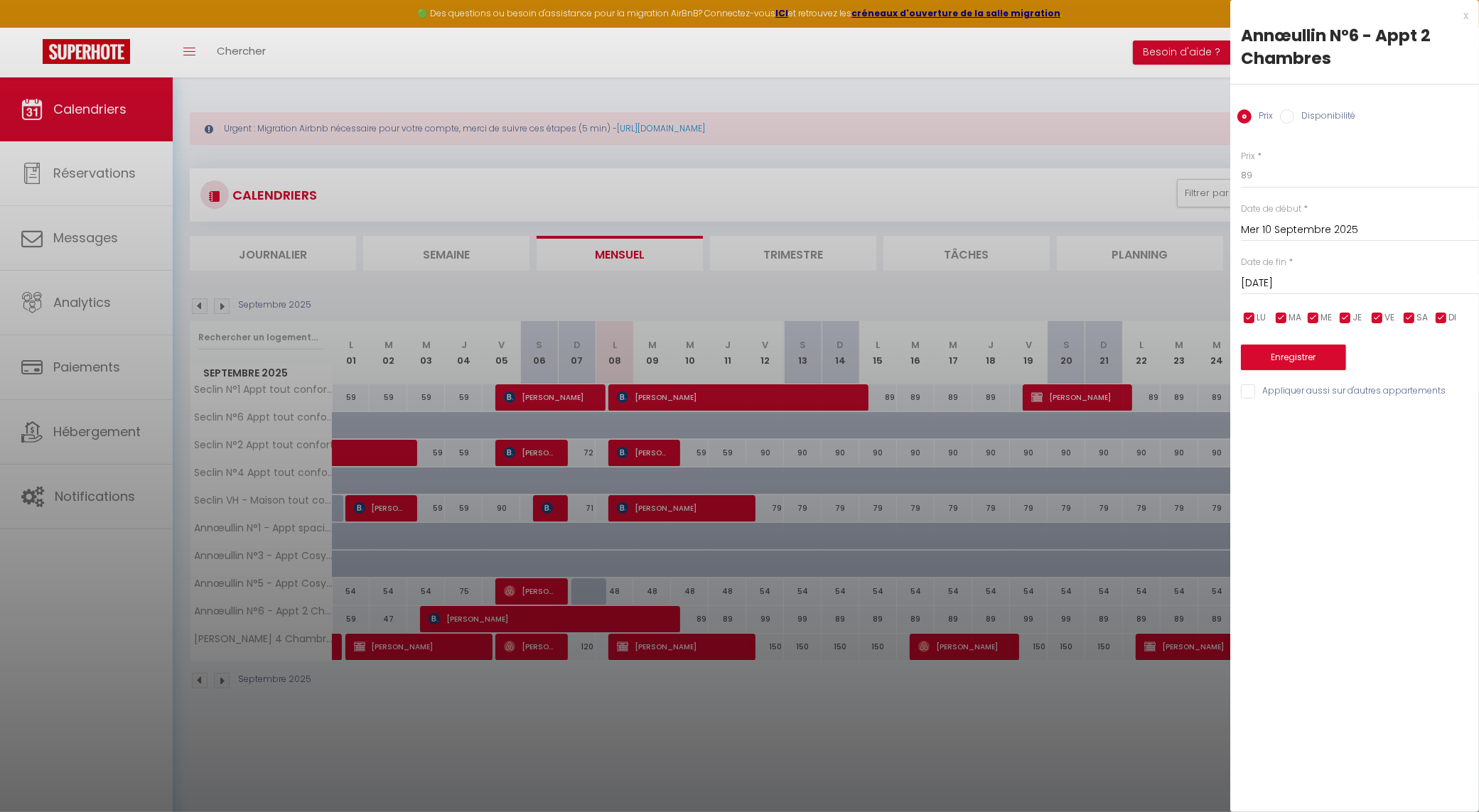
drag, startPoint x: 713, startPoint y: 649, endPoint x: 693, endPoint y: 617, distance: 37.7
click at [713, 646] on div at bounding box center [739, 406] width 1479 height 812
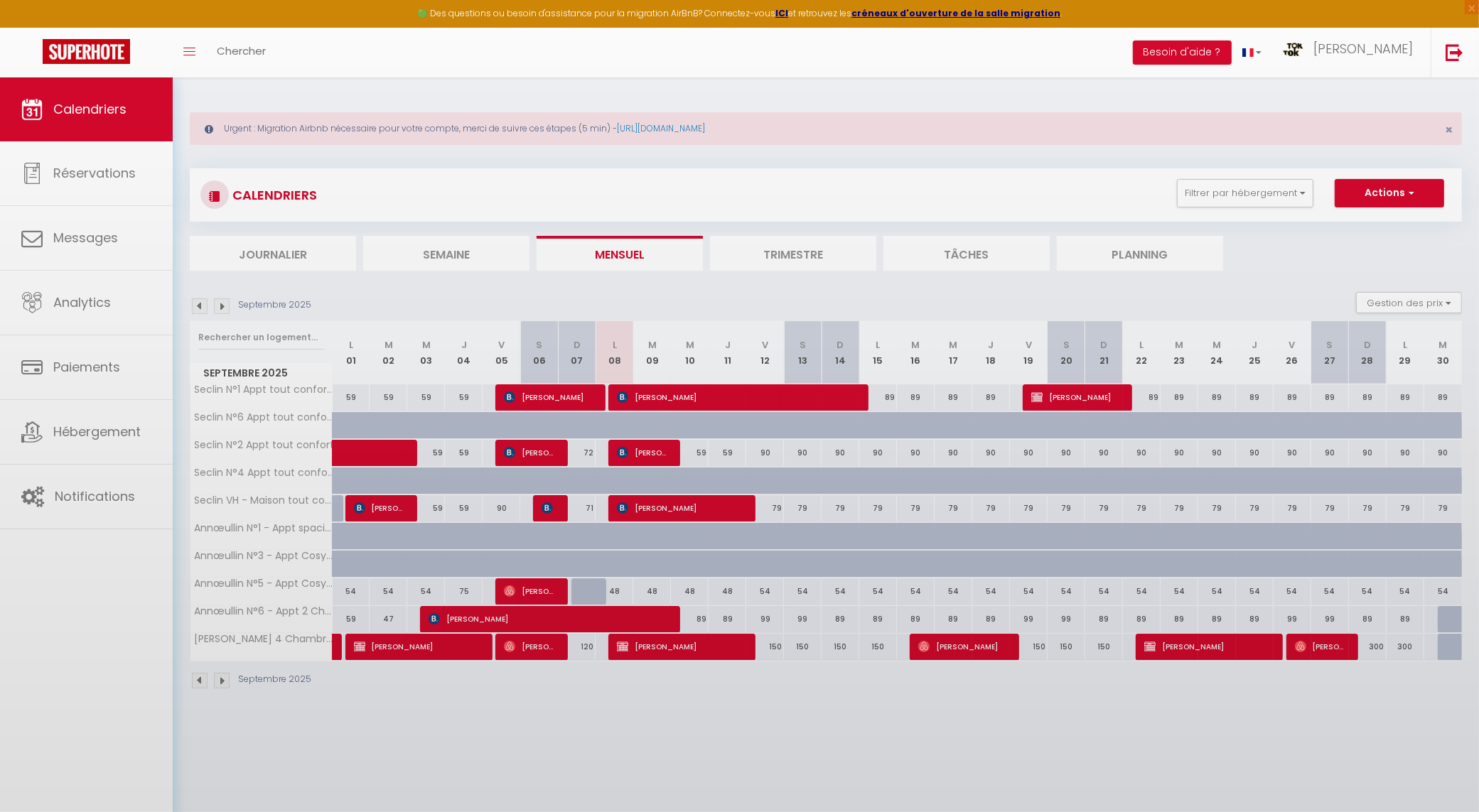
click at [693, 617] on body "🟢 Des questions ou besoin d'assistance pour la migration AirBnB? Connectez-vous…" at bounding box center [739, 483] width 1479 height 812
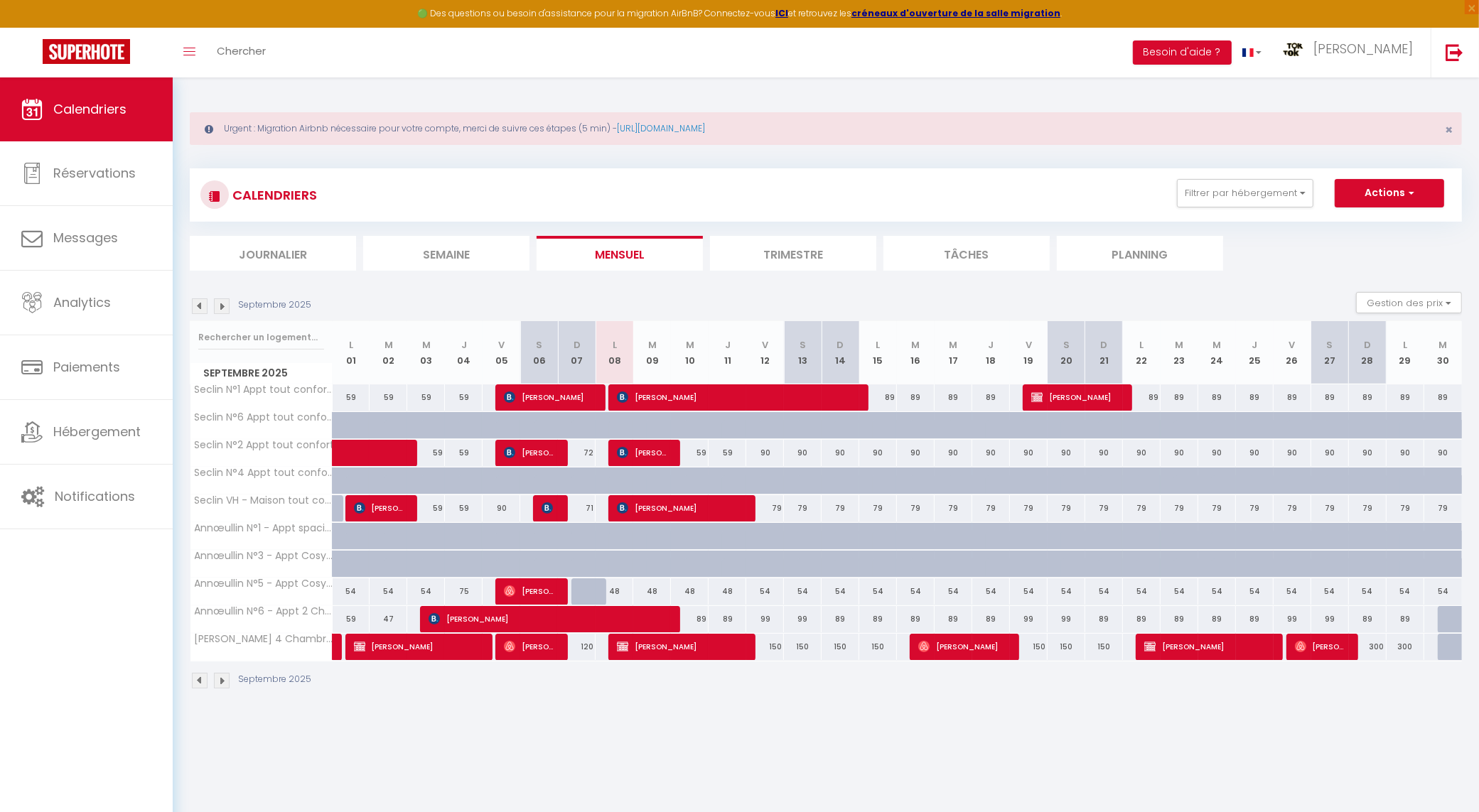
click at [693, 617] on div "89" at bounding box center [689, 619] width 37 height 26
type input "89"
type input "Mer 10 Septembre 2025"
type input "[DATE]"
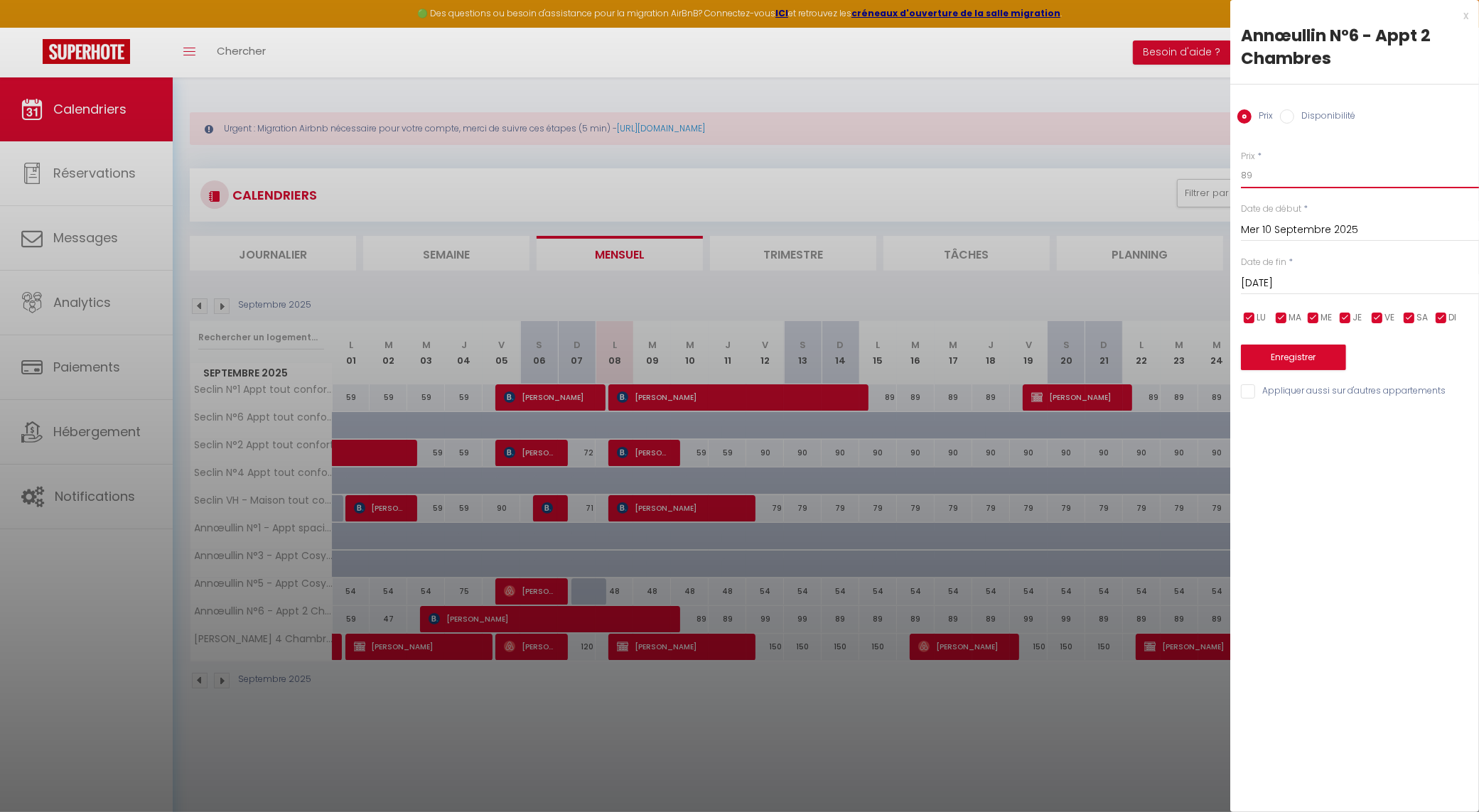
drag, startPoint x: 1283, startPoint y: 179, endPoint x: 1167, endPoint y: 171, distance: 116.3
click at [1167, 171] on body "🟢 Des questions ou besoin d'assistance pour la migration AirBnB? Connectez-vous…" at bounding box center [739, 483] width 1479 height 812
type input "69"
click at [1340, 281] on input "[DATE]" at bounding box center [1360, 284] width 238 height 19
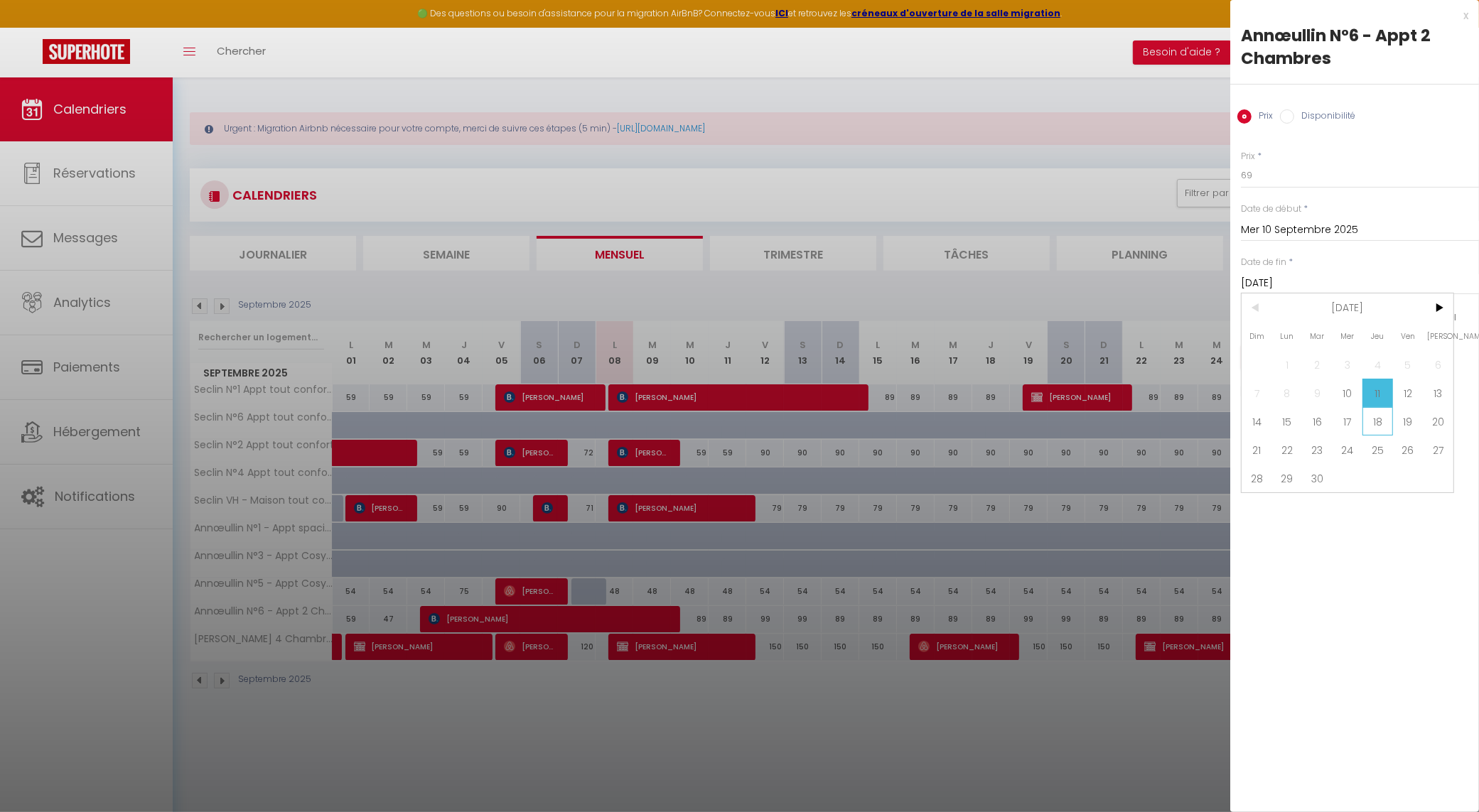
click at [1369, 420] on span "18" at bounding box center [1377, 421] width 30 height 29
type input "[DATE]"
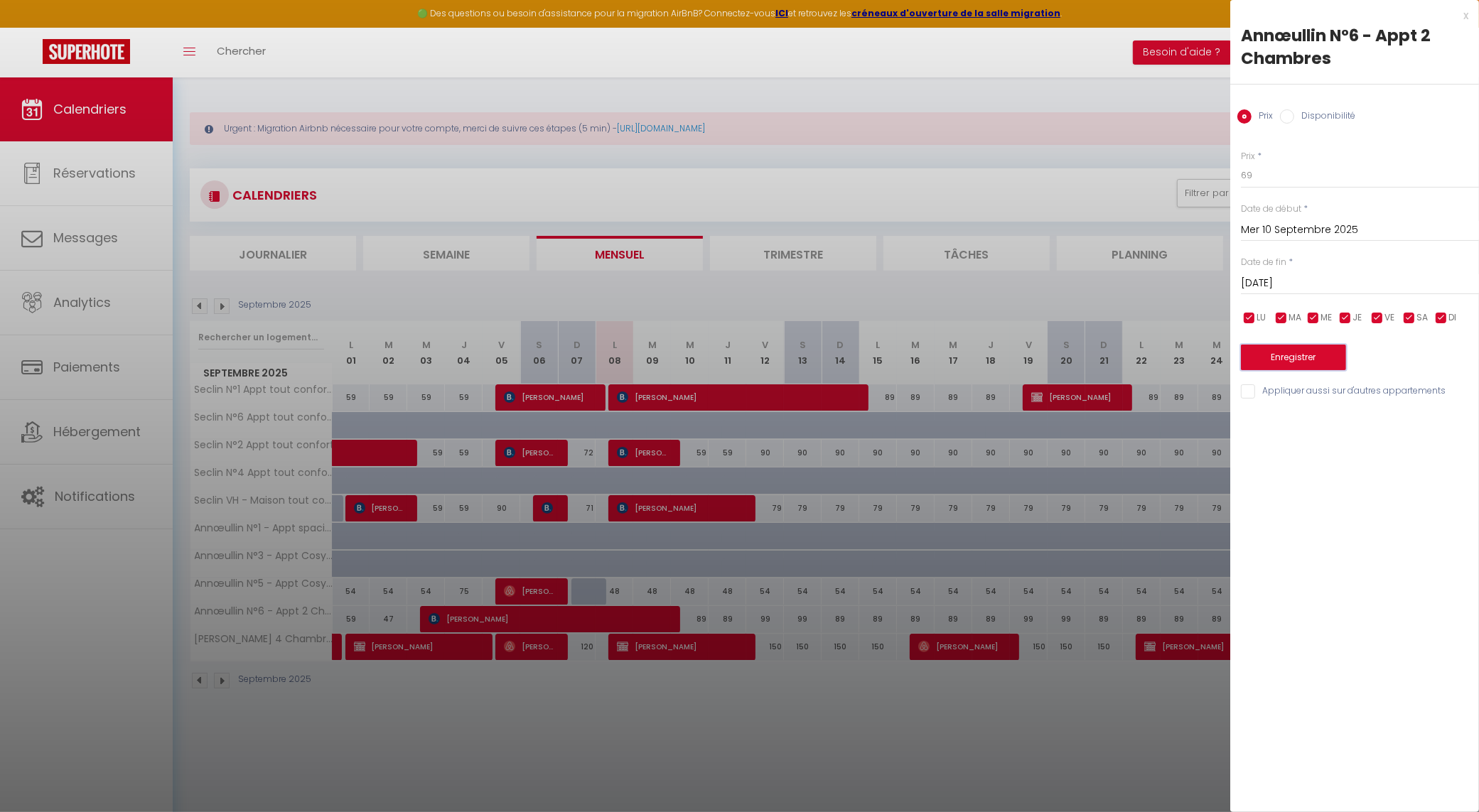
click at [1327, 354] on button "Enregistrer" at bounding box center [1293, 357] width 105 height 26
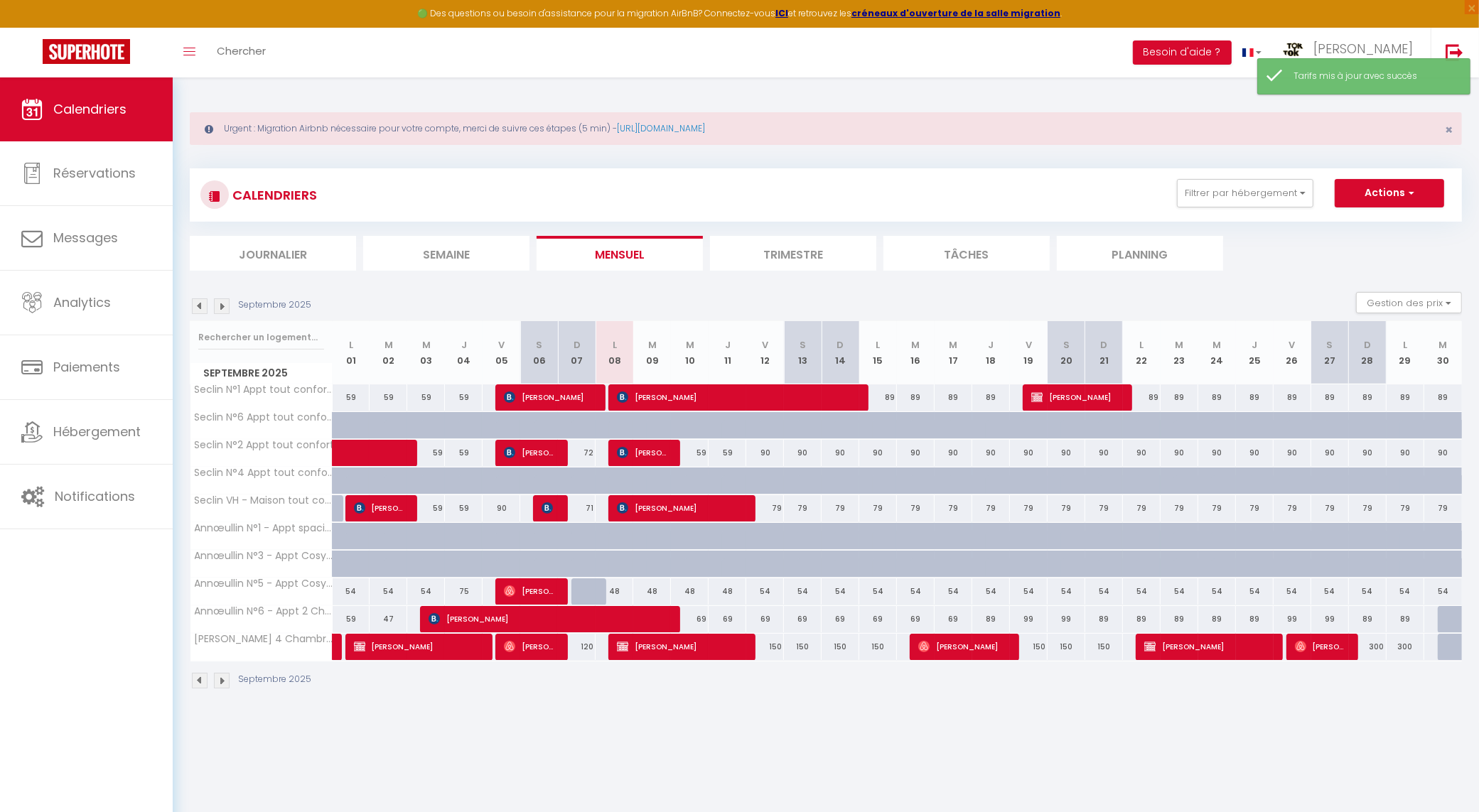
click at [776, 511] on div "79" at bounding box center [765, 509] width 37 height 26
type input "79"
type input "[DATE]"
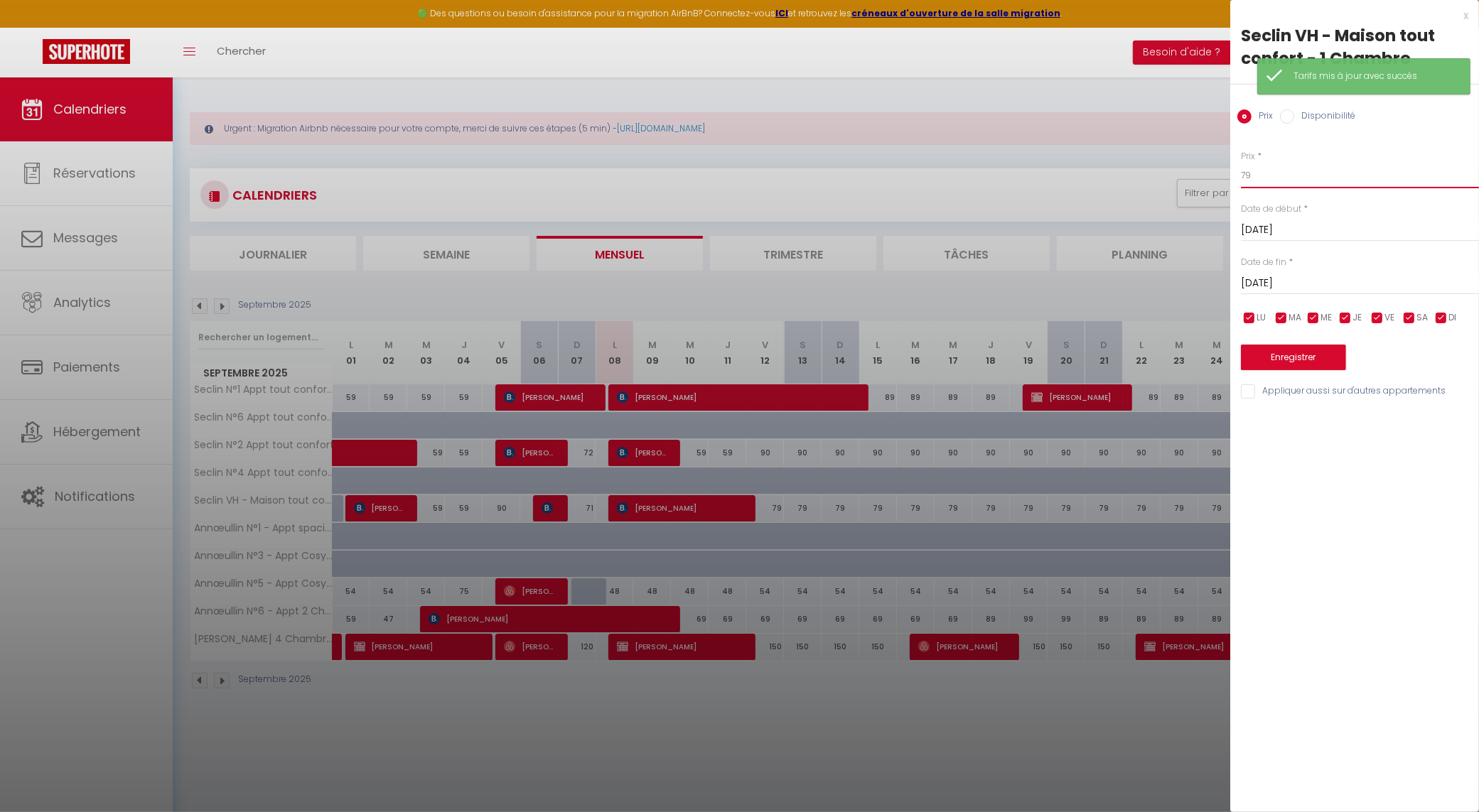
drag, startPoint x: 1299, startPoint y: 182, endPoint x: 1163, endPoint y: 173, distance: 136.3
click at [1163, 173] on body "🟢 Des questions ou besoin d'assistance pour la migration AirBnB? Connectez-vous…" at bounding box center [739, 483] width 1479 height 812
type input "69"
click at [1285, 281] on input "[DATE]" at bounding box center [1360, 284] width 238 height 19
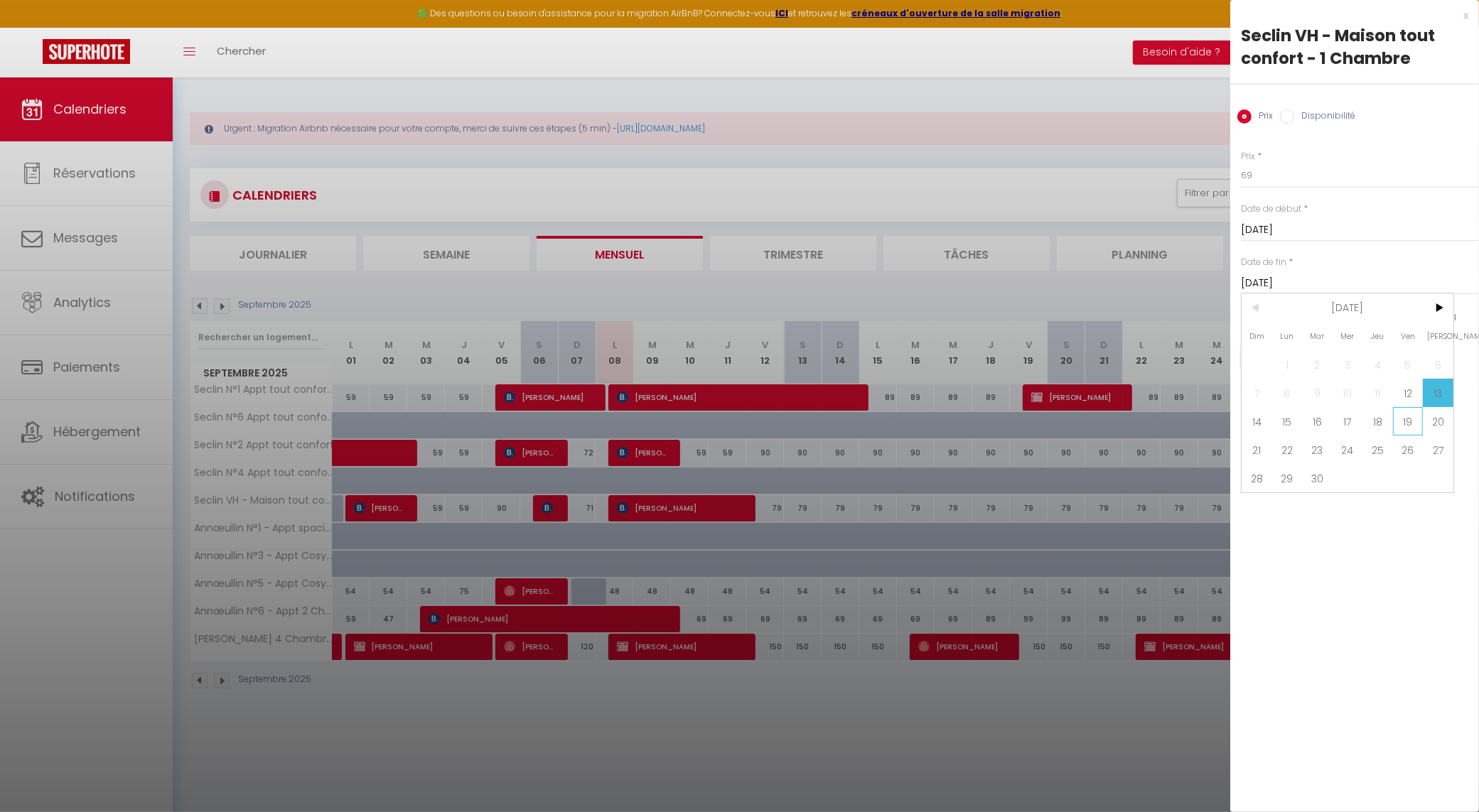
click at [1404, 423] on span "19" at bounding box center [1408, 421] width 30 height 29
type input "[DATE]"
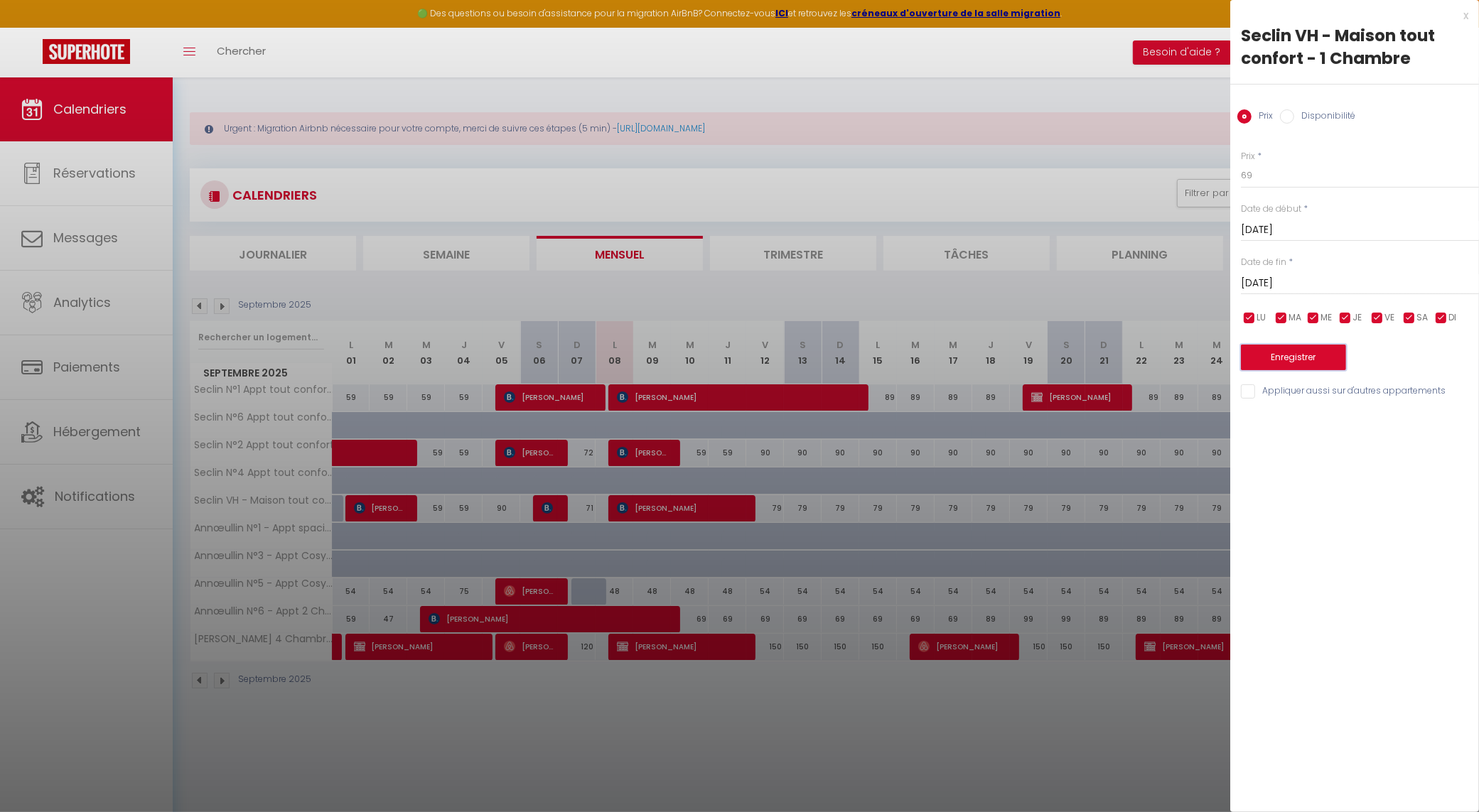
click at [1308, 354] on button "Enregistrer" at bounding box center [1293, 357] width 105 height 26
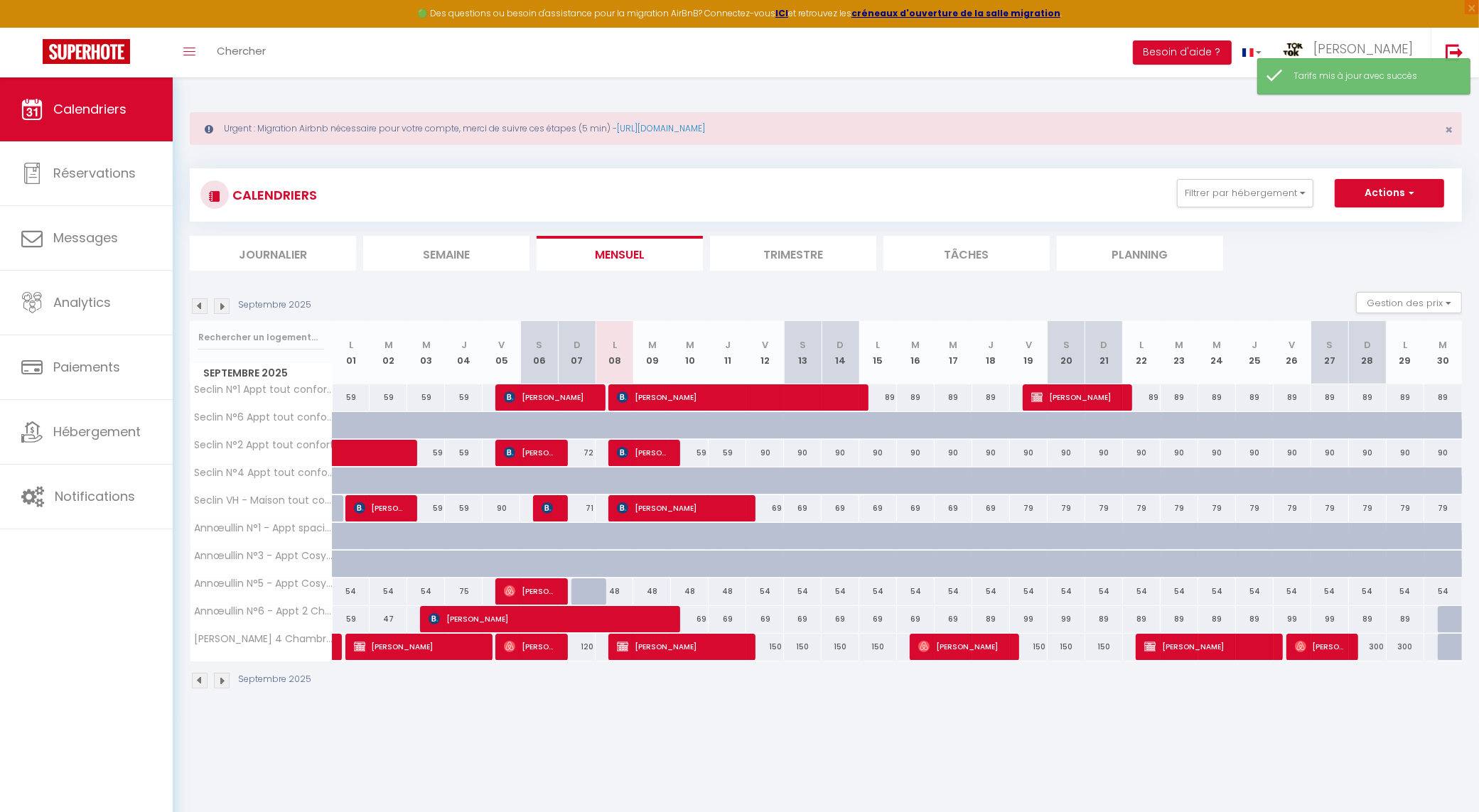
click at [886, 399] on div "89" at bounding box center [878, 398] width 37 height 26
type input "89"
type input "[DATE]"
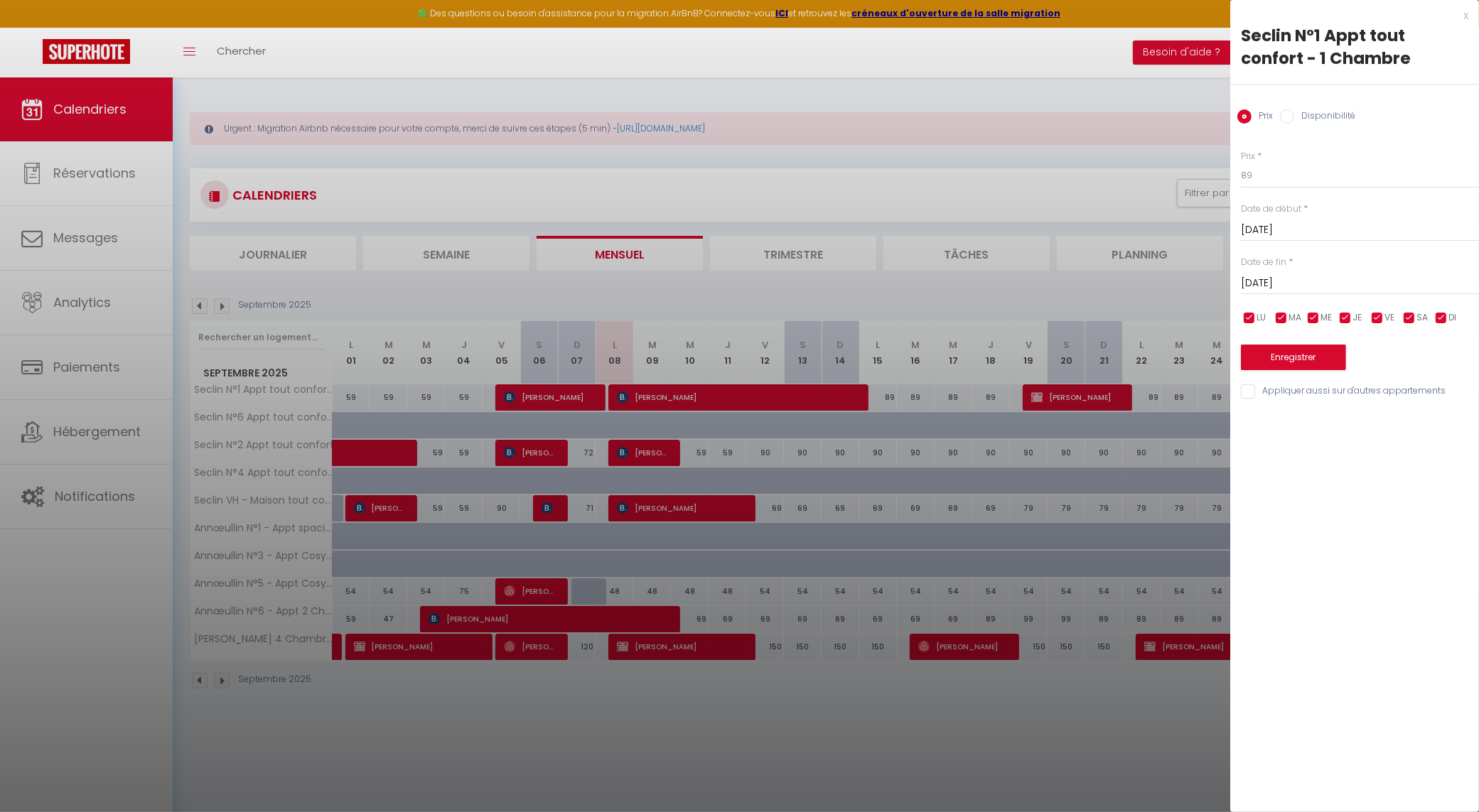
click at [935, 292] on div at bounding box center [739, 406] width 1479 height 812
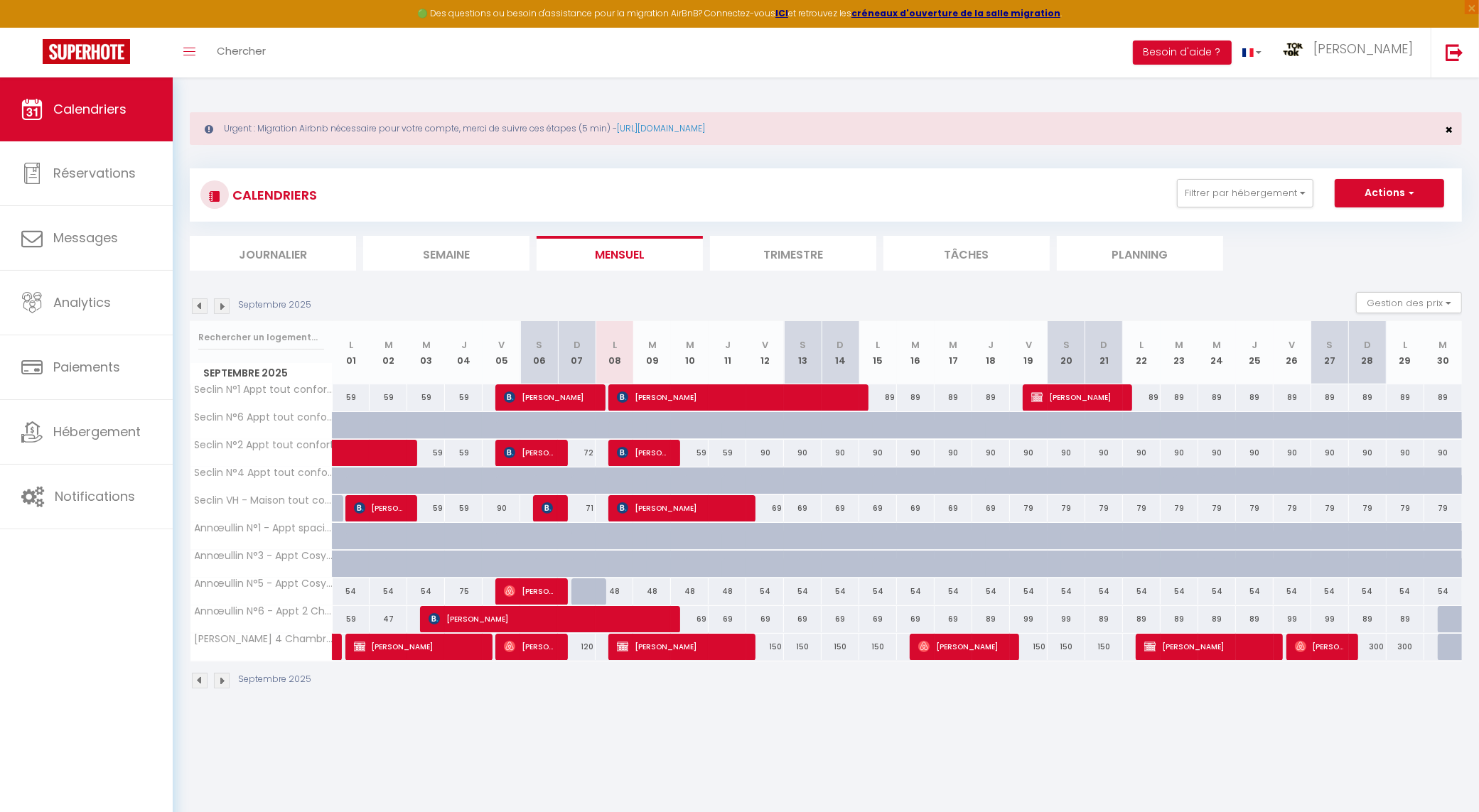
click at [1444, 129] on div "Urgent : Migration Airbnb nécessaire pour votre compte, merci de suivre ces éta…" at bounding box center [825, 129] width 1272 height 33
click at [1446, 125] on span "×" at bounding box center [1449, 129] width 8 height 18
